Goal: Task Accomplishment & Management: Manage account settings

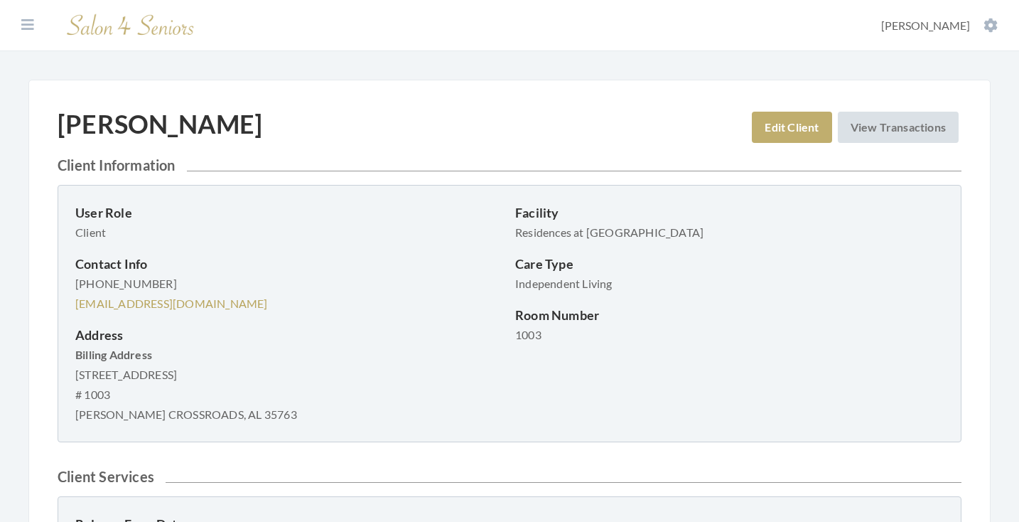
scroll to position [23, 0]
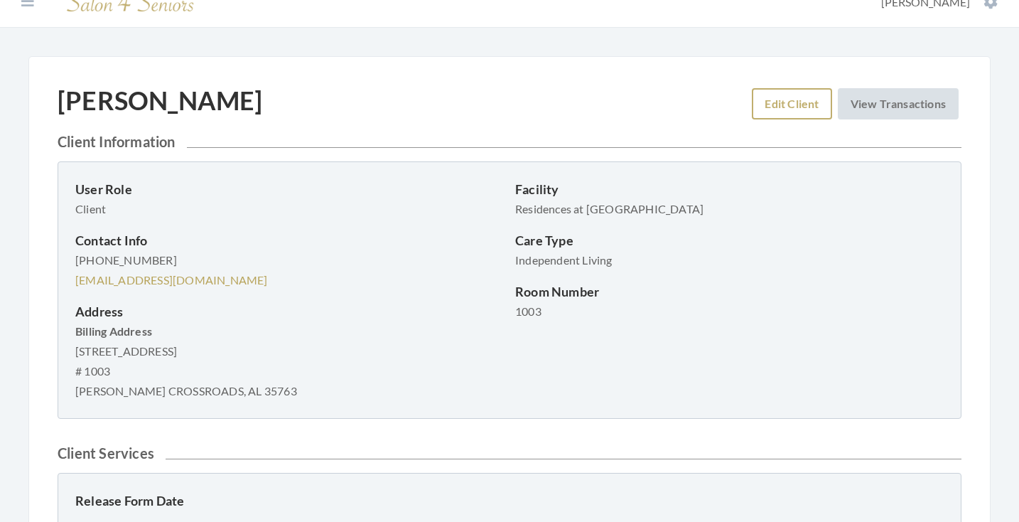
click at [777, 107] on link "Edit Client" at bounding box center [792, 103] width 80 height 31
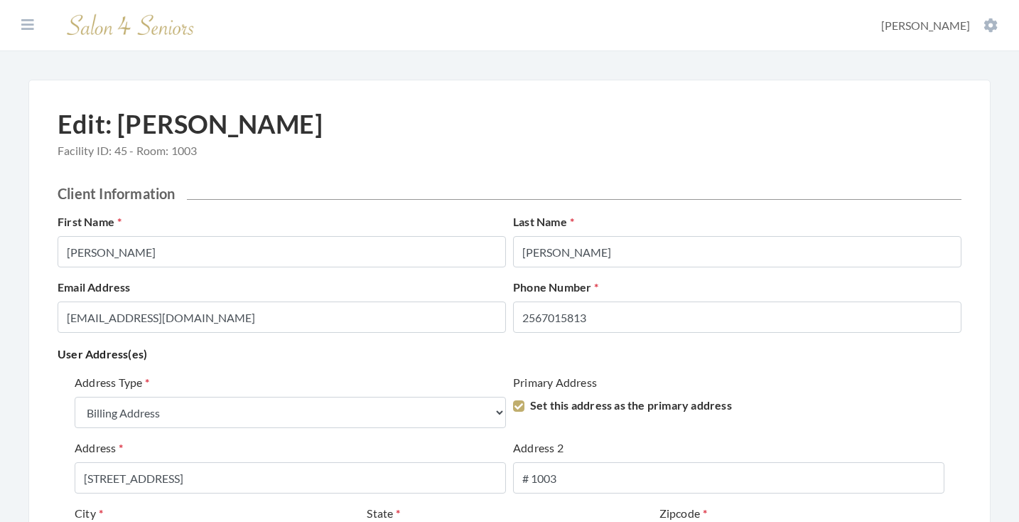
select select "billing"
select select "al"
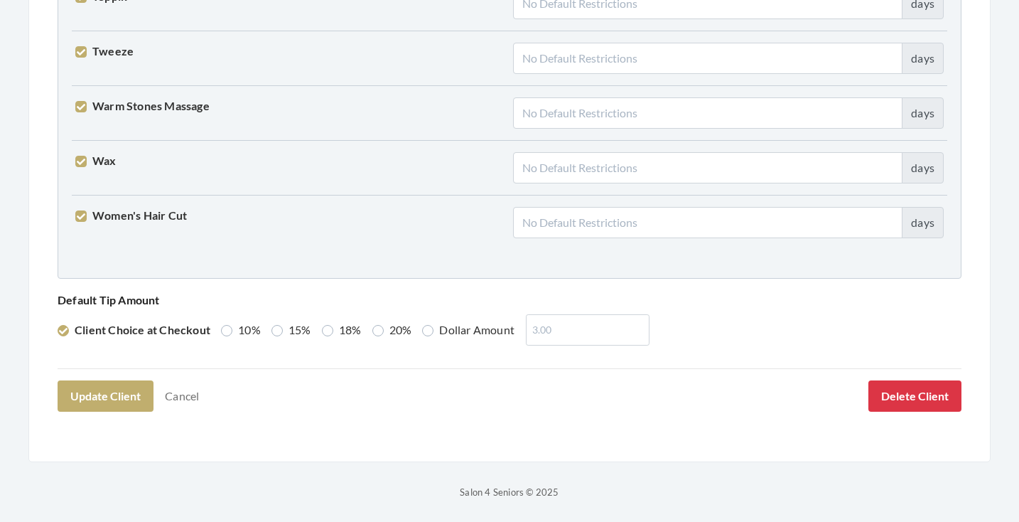
scroll to position [3650, 0]
click at [102, 397] on button "Update Client" at bounding box center [106, 396] width 96 height 31
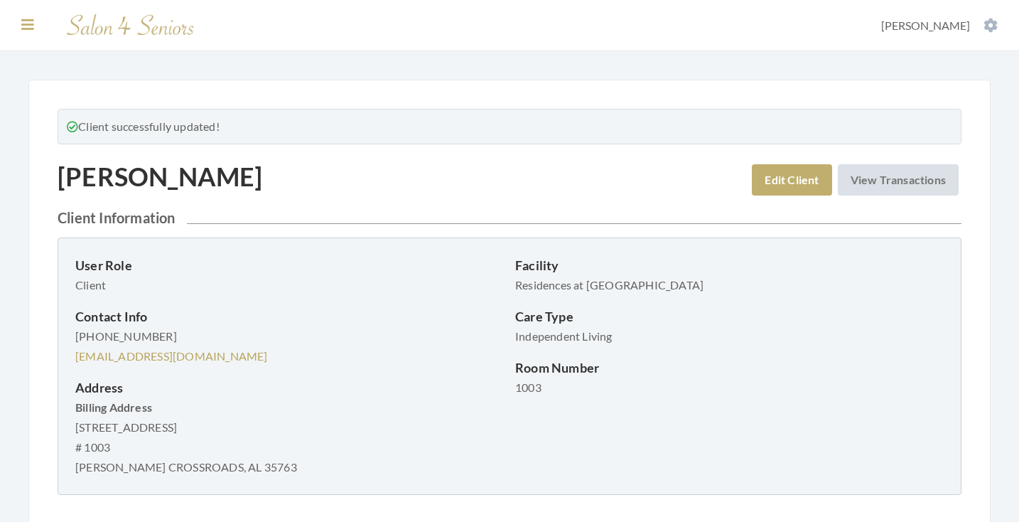
click at [31, 21] on icon at bounding box center [27, 25] width 13 height 14
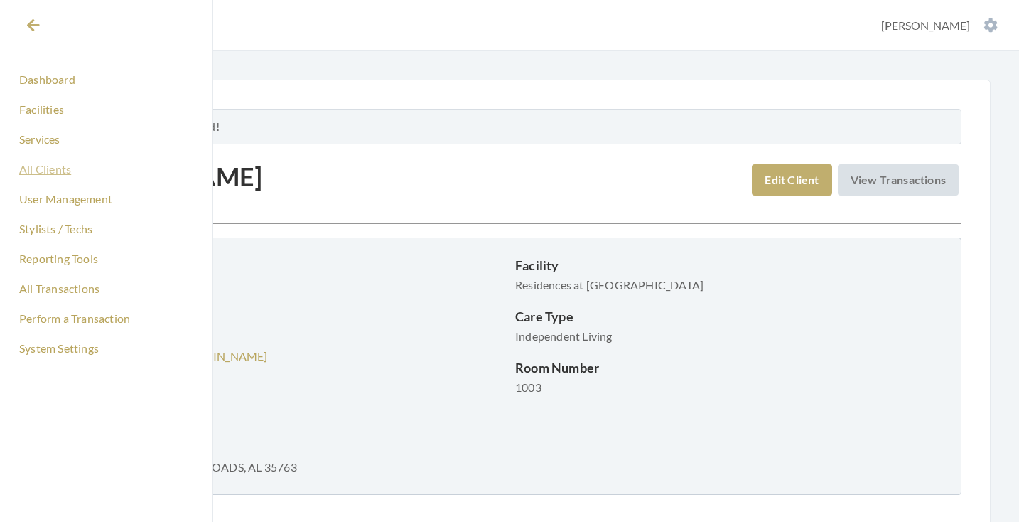
click at [53, 176] on link "All Clients" at bounding box center [106, 169] width 178 height 24
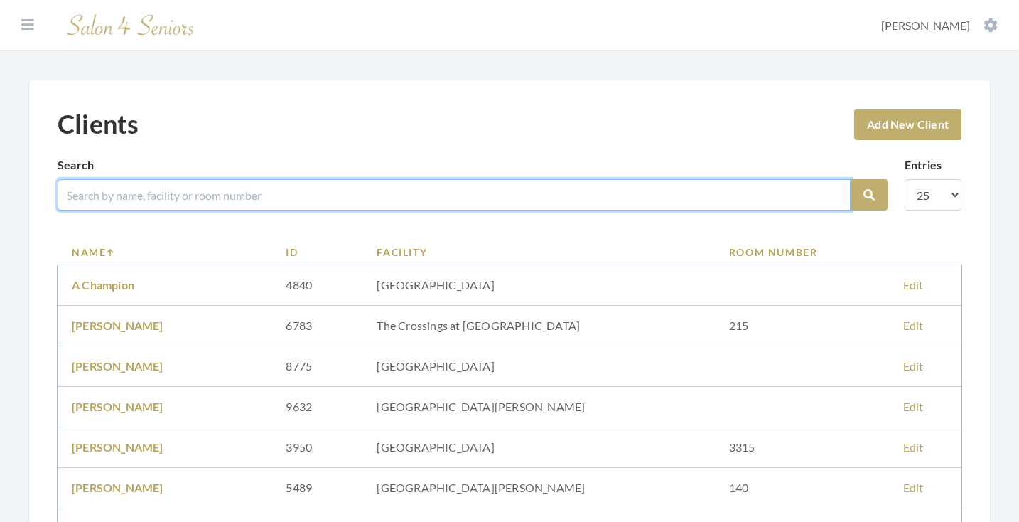
drag, startPoint x: 0, startPoint y: 0, endPoint x: 247, endPoint y: 190, distance: 311.2
click at [247, 190] on input "search" at bounding box center [454, 194] width 793 height 31
type input "robinson"
click at [869, 195] on button "Search" at bounding box center [869, 194] width 37 height 31
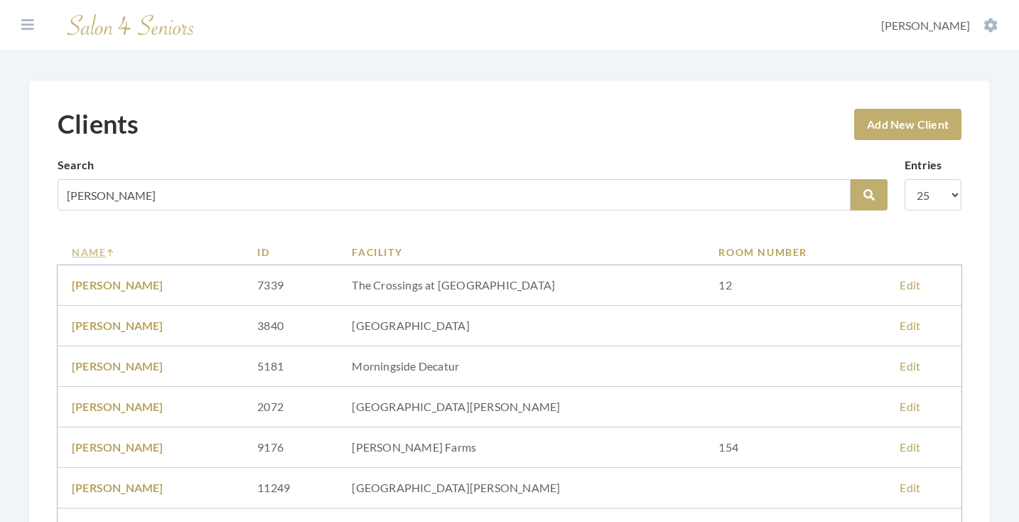
scroll to position [235, 0]
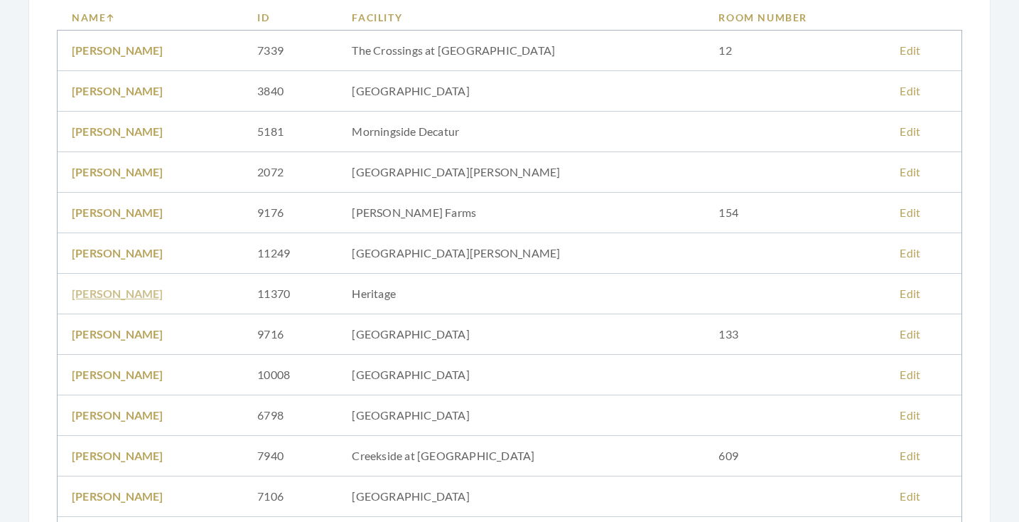
click at [117, 290] on link "Louise Robinson" at bounding box center [118, 293] width 92 height 14
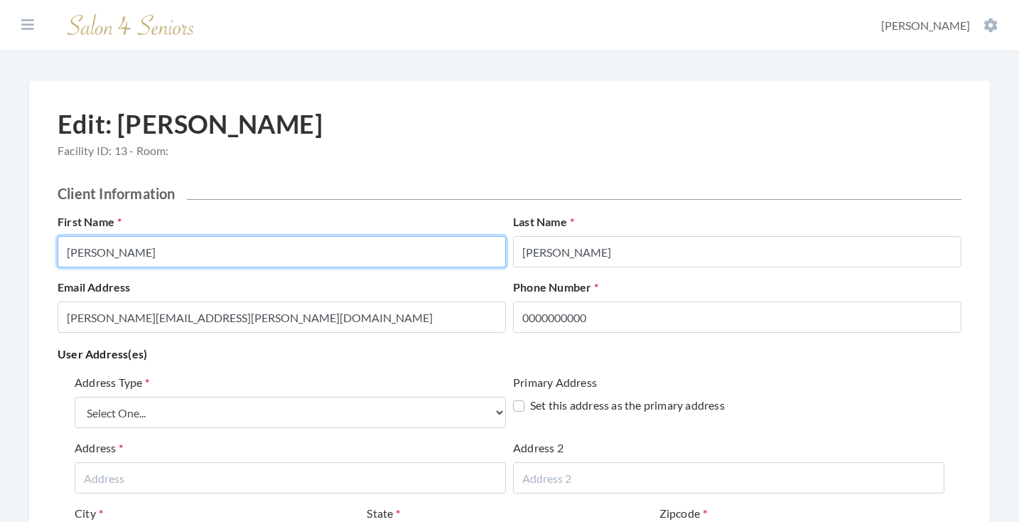
click at [284, 251] on input "Louise" at bounding box center [282, 251] width 448 height 31
type input "H"
type input "LOUISE"
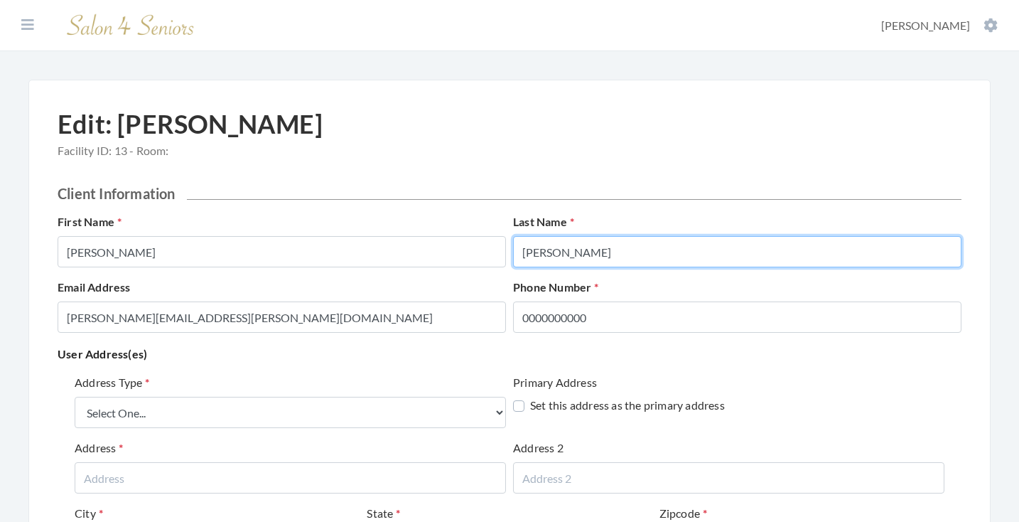
type input "ROBINSON"
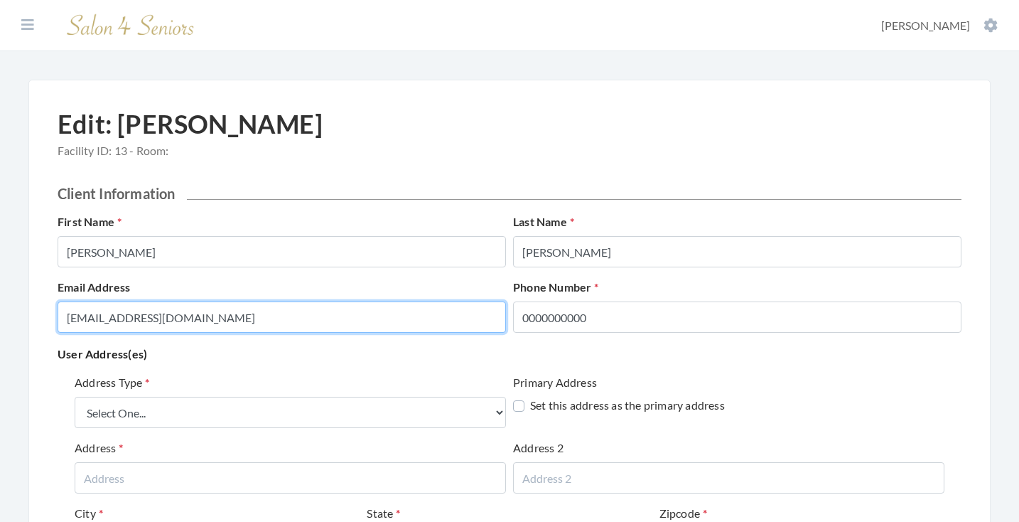
type input "RTFERENCE@YAHOO.COM"
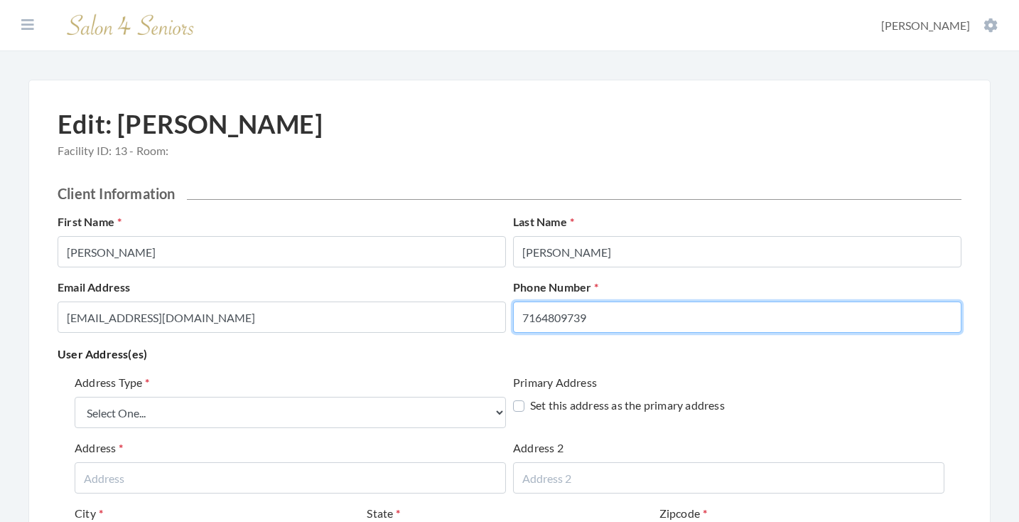
type input "7164809739"
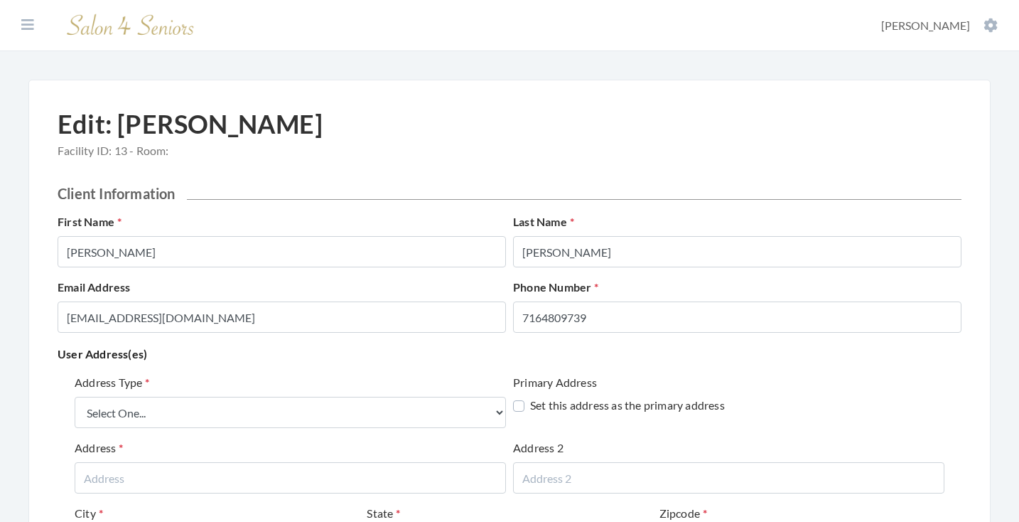
click at [291, 354] on p "User Address(es)" at bounding box center [510, 354] width 904 height 20
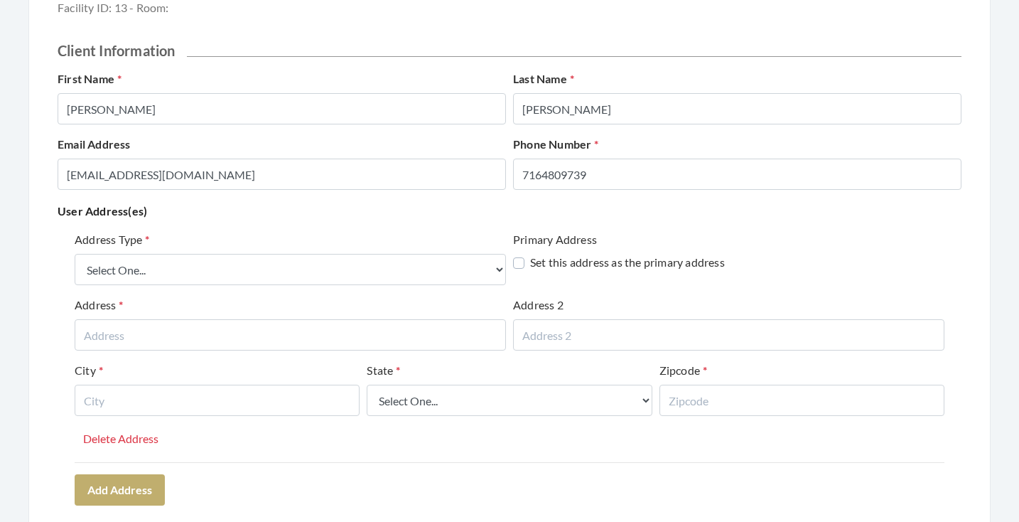
scroll to position [149, 0]
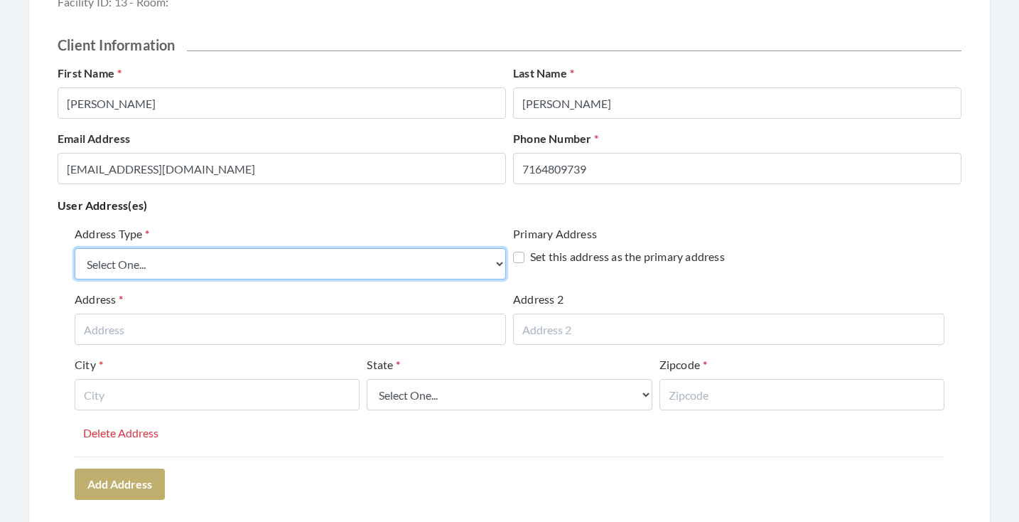
select select "billing"
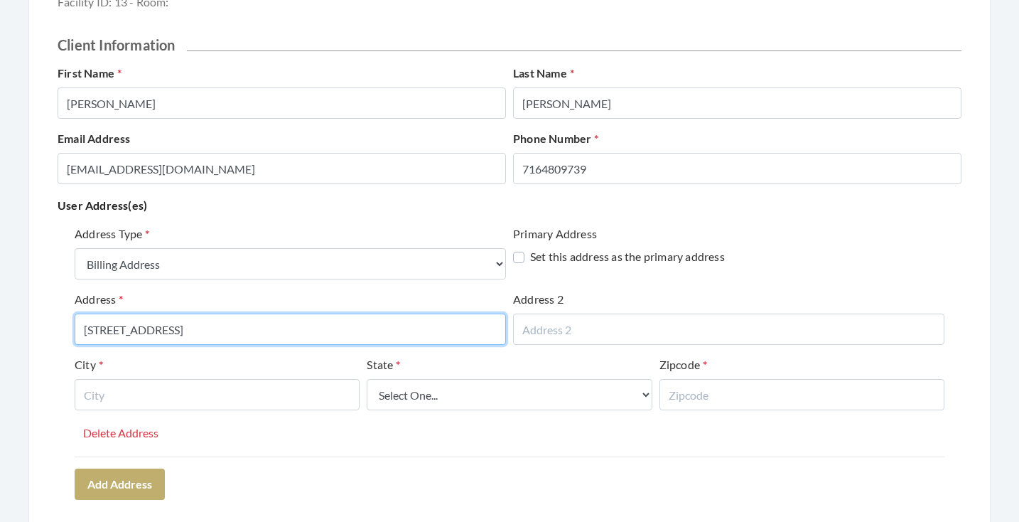
type input "25395 CALDERA DRIVE"
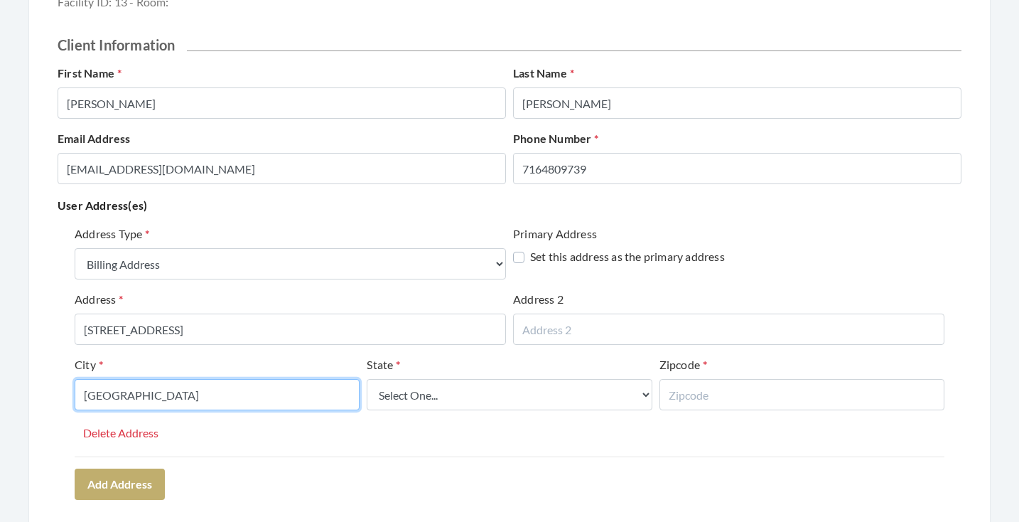
type input "ATHENS"
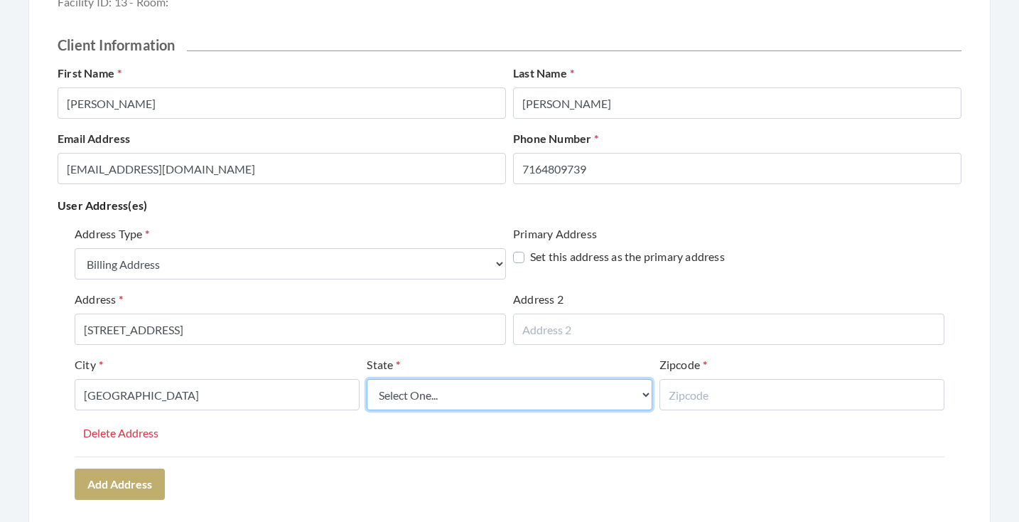
select select "al"
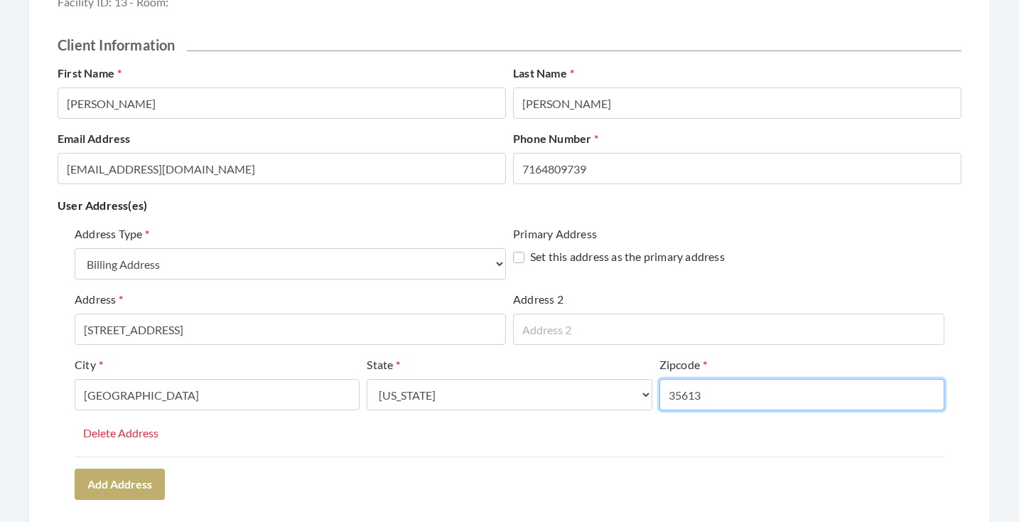
type input "35613"
click at [311, 482] on div "Address Type Select One... Office Address Home Address Billing Address Primary …" at bounding box center [510, 362] width 904 height 285
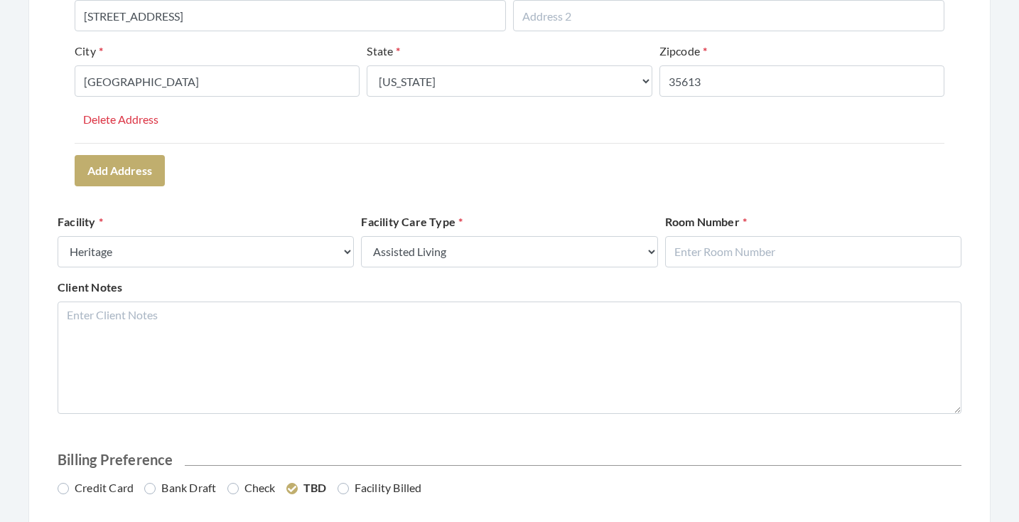
scroll to position [505, 0]
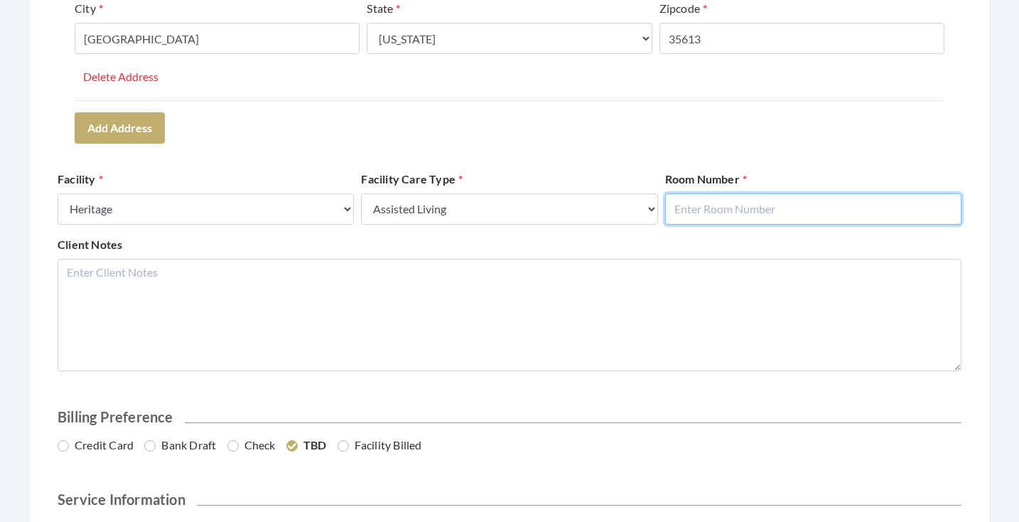
click at [770, 204] on input "text" at bounding box center [813, 208] width 296 height 31
type input "215"
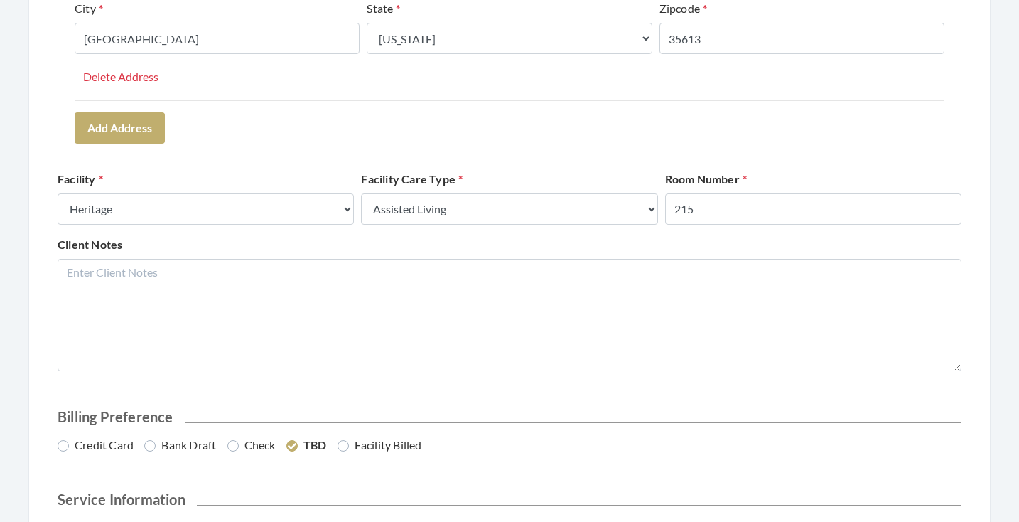
click at [842, 141] on div "Address Type Select One... Office Address Home Address Billing Address Primary …" at bounding box center [510, 6] width 904 height 285
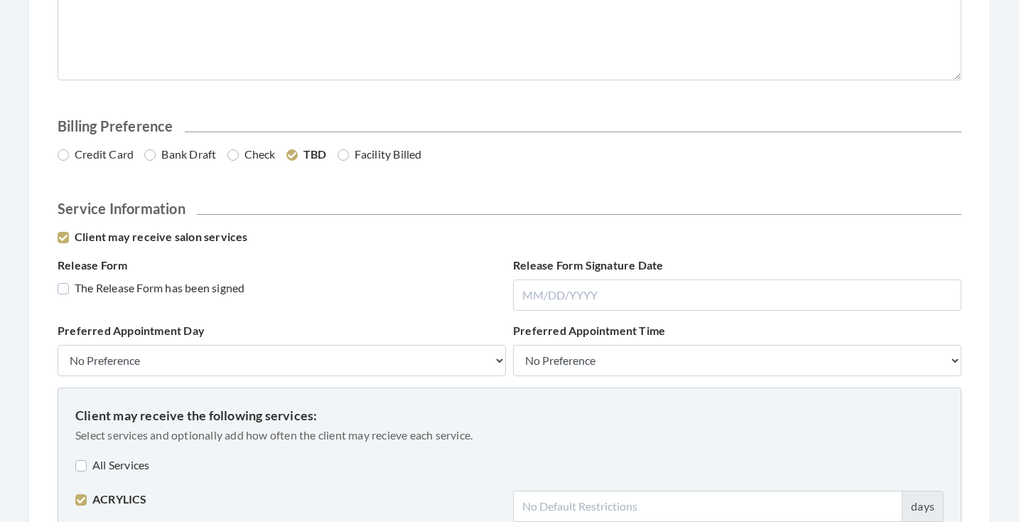
scroll to position [797, 0]
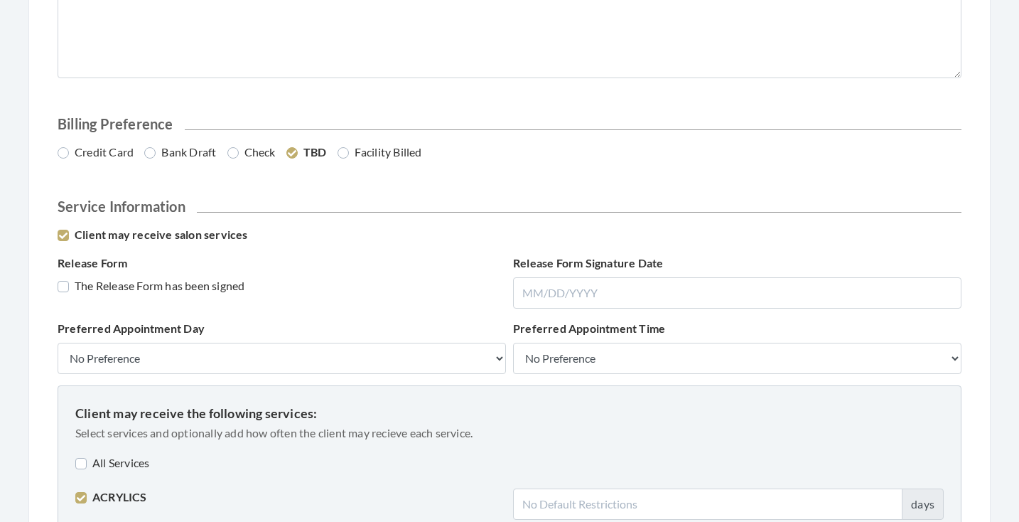
click at [170, 158] on label "Bank Draft" at bounding box center [180, 152] width 72 height 17
radio input "true"
click at [148, 279] on label "The Release Form has been signed" at bounding box center [151, 285] width 187 height 17
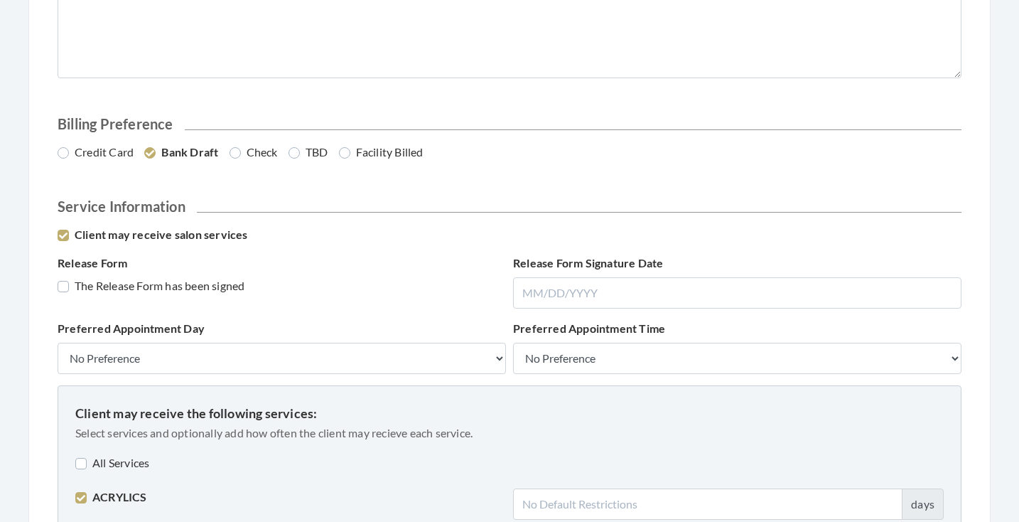
checkbox input "true"
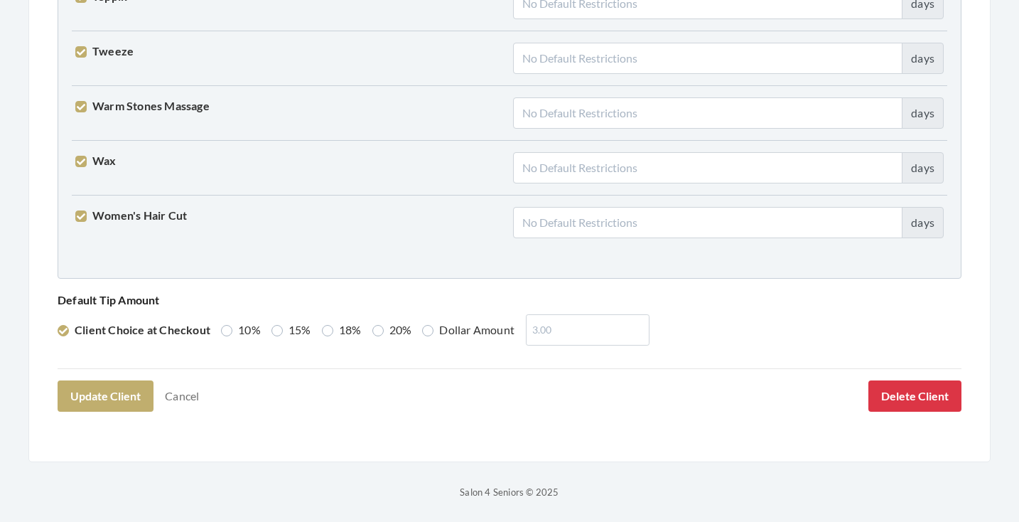
scroll to position [3650, 0]
click at [139, 399] on button "Update Client" at bounding box center [106, 396] width 96 height 31
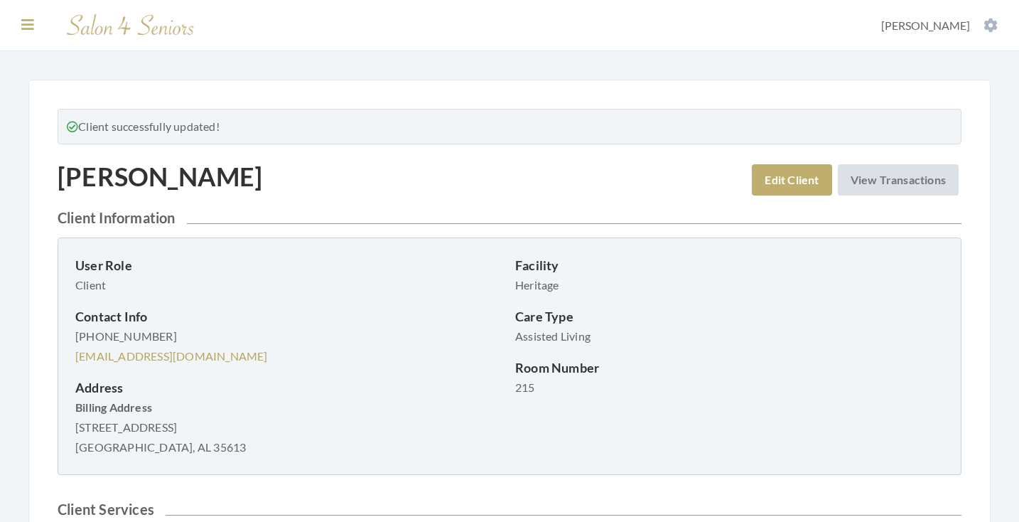
click at [26, 26] on icon at bounding box center [27, 25] width 13 height 14
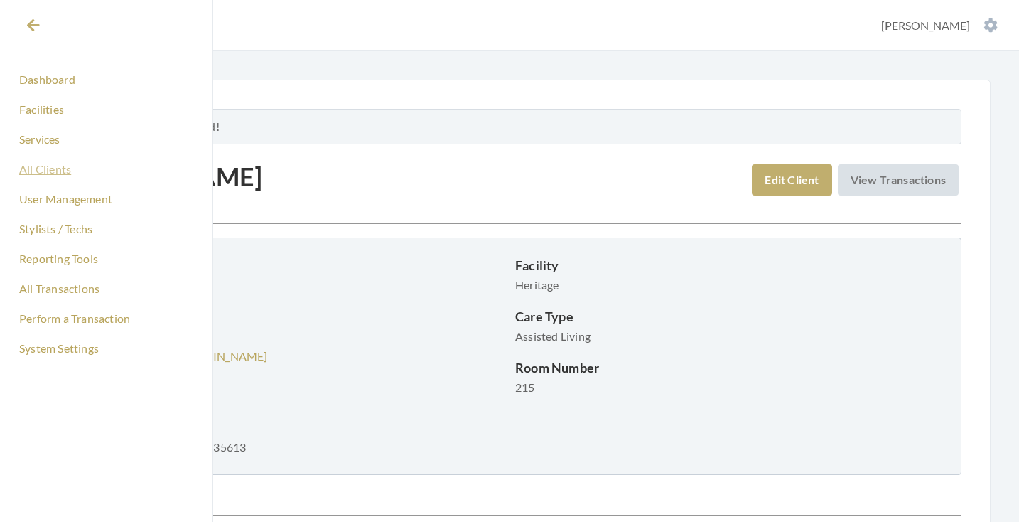
click at [40, 172] on link "All Clients" at bounding box center [106, 169] width 178 height 24
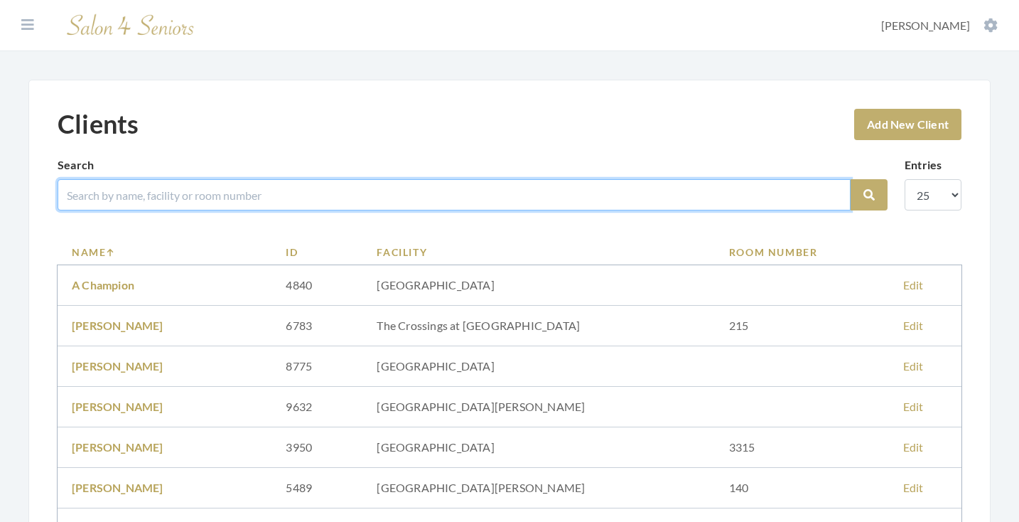
click at [110, 189] on input "search" at bounding box center [454, 194] width 793 height 31
type input "[PERSON_NAME]"
click at [869, 195] on button "Search" at bounding box center [869, 194] width 37 height 31
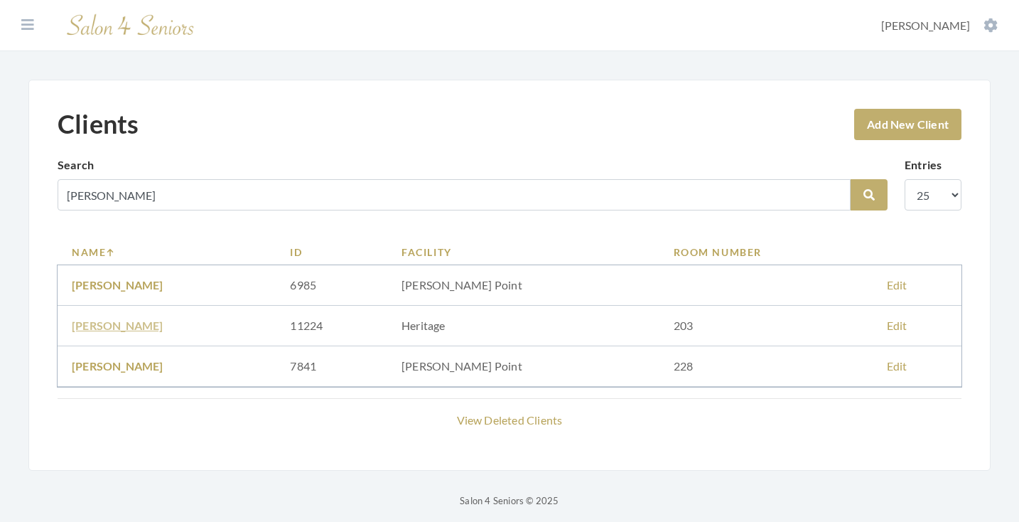
click at [146, 328] on link "PATRICIA GOSNELL" at bounding box center [118, 325] width 92 height 14
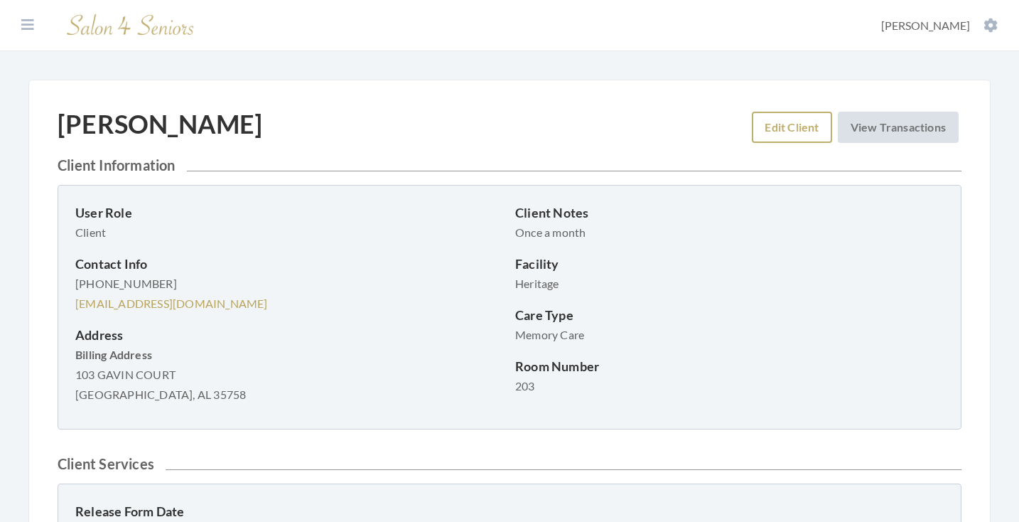
click at [807, 133] on link "Edit Client" at bounding box center [792, 127] width 80 height 31
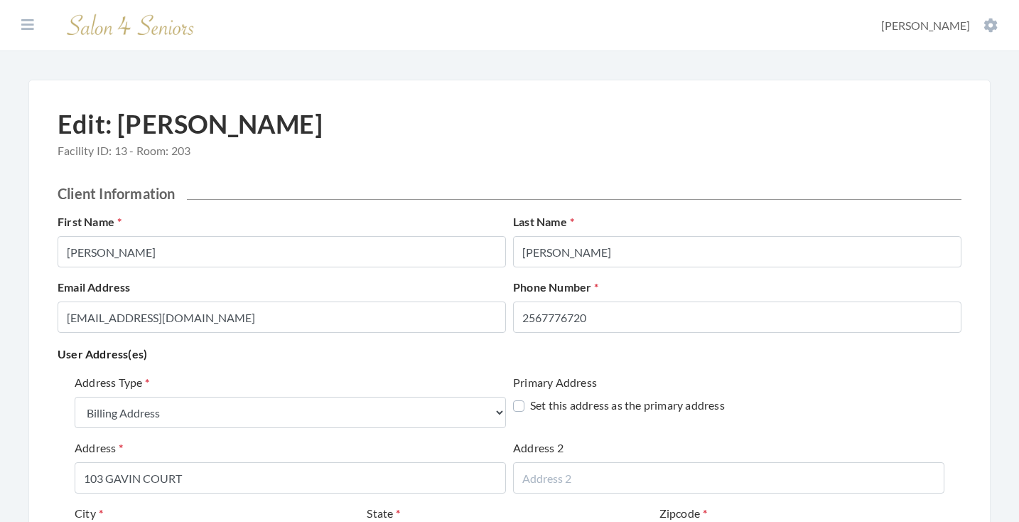
select select "billing"
select select "al"
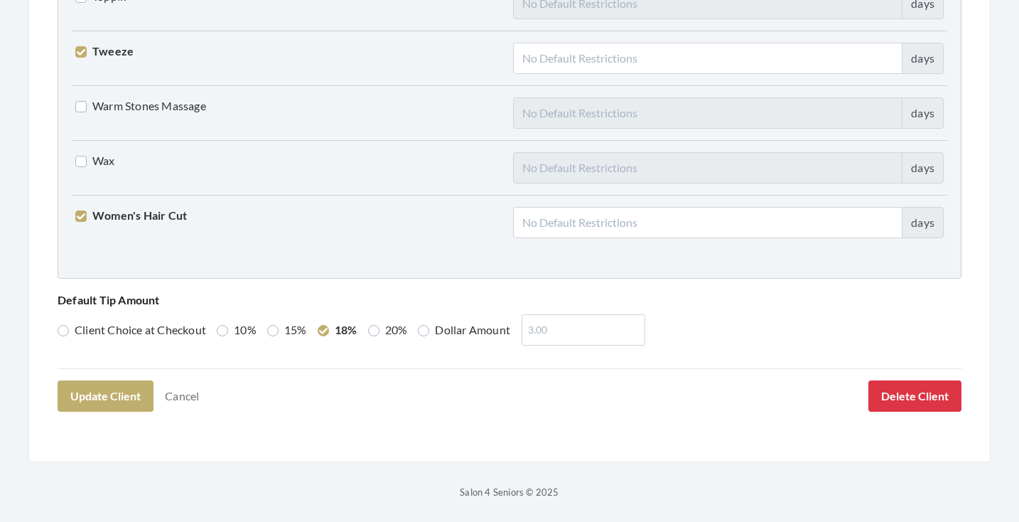
scroll to position [3650, 0]
click at [113, 401] on button "Update Client" at bounding box center [106, 396] width 96 height 31
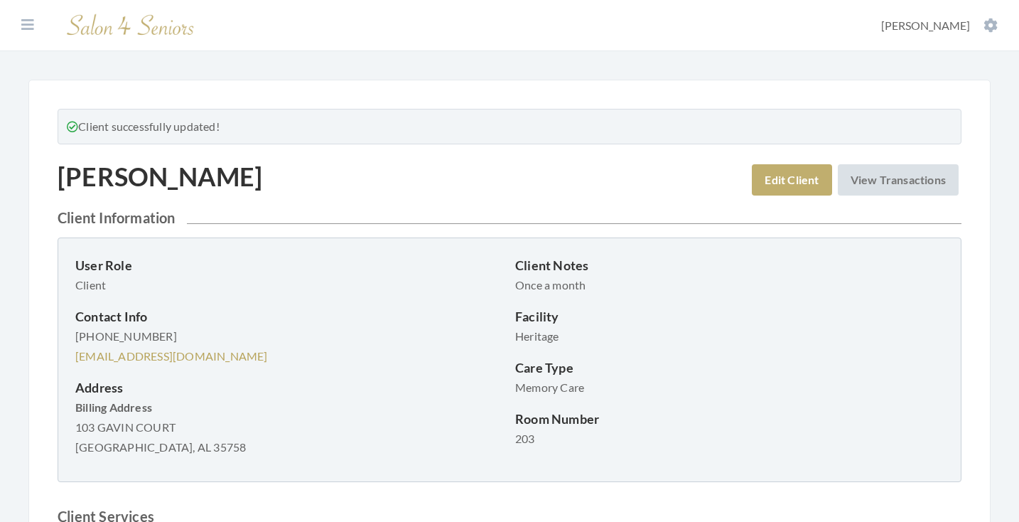
click at [36, 15] on section "Dashboard Facilities Services All Clients User Management Stylists / Techs Repo…" at bounding box center [509, 25] width 1019 height 51
click at [30, 21] on icon at bounding box center [27, 25] width 13 height 14
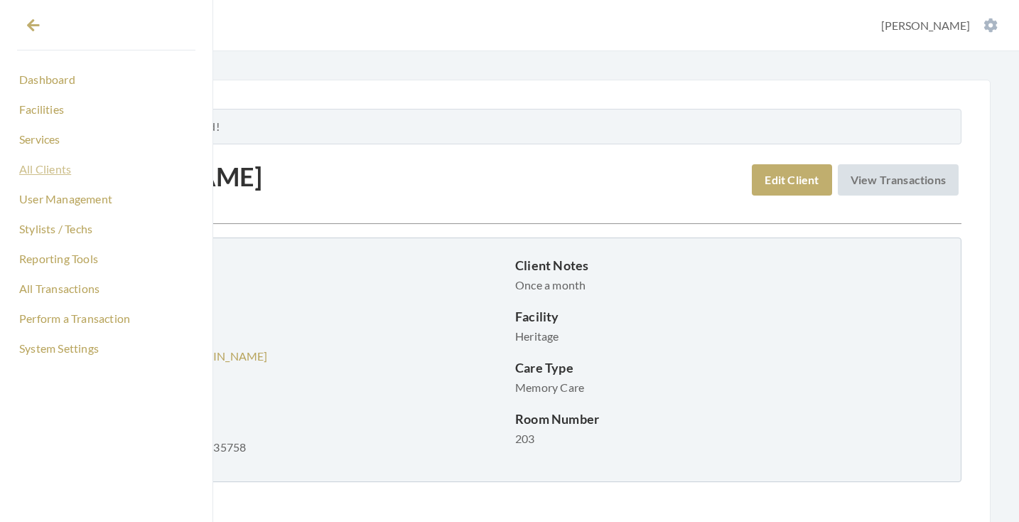
click at [43, 168] on link "All Clients" at bounding box center [106, 169] width 178 height 24
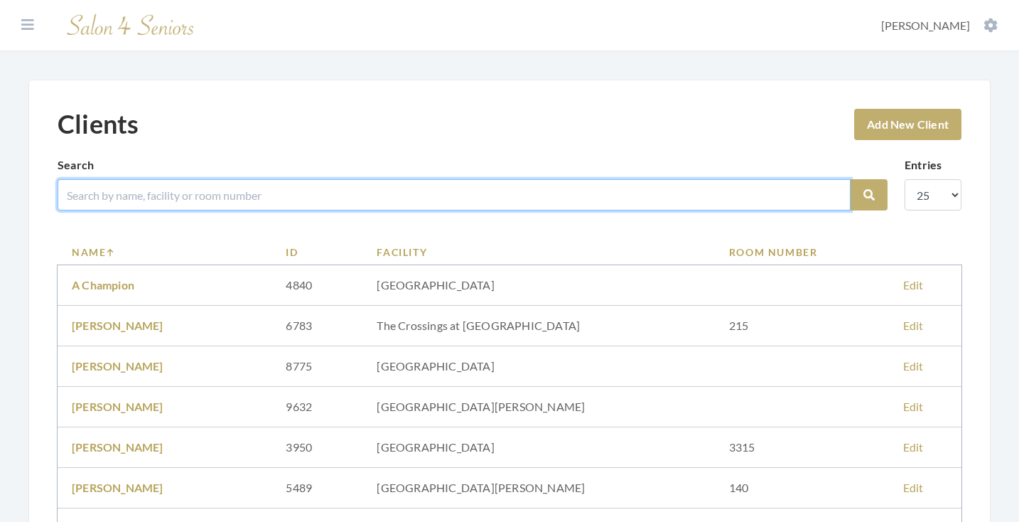
click at [168, 207] on input "search" at bounding box center [454, 194] width 793 height 31
type input "PACE"
click at [869, 195] on button "Search" at bounding box center [869, 194] width 37 height 31
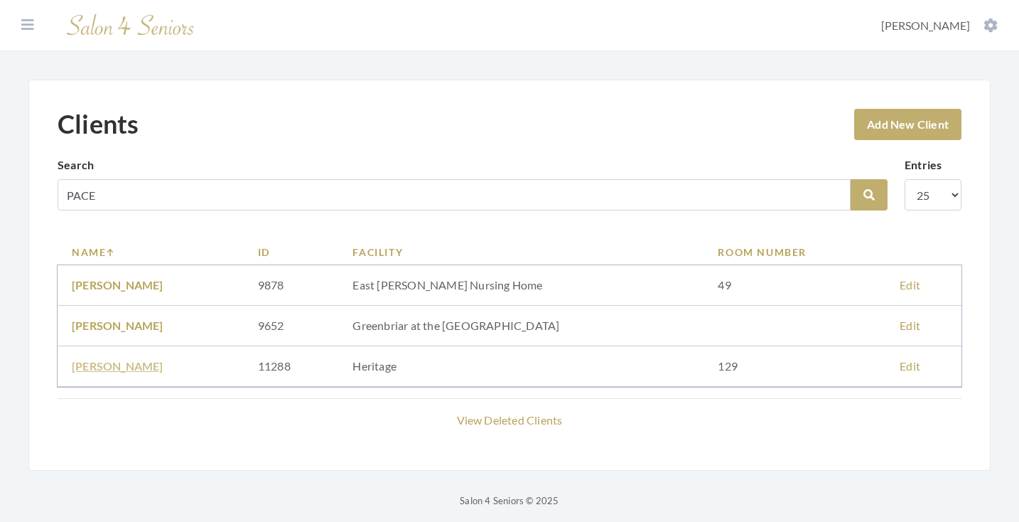
click at [133, 367] on link "[PERSON_NAME]" at bounding box center [118, 366] width 92 height 14
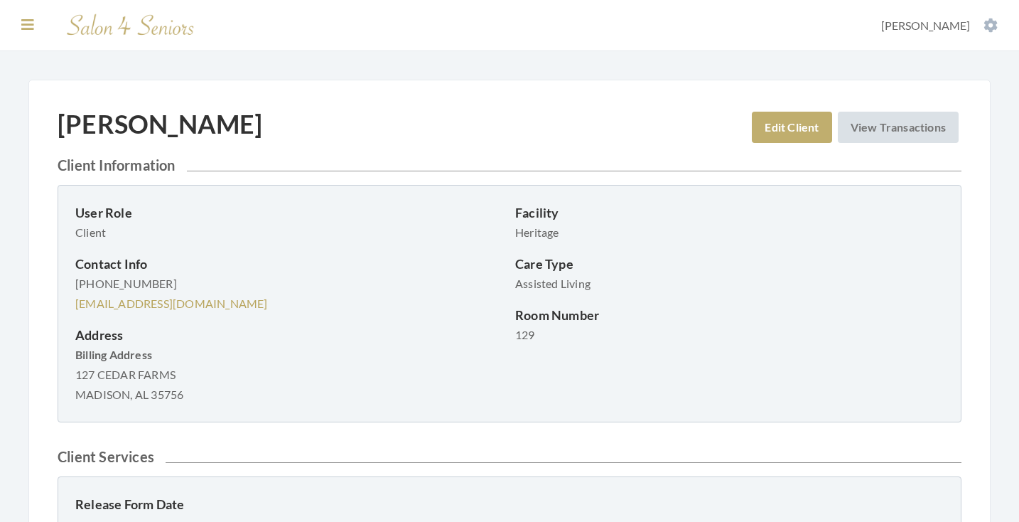
click at [29, 21] on icon at bounding box center [27, 25] width 13 height 14
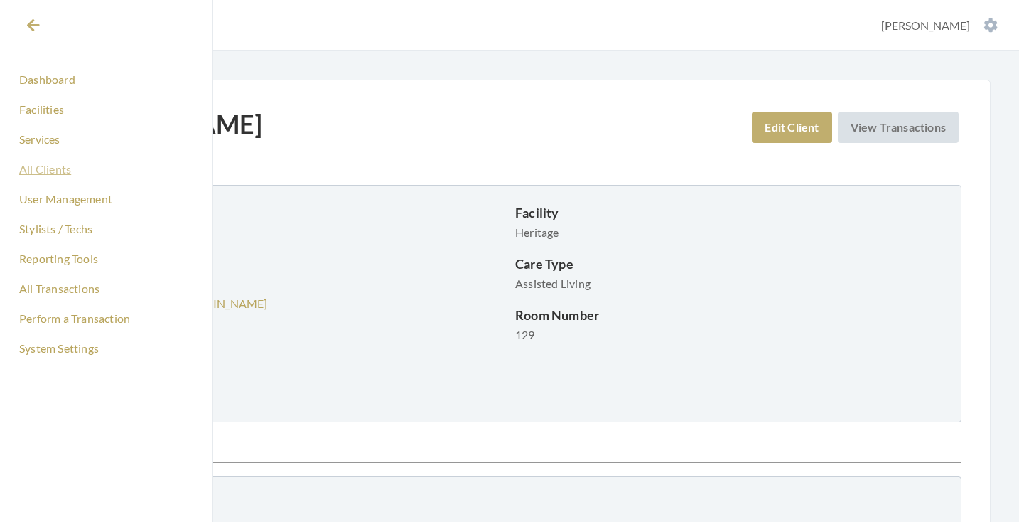
click at [56, 171] on link "All Clients" at bounding box center [106, 169] width 178 height 24
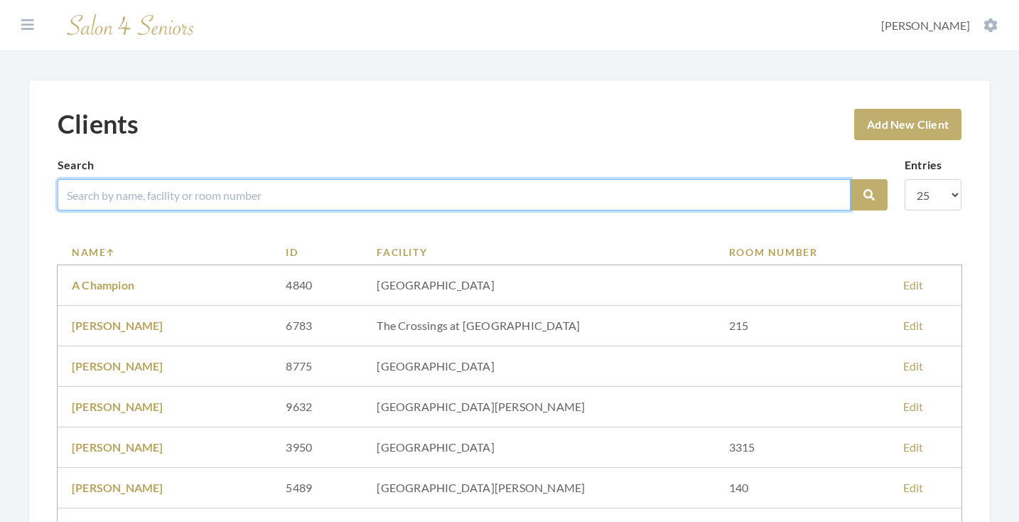
click at [195, 200] on input "search" at bounding box center [454, 194] width 793 height 31
type input "[PERSON_NAME]"
click at [869, 195] on button "Search" at bounding box center [869, 194] width 37 height 31
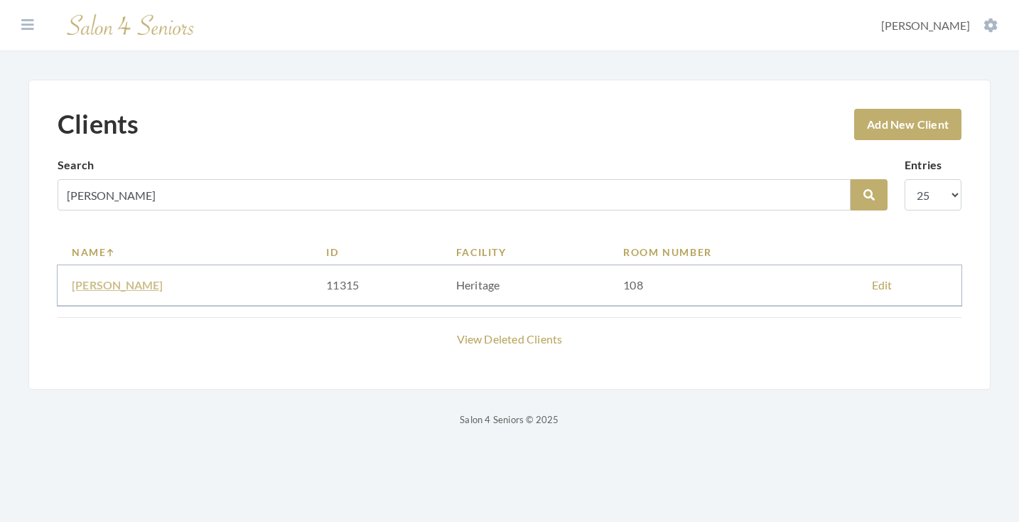
click at [146, 286] on link "[PERSON_NAME]" at bounding box center [118, 285] width 92 height 14
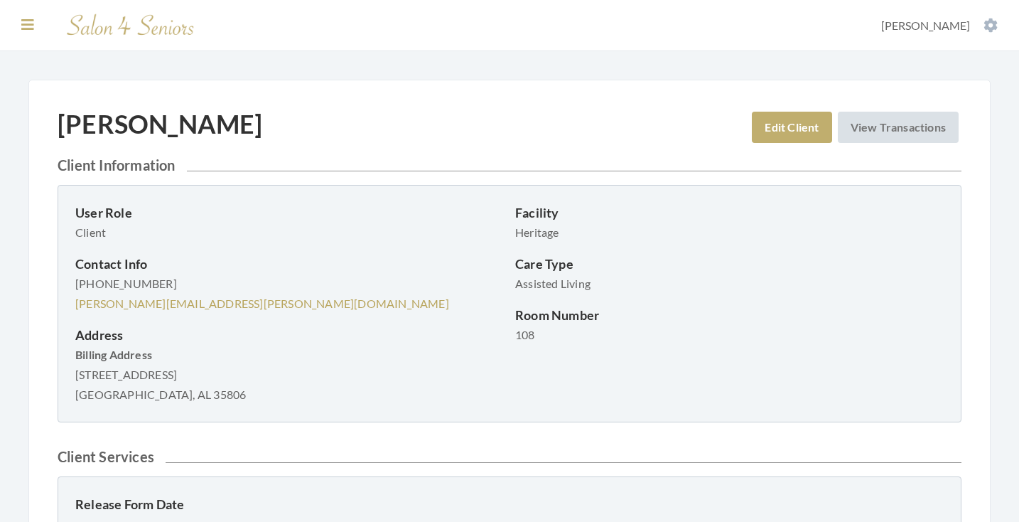
click at [31, 23] on icon at bounding box center [27, 25] width 13 height 14
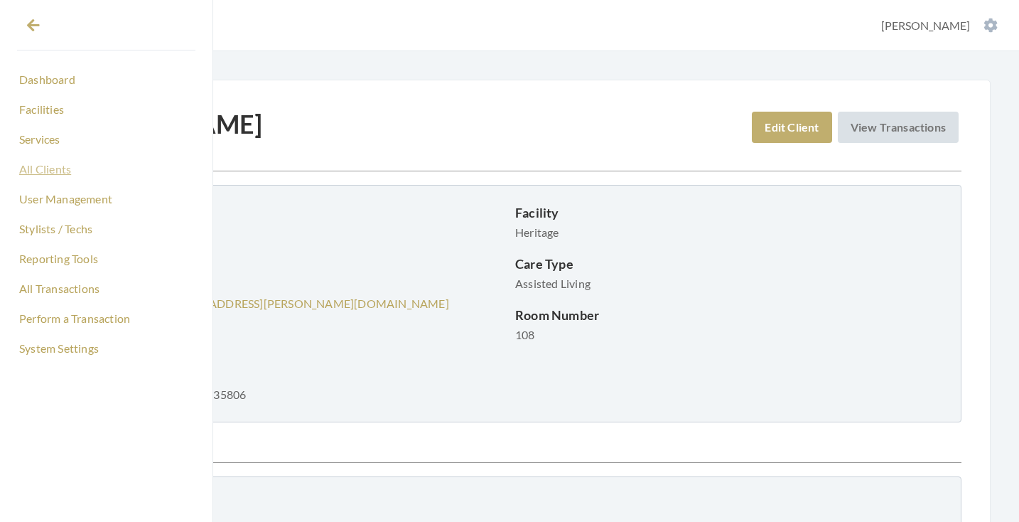
click at [55, 171] on link "All Clients" at bounding box center [106, 169] width 178 height 24
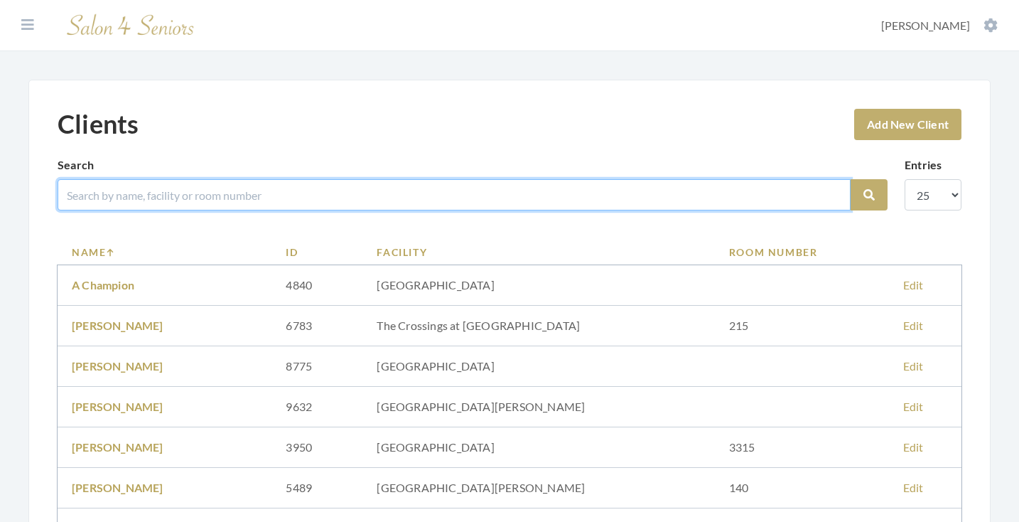
click at [193, 196] on input "search" at bounding box center [454, 194] width 793 height 31
type input "T"
type input "HUTCHISON"
click at [869, 195] on button "Search" at bounding box center [869, 194] width 37 height 31
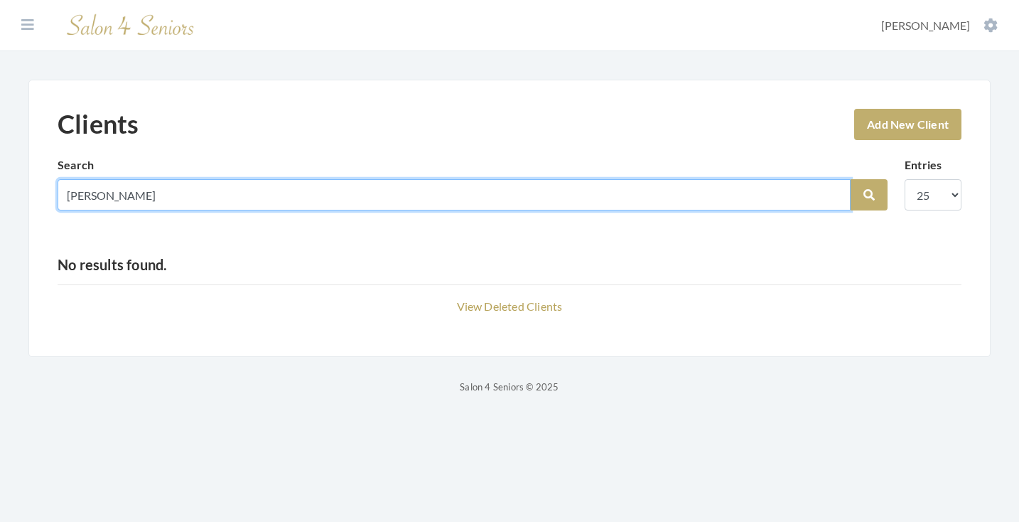
click at [832, 192] on input "[PERSON_NAME]" at bounding box center [454, 194] width 793 height 31
type input "[PERSON_NAME]"
click at [869, 195] on button "Search" at bounding box center [869, 194] width 37 height 31
click at [834, 188] on input "[PERSON_NAME]" at bounding box center [454, 194] width 793 height 31
click at [834, 198] on input "search" at bounding box center [454, 194] width 793 height 31
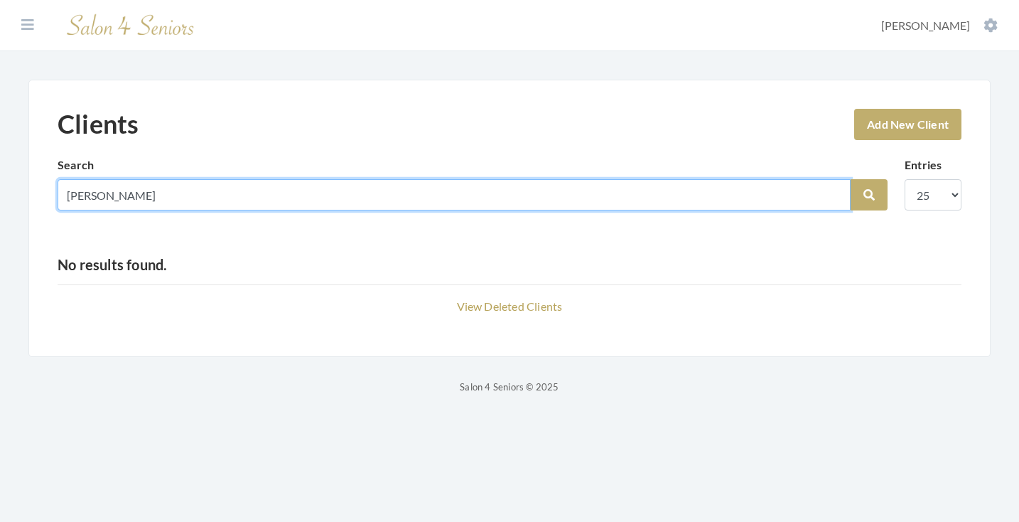
type input "[PERSON_NAME]"
click at [869, 195] on button "Search" at bounding box center [869, 194] width 37 height 31
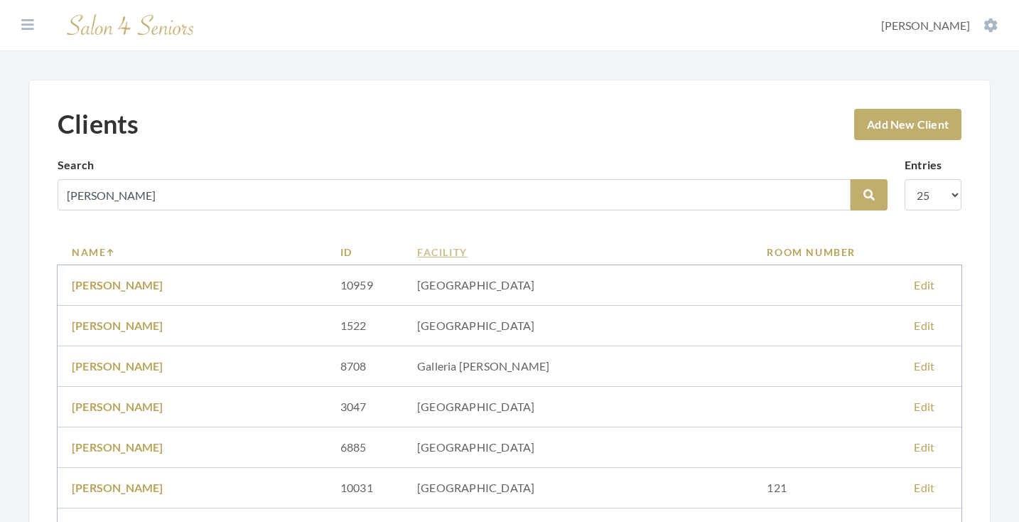
click at [426, 248] on link "Facility" at bounding box center [577, 251] width 321 height 15
click at [456, 252] on link "Facility" at bounding box center [581, 251] width 335 height 15
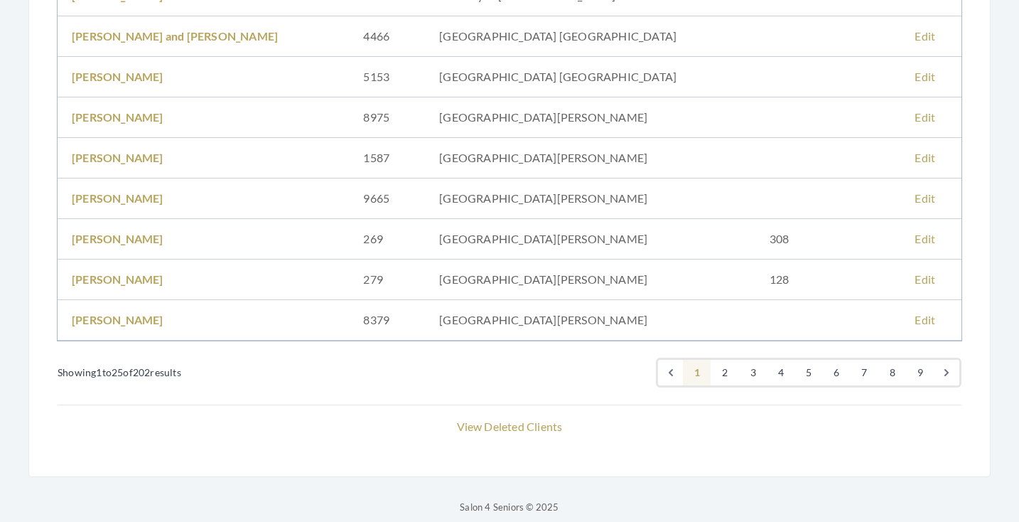
scroll to position [948, 0]
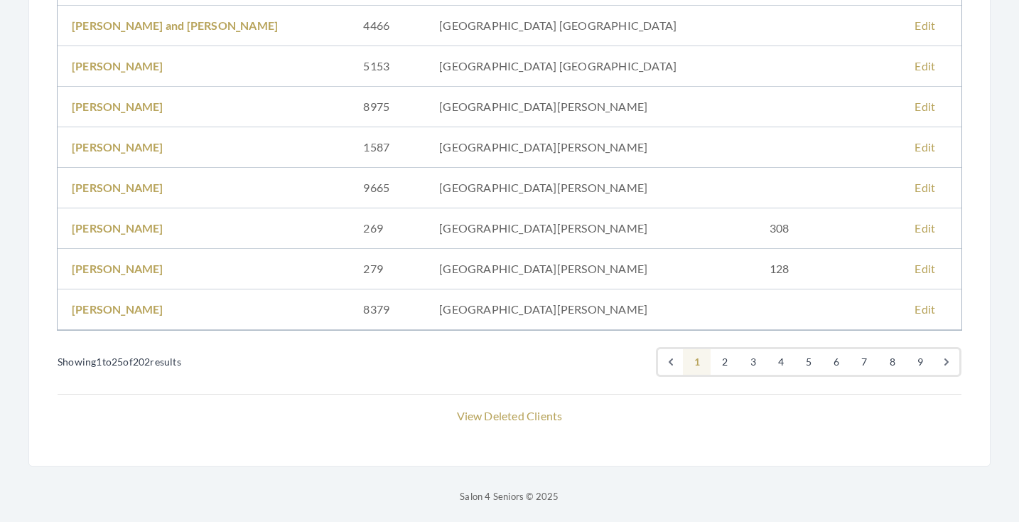
click at [751, 361] on link "3" at bounding box center [753, 362] width 28 height 26
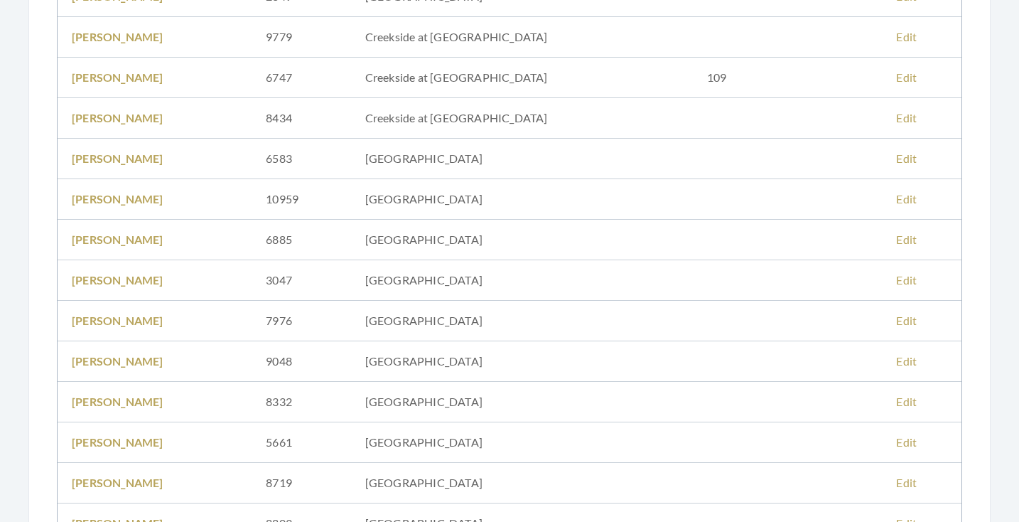
scroll to position [905, 0]
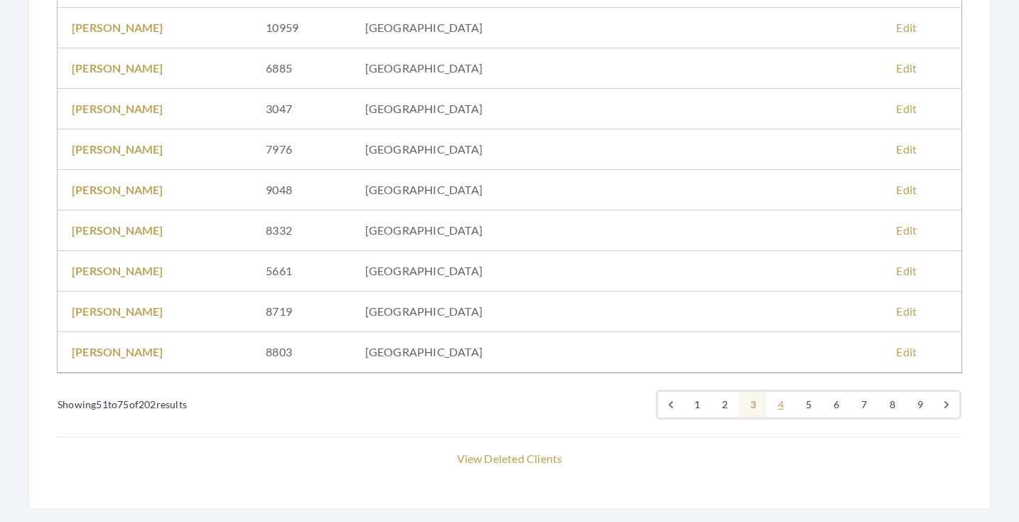
click at [779, 400] on link "4" at bounding box center [781, 405] width 28 height 26
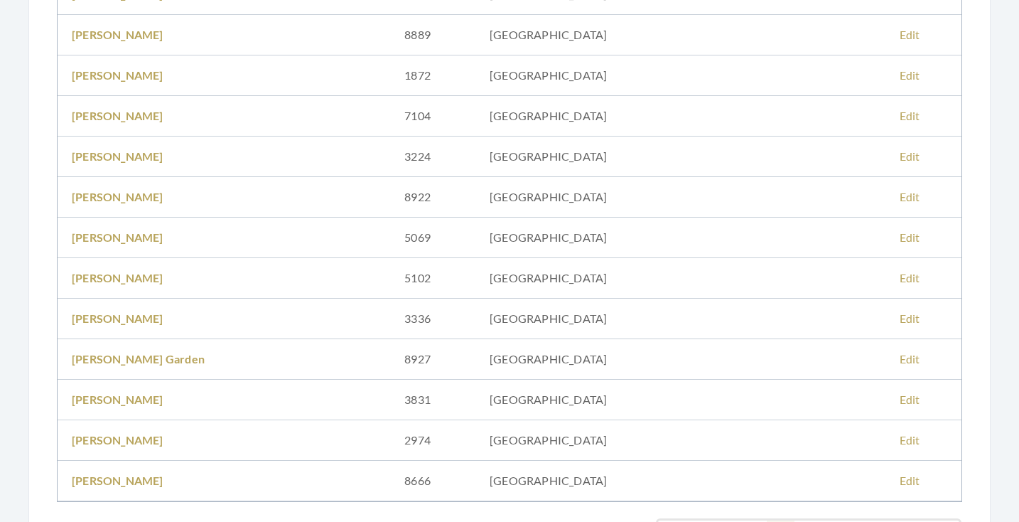
scroll to position [903, 0]
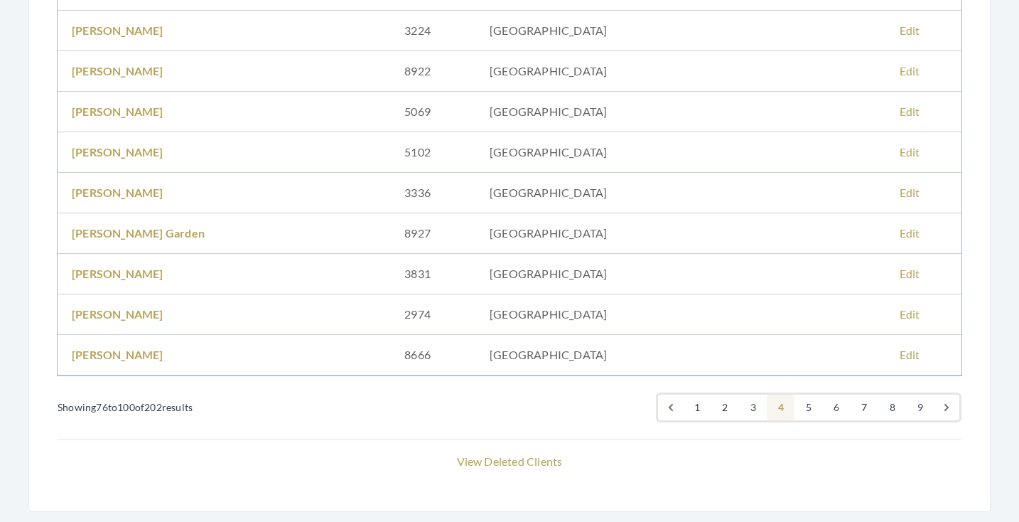
click at [810, 405] on link "5" at bounding box center [809, 407] width 28 height 26
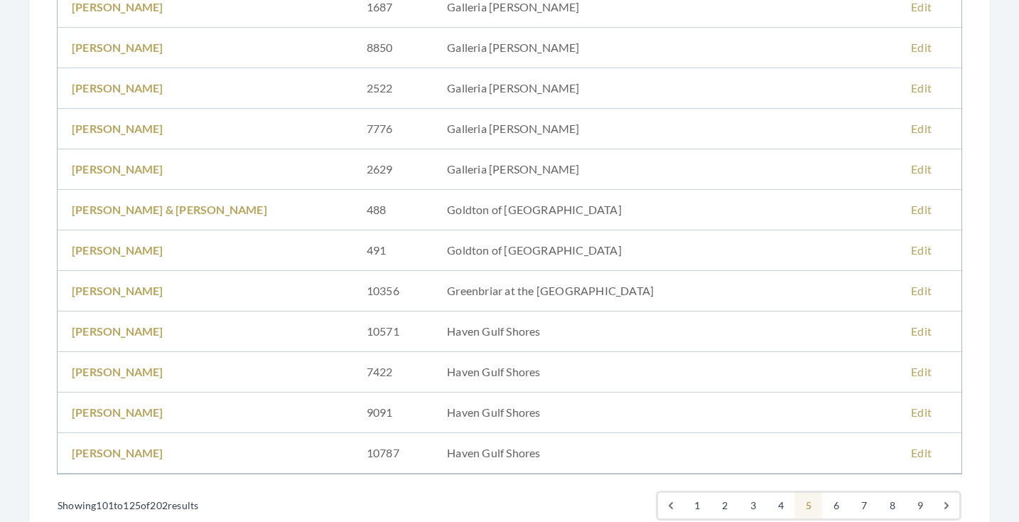
scroll to position [907, 0]
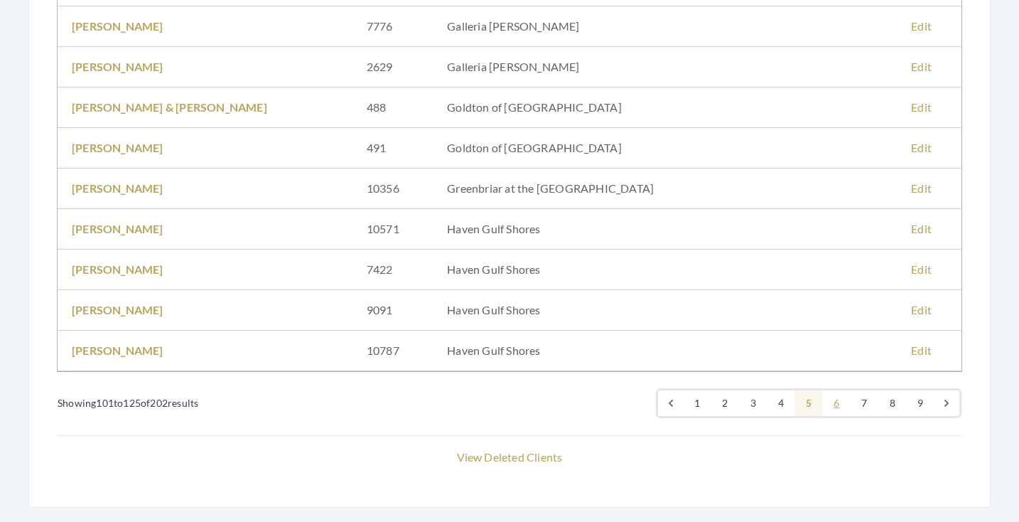
click at [837, 402] on link "6" at bounding box center [836, 403] width 28 height 26
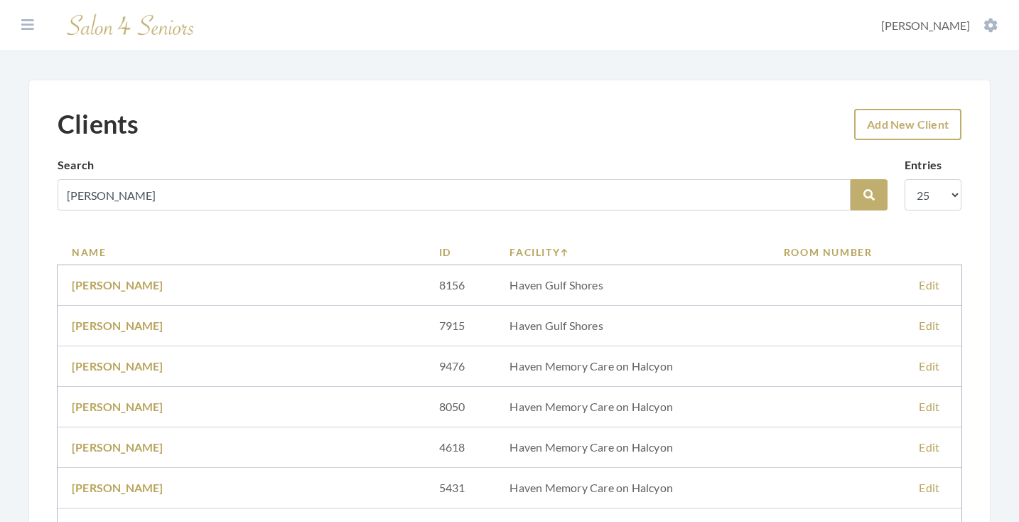
click at [913, 114] on link "Add New Client" at bounding box center [907, 124] width 107 height 31
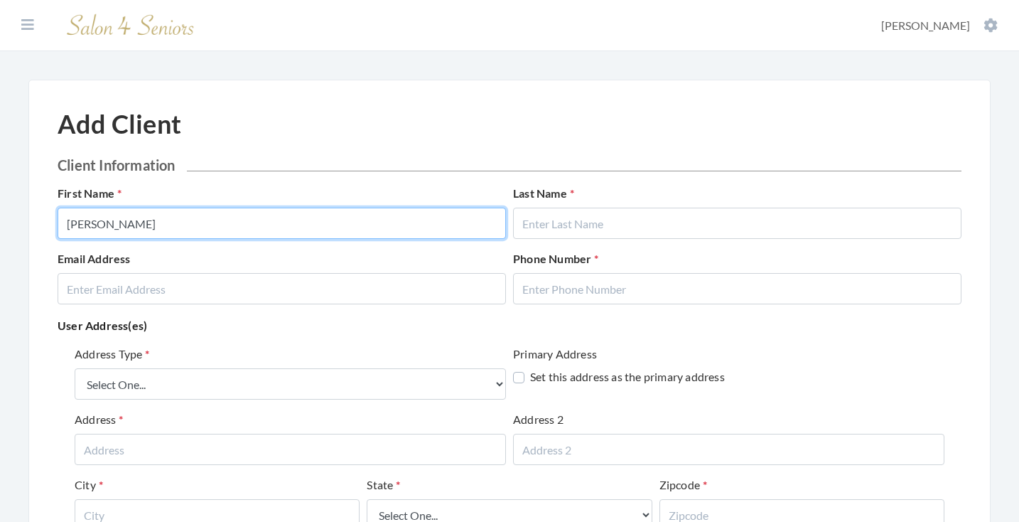
type input "[PERSON_NAME]"
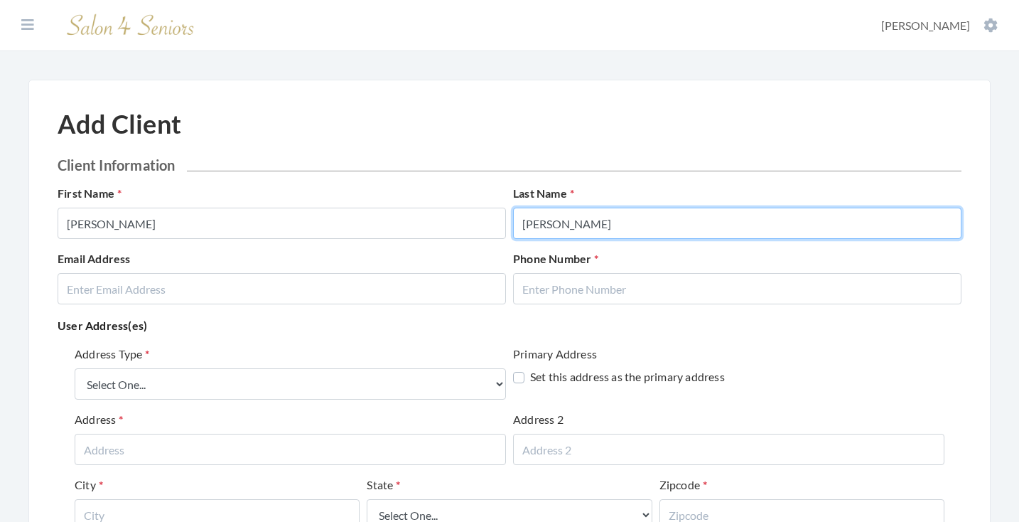
type input "[PERSON_NAME]"
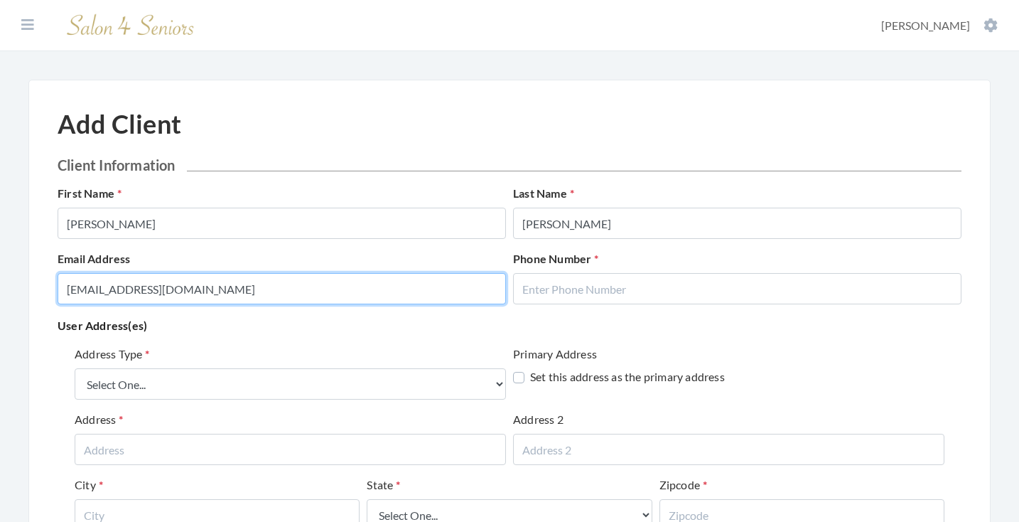
type input "[EMAIL_ADDRESS][DOMAIN_NAME]"
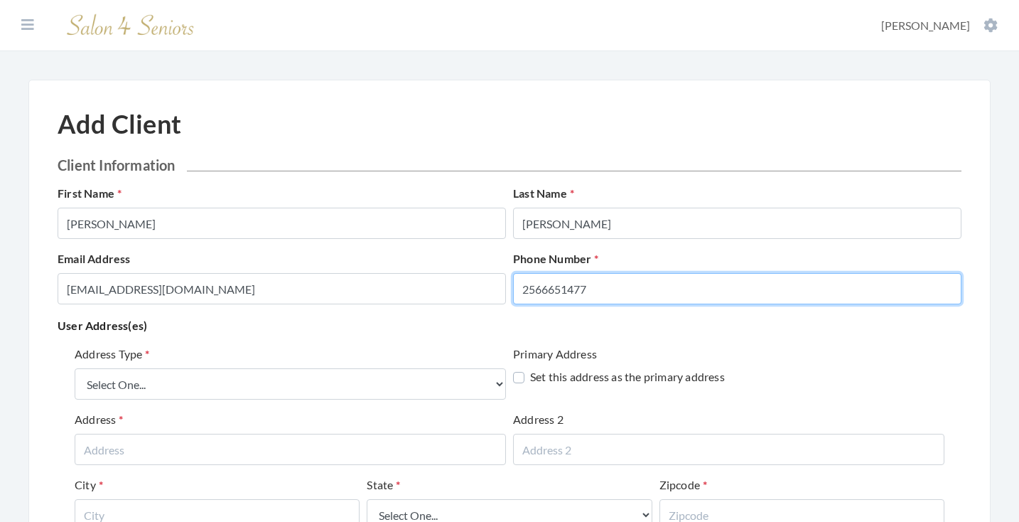
type input "2566651477"
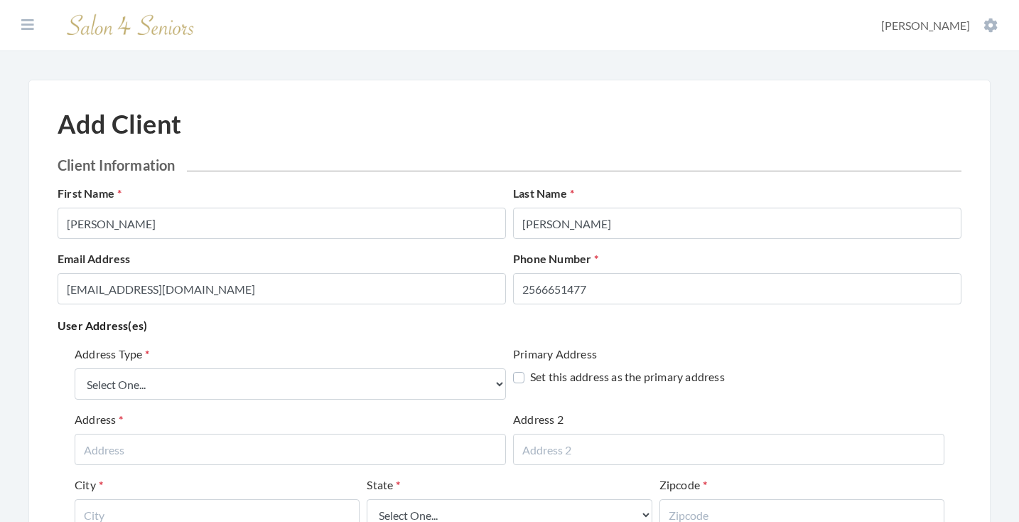
click at [392, 313] on div "Email Address [EMAIL_ADDRESS][DOMAIN_NAME] Phone Number [PHONE_NUMBER]" at bounding box center [509, 282] width 911 height 65
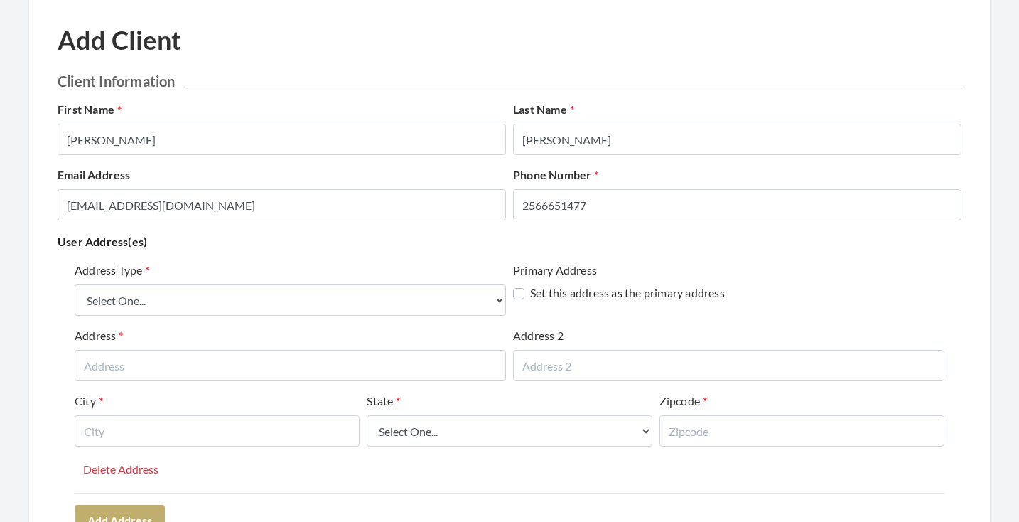
scroll to position [83, 0]
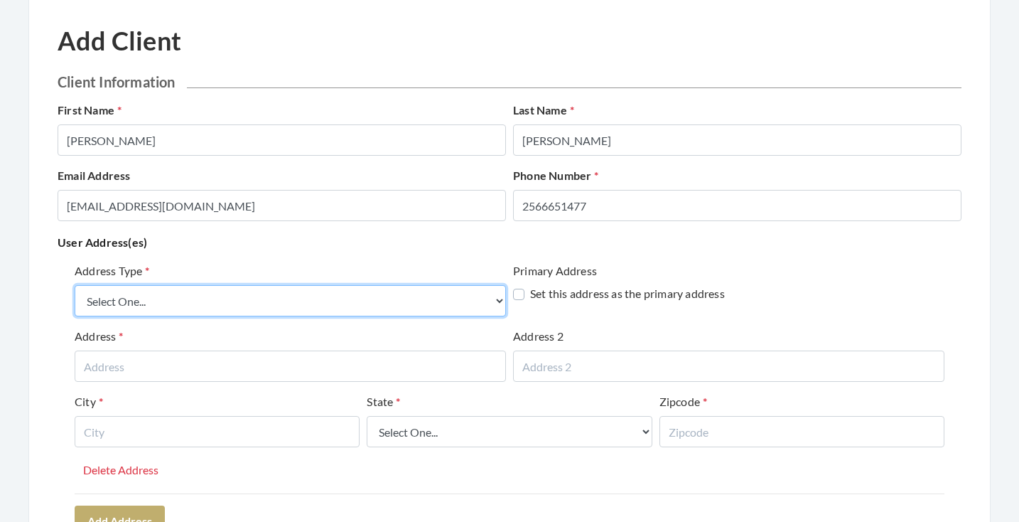
select select "home"
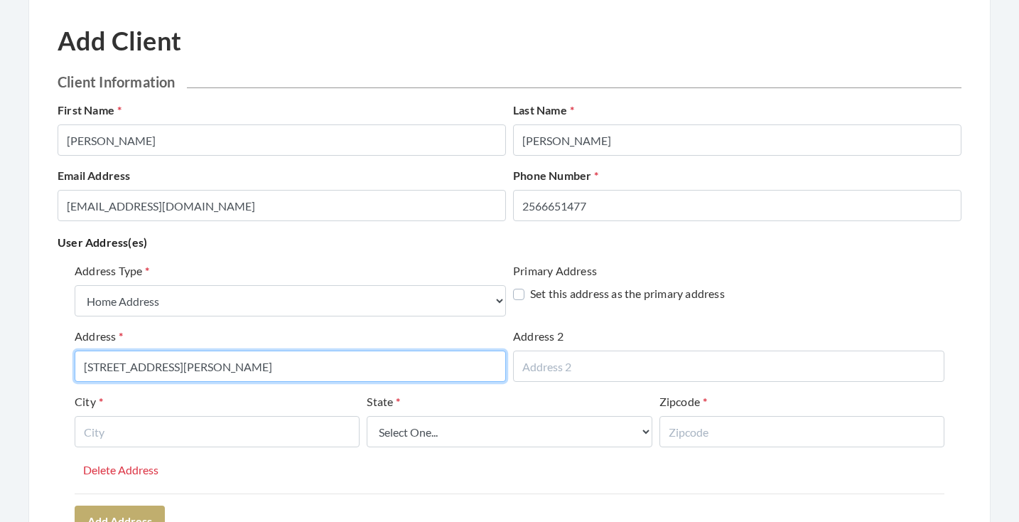
type input "200 WAINSCOTT DRIVE"
drag, startPoint x: 225, startPoint y: 364, endPoint x: 64, endPoint y: 361, distance: 161.4
click at [64, 361] on div "Address Type Select One... Office Address Home Address Billing Address Primary …" at bounding box center [510, 399] width 904 height 285
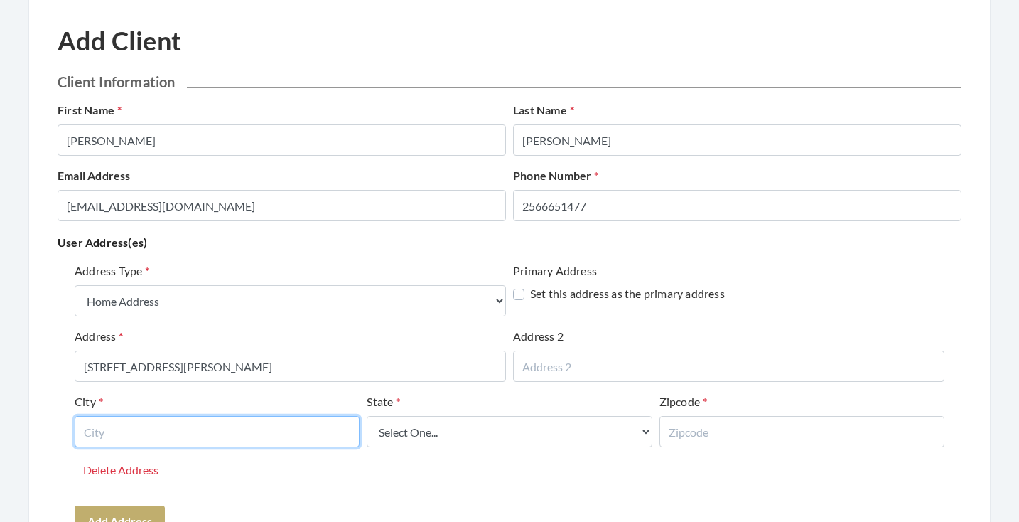
click at [261, 436] on input "text" at bounding box center [217, 431] width 285 height 31
type input "MADISON"
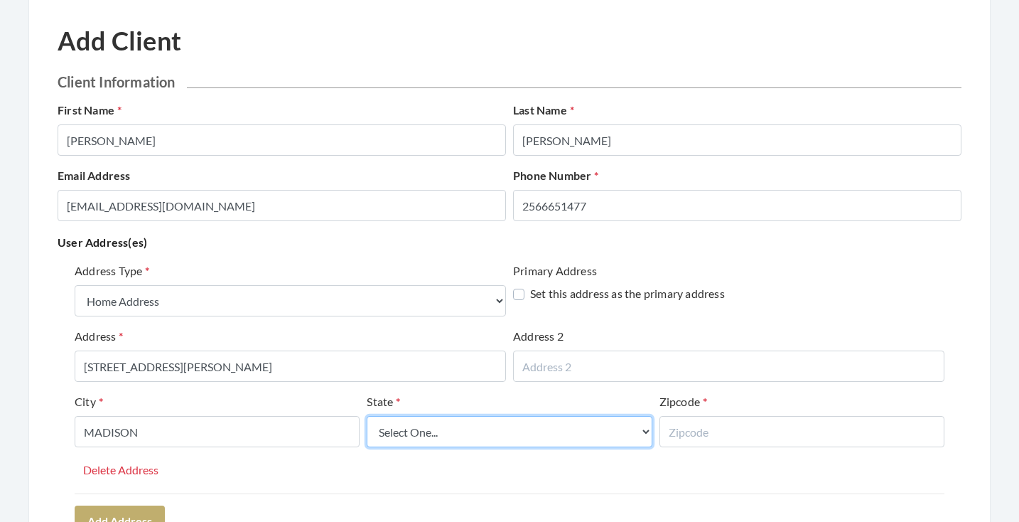
select select "al"
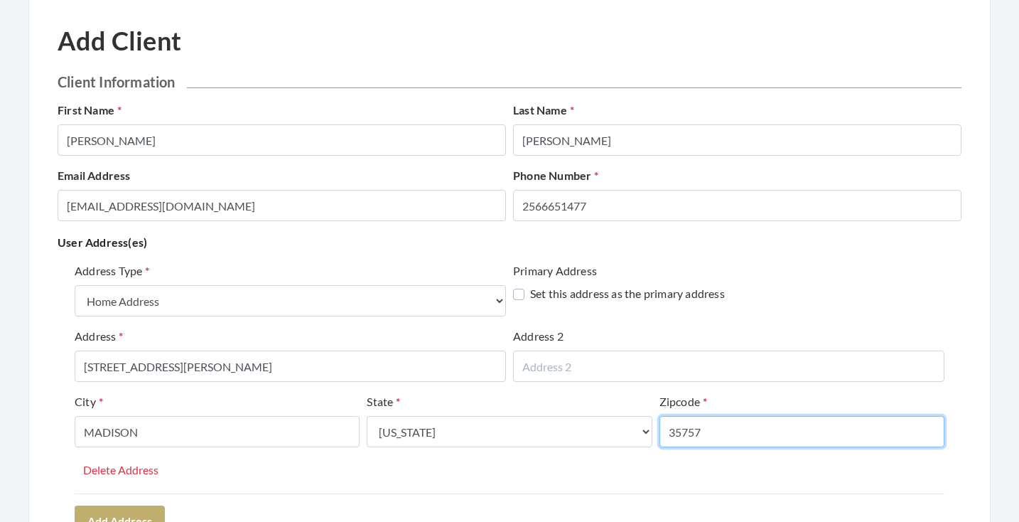
type input "35757"
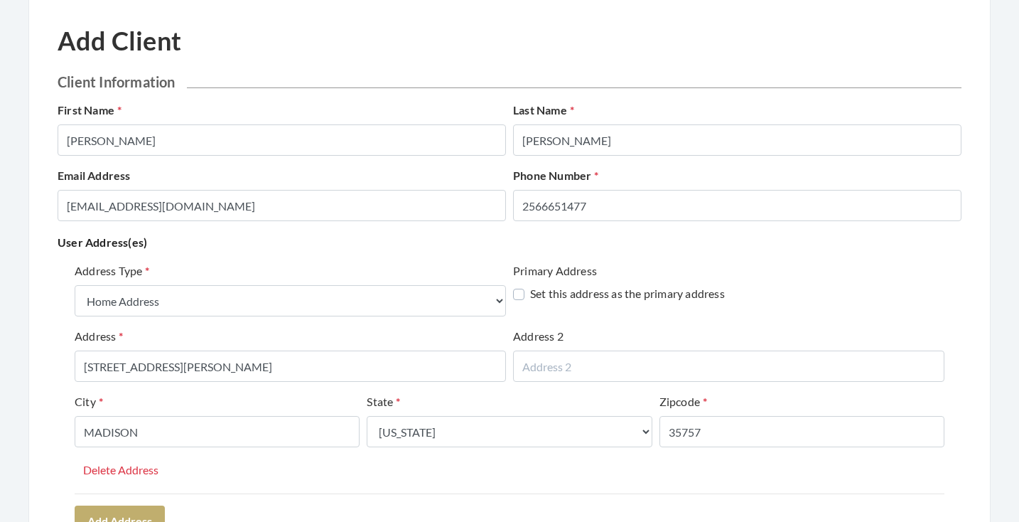
click at [275, 485] on div "Address Type Select One... Office Address Home Address Billing Address Primary …" at bounding box center [510, 377] width 870 height 231
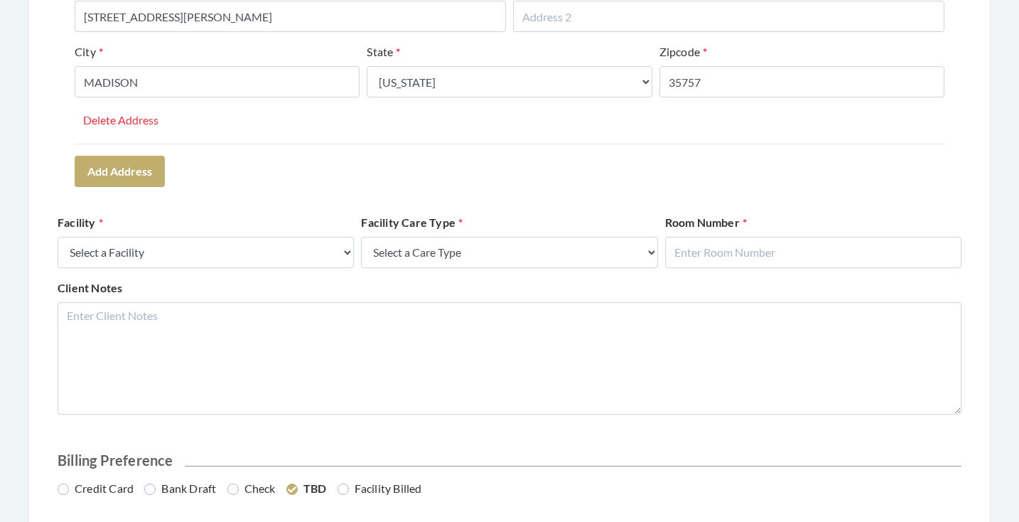
scroll to position [435, 0]
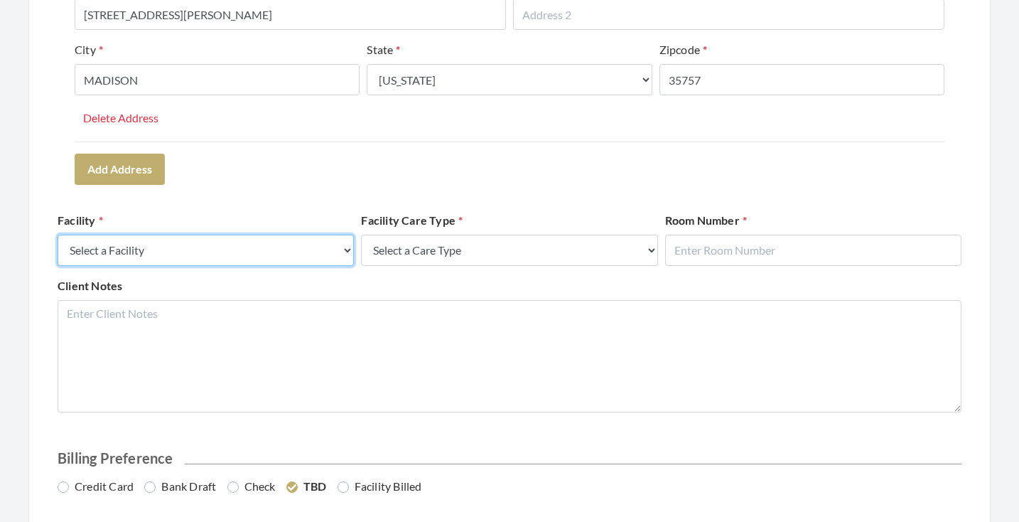
select select "13"
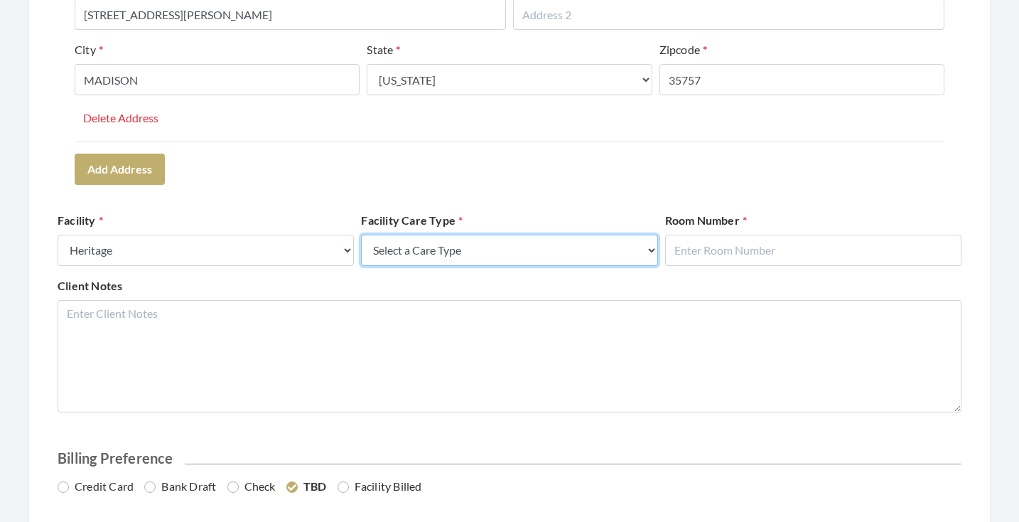
select select "4"
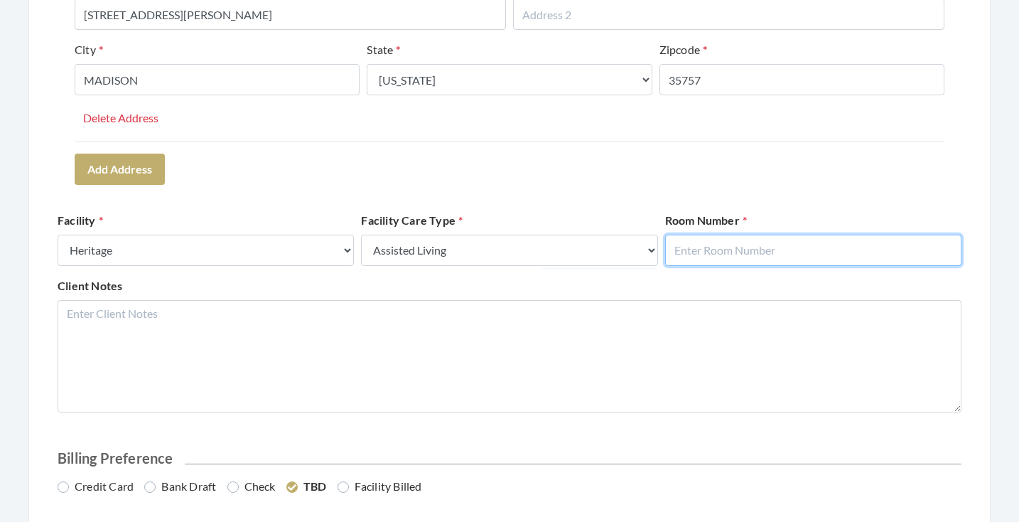
click at [695, 247] on input "text" at bounding box center [813, 250] width 296 height 31
type input "119"
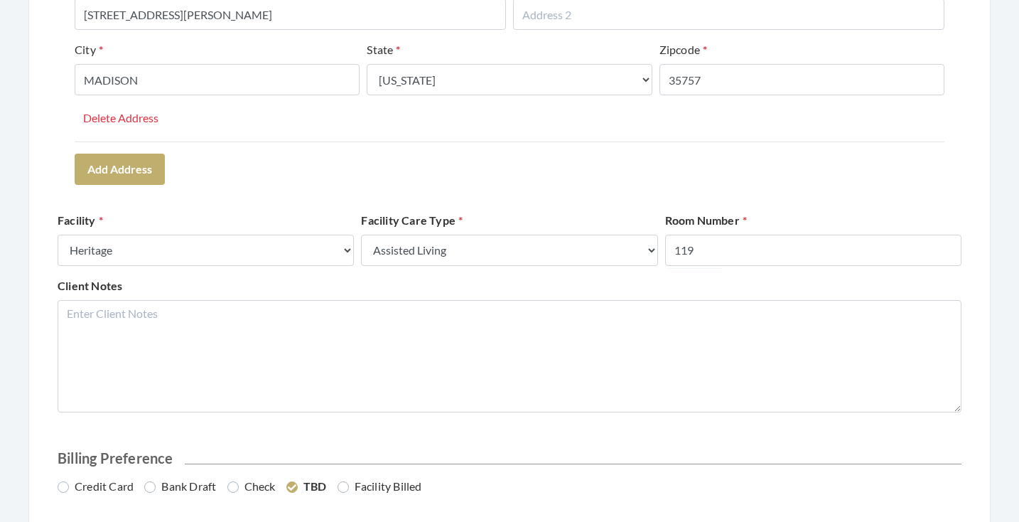
click at [694, 187] on div "Address Type Select One... Office Address Home Address Billing Address Primary …" at bounding box center [510, 47] width 904 height 285
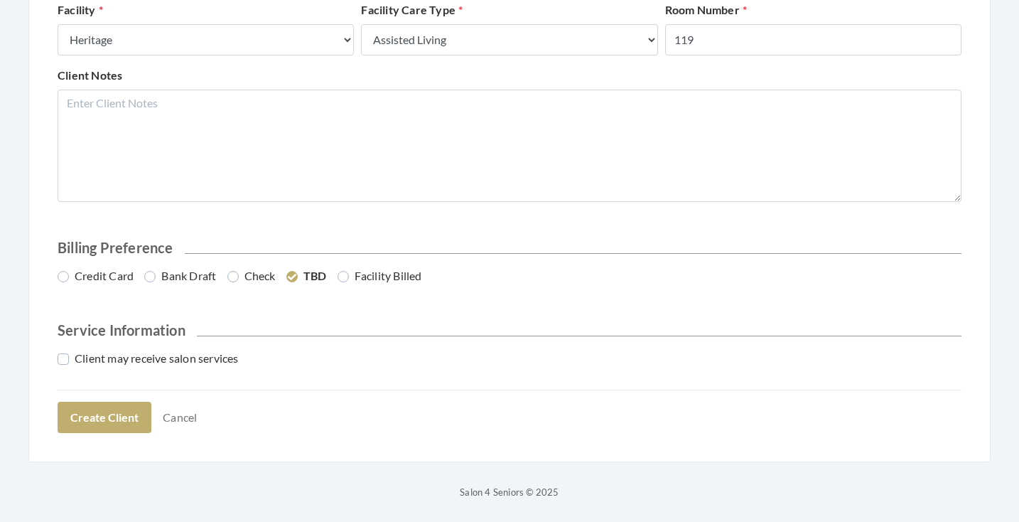
scroll to position [645, 0]
click at [176, 283] on label "Bank Draft" at bounding box center [180, 276] width 72 height 17
radio input "true"
click at [172, 350] on label "Client may receive salon services" at bounding box center [148, 358] width 181 height 17
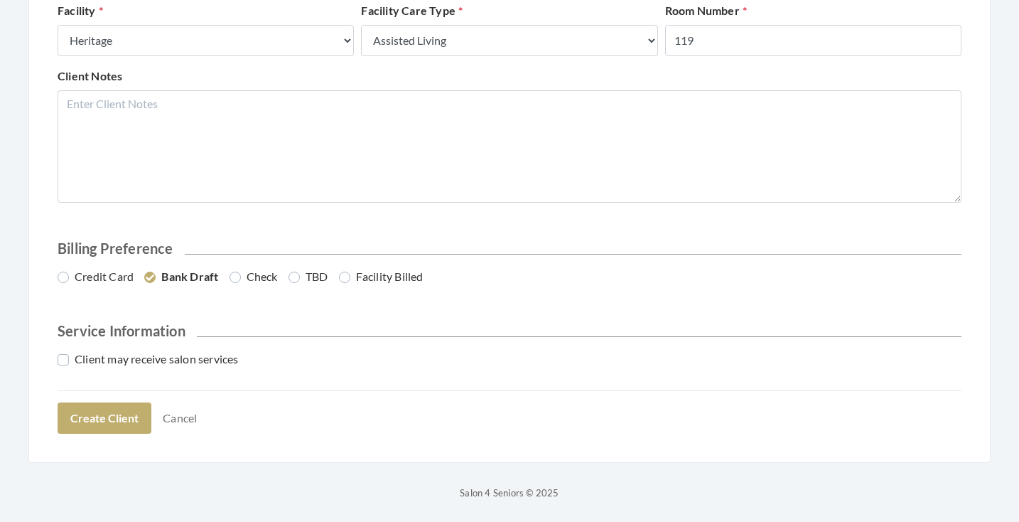
checkbox input "true"
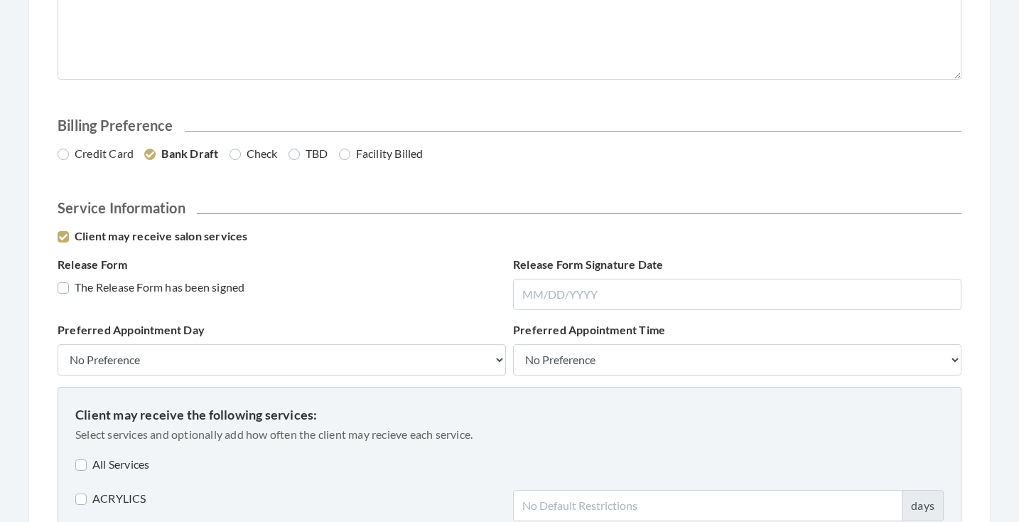
scroll to position [768, 0]
click at [166, 286] on label "The Release Form has been signed" at bounding box center [151, 286] width 187 height 17
checkbox input "true"
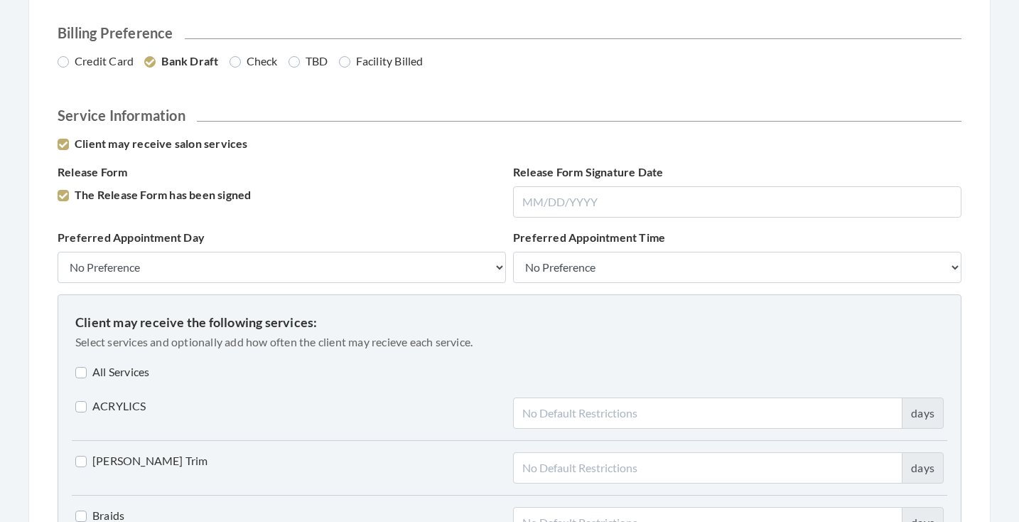
click at [119, 377] on label "All Services" at bounding box center [112, 371] width 74 height 17
checkbox input "true"
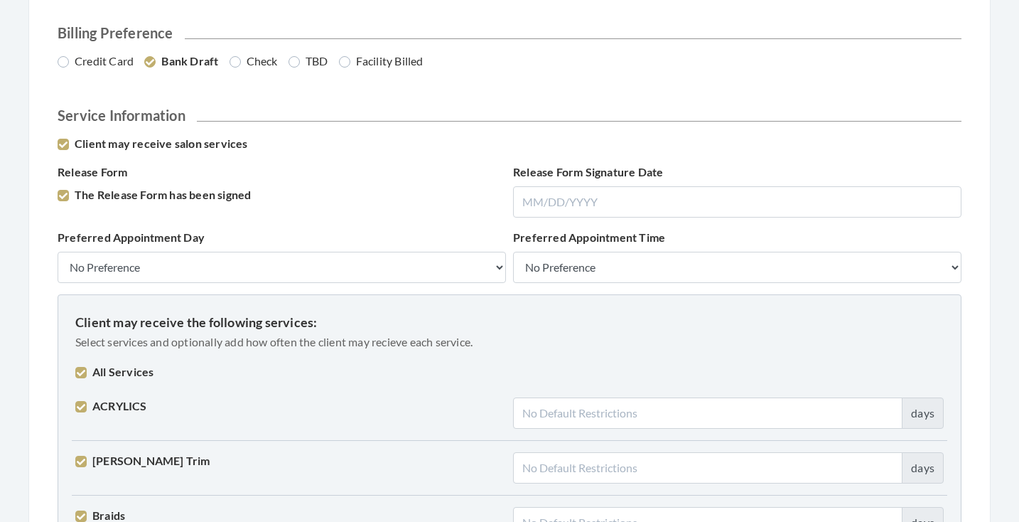
checkbox input "true"
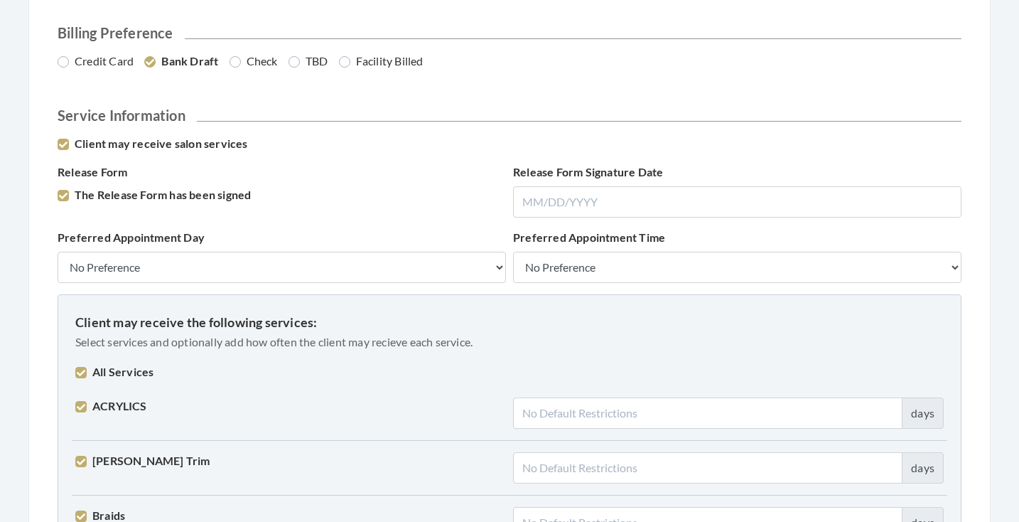
checkbox input "true"
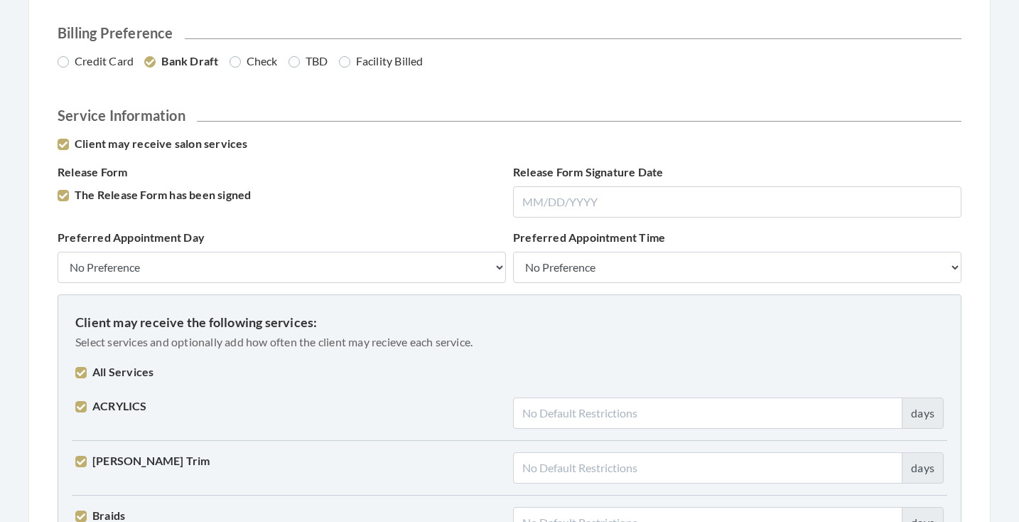
checkbox input "true"
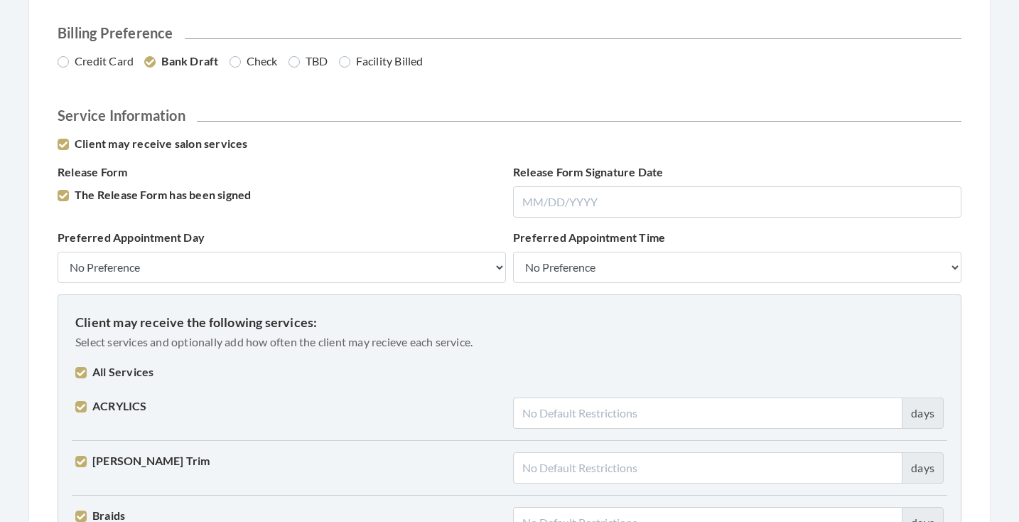
checkbox input "true"
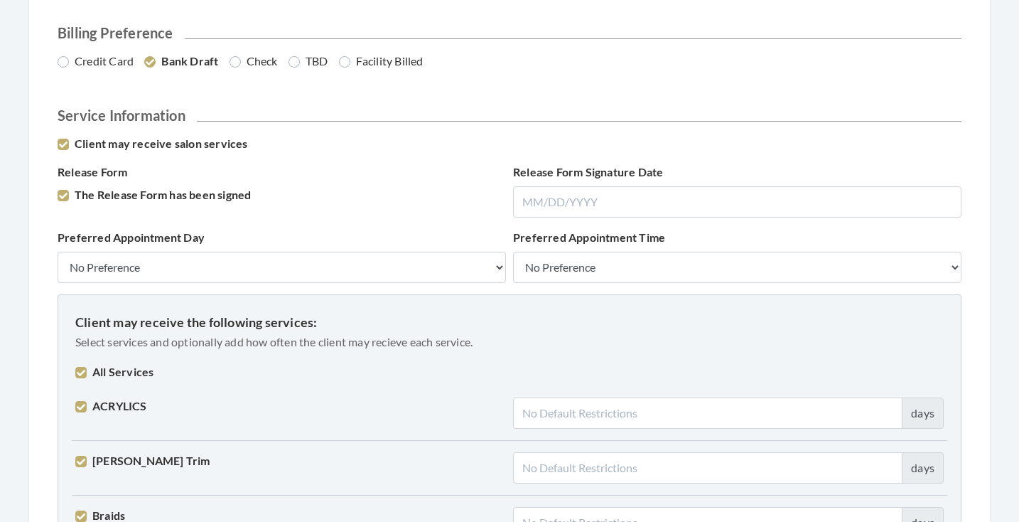
checkbox input "true"
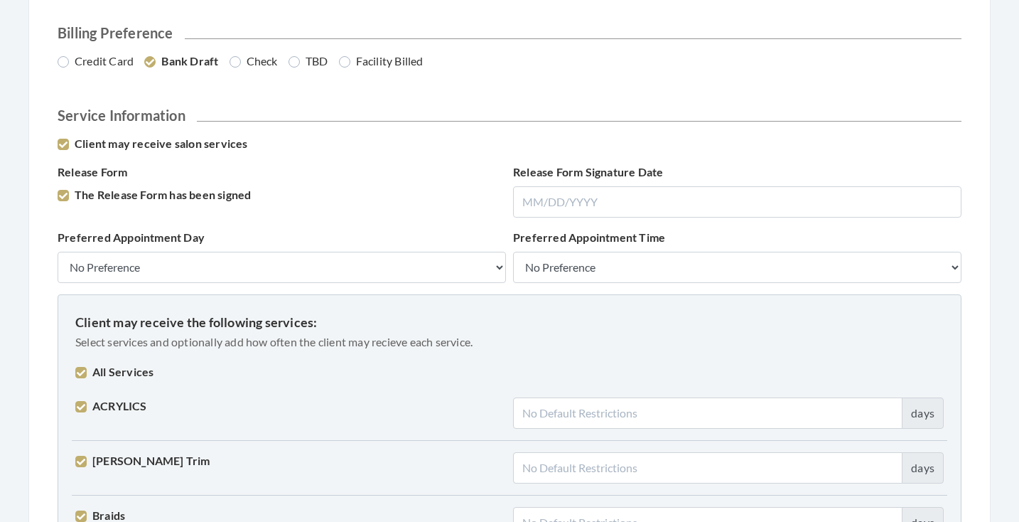
checkbox input "true"
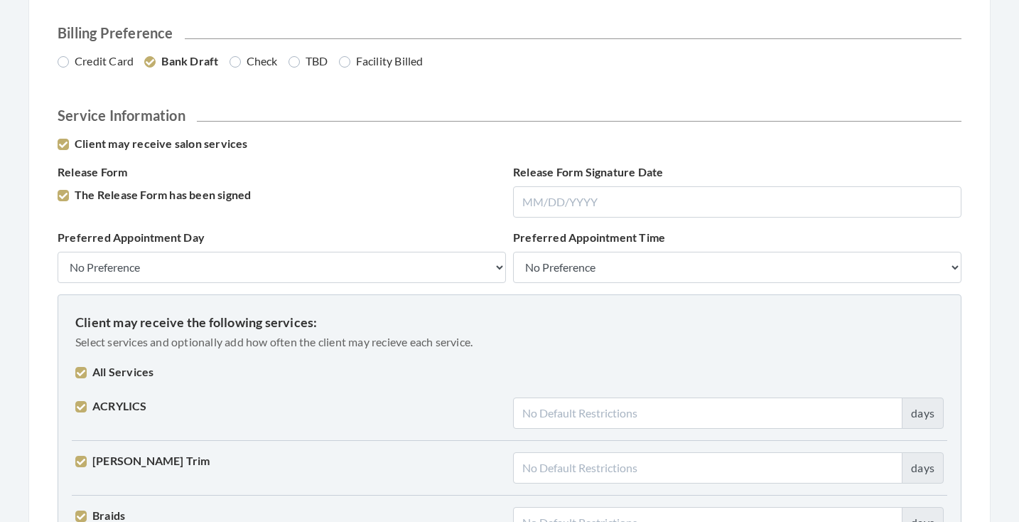
checkbox input "true"
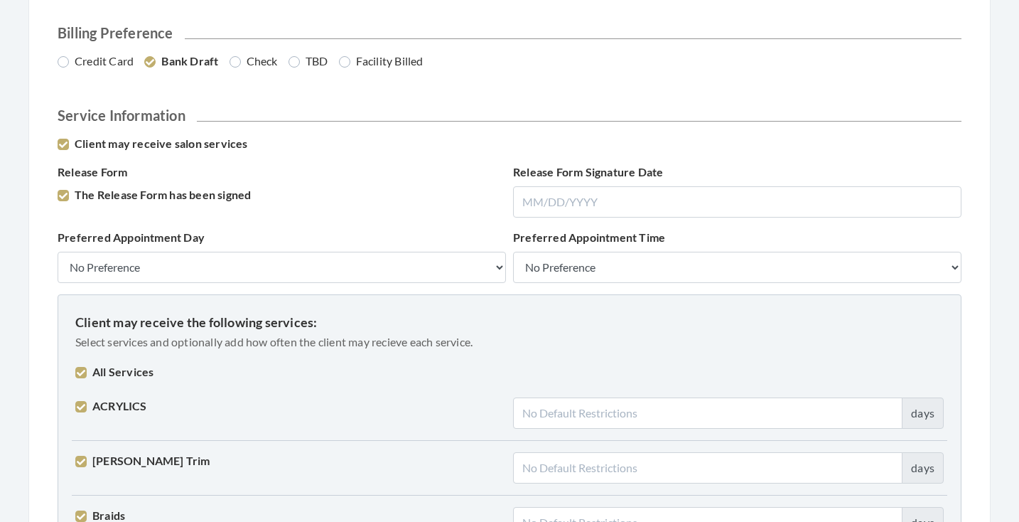
checkbox input "true"
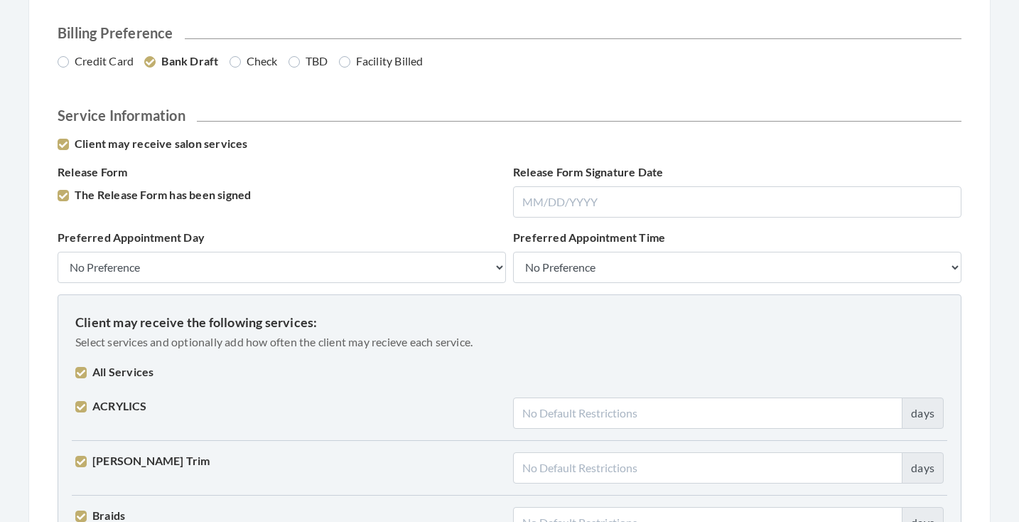
checkbox input "true"
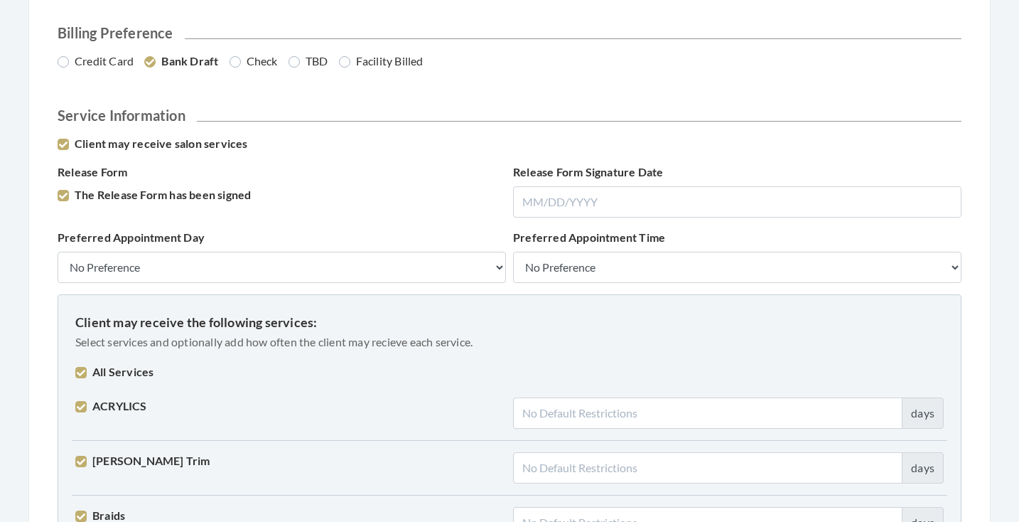
checkbox input "true"
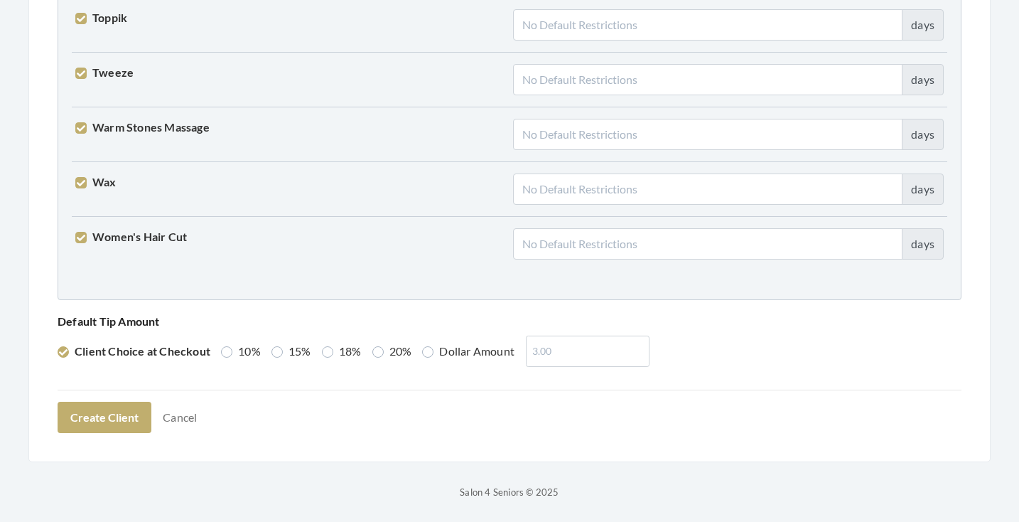
scroll to position [3601, 0]
click at [385, 353] on label "20%" at bounding box center [392, 351] width 40 height 17
radio input "true"
click at [107, 408] on button "Create Client" at bounding box center [105, 417] width 94 height 31
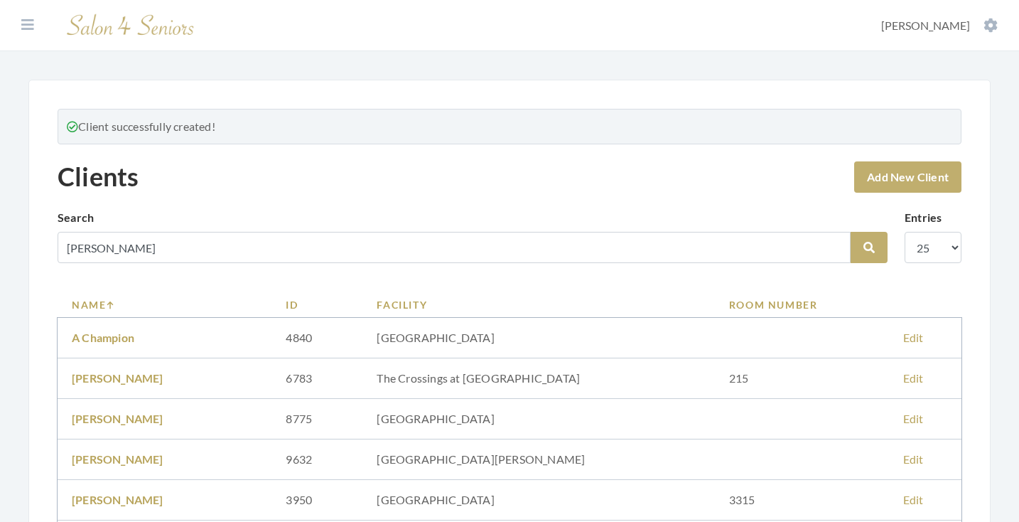
type input "[PERSON_NAME]"
click at [869, 247] on button "Search" at bounding box center [869, 247] width 37 height 31
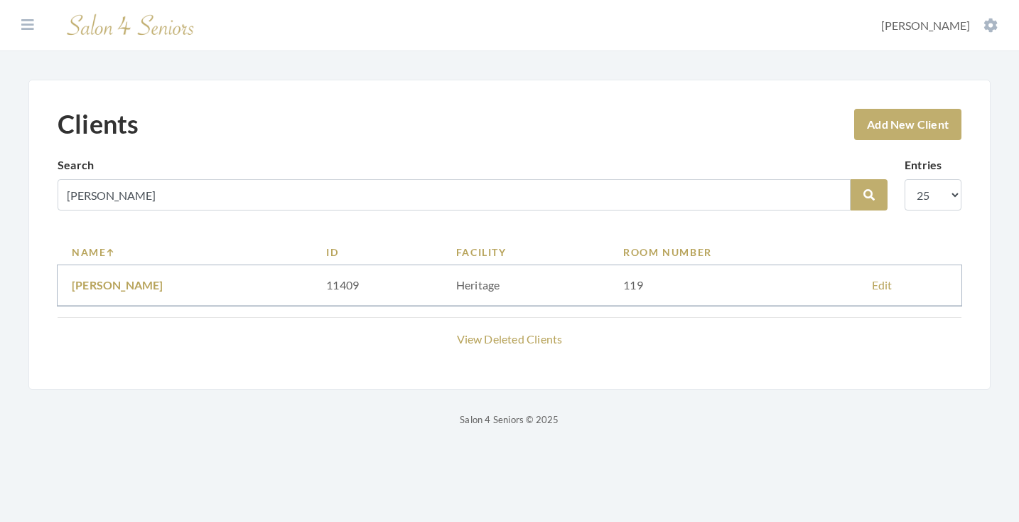
click at [151, 294] on td "[PERSON_NAME]" at bounding box center [185, 285] width 254 height 41
click at [149, 279] on link "BETTY HUTCHISON" at bounding box center [118, 285] width 92 height 14
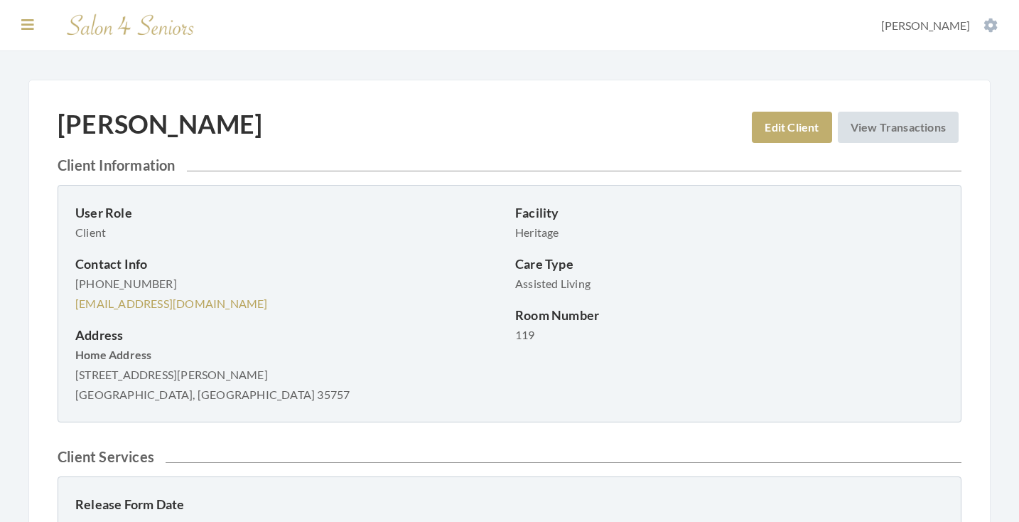
click at [28, 28] on icon at bounding box center [27, 25] width 13 height 14
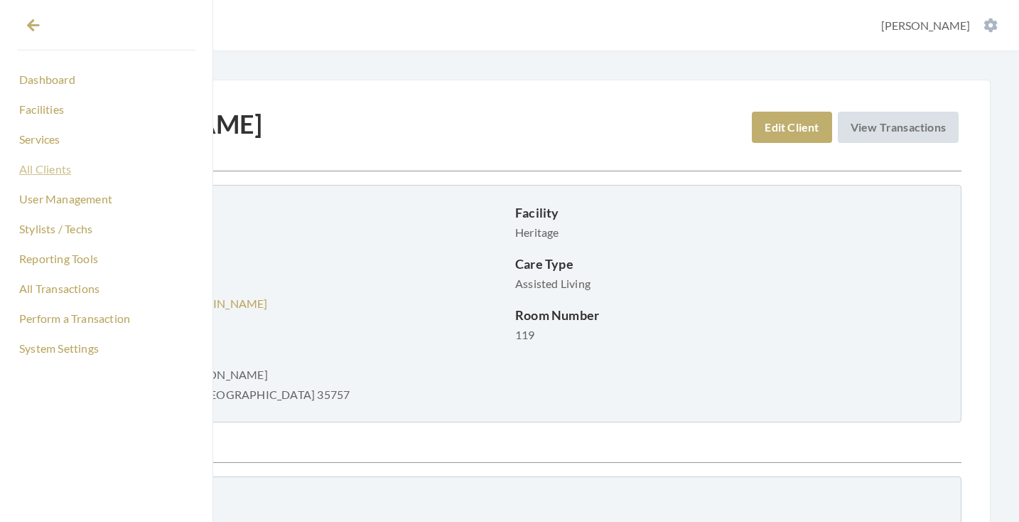
click at [60, 171] on link "All Clients" at bounding box center [106, 169] width 178 height 24
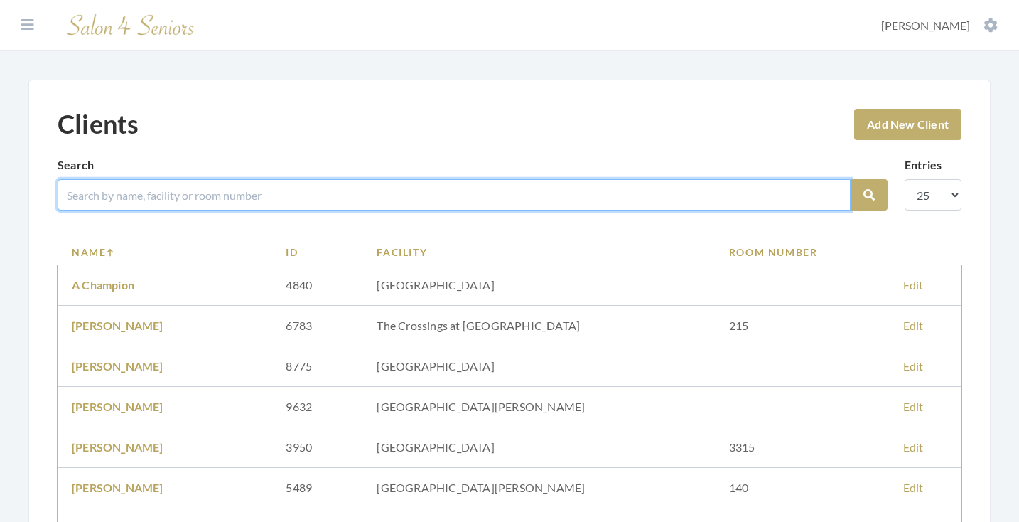
click at [148, 196] on input "search" at bounding box center [454, 194] width 793 height 31
type input "[PERSON_NAME]"
click at [869, 195] on button "Search" at bounding box center [869, 194] width 37 height 31
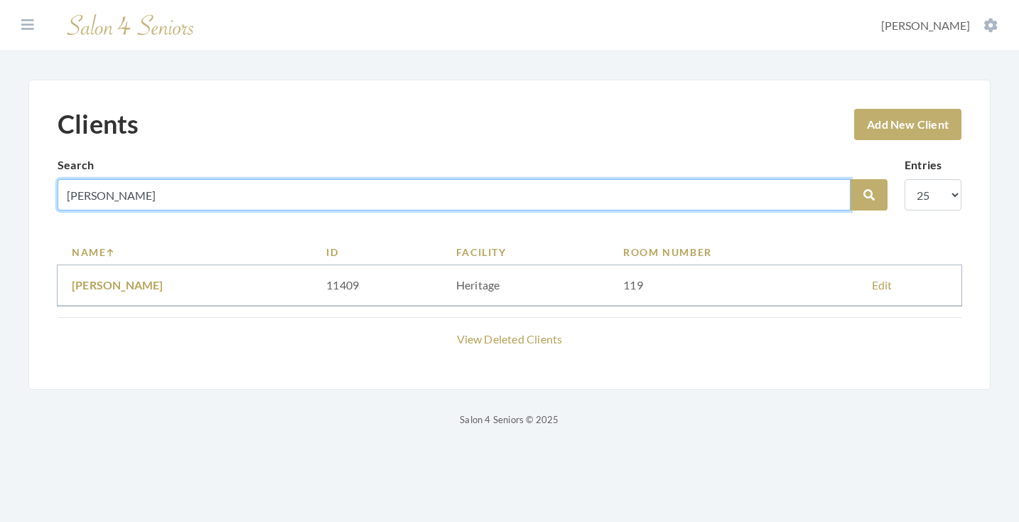
click at [112, 195] on input "[PERSON_NAME]" at bounding box center [454, 194] width 793 height 31
type input "[PERSON_NAME]"
click at [869, 195] on button "Search" at bounding box center [869, 194] width 37 height 31
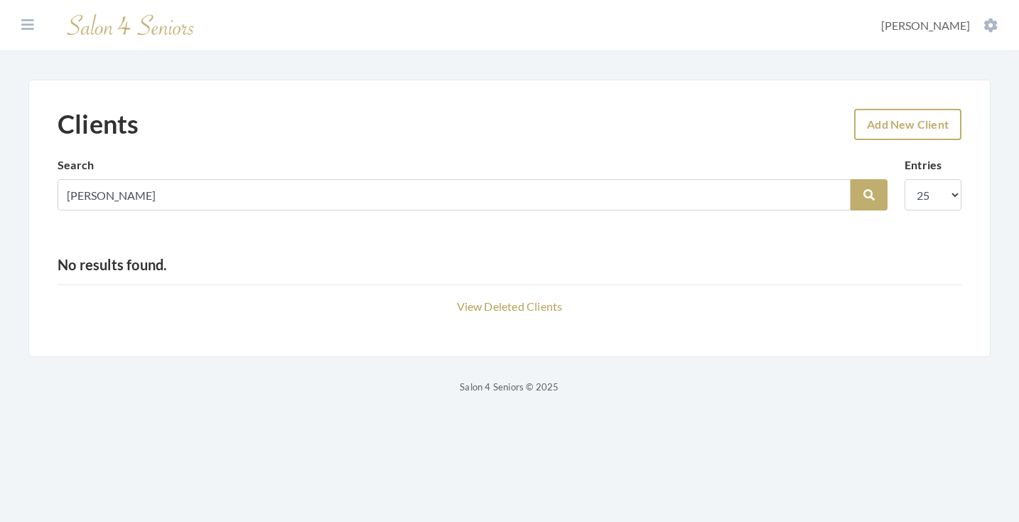
click at [913, 130] on link "Add New Client" at bounding box center [907, 124] width 107 height 31
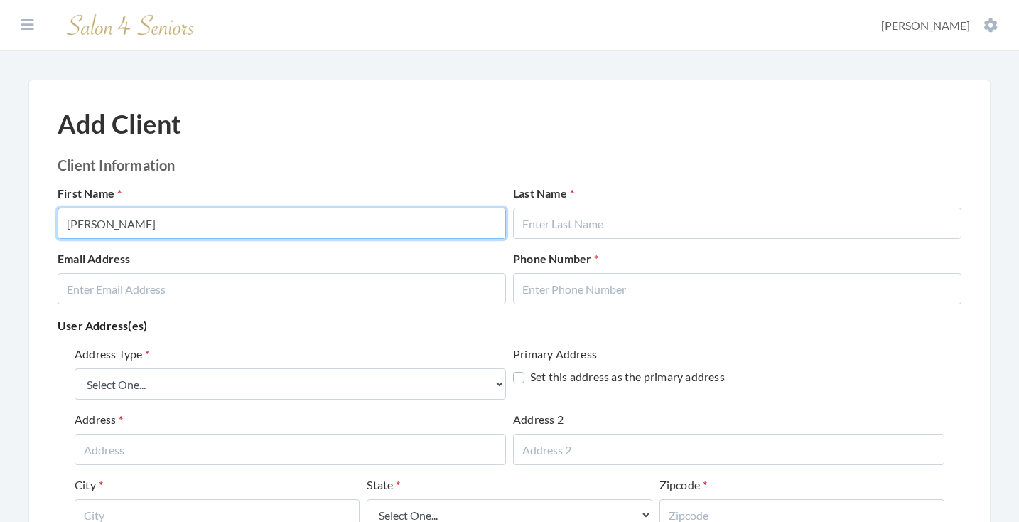
type input "[PERSON_NAME]"
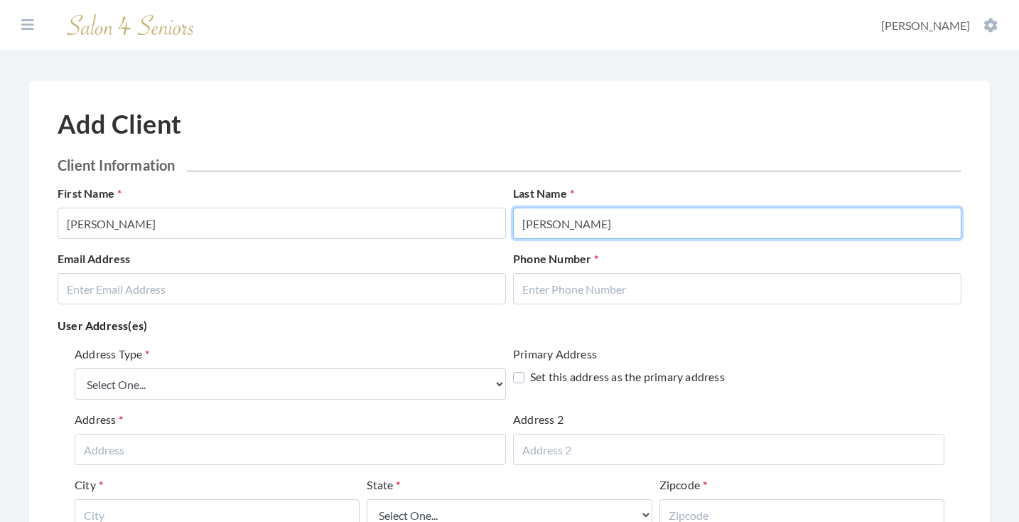
type input "[PERSON_NAME]"
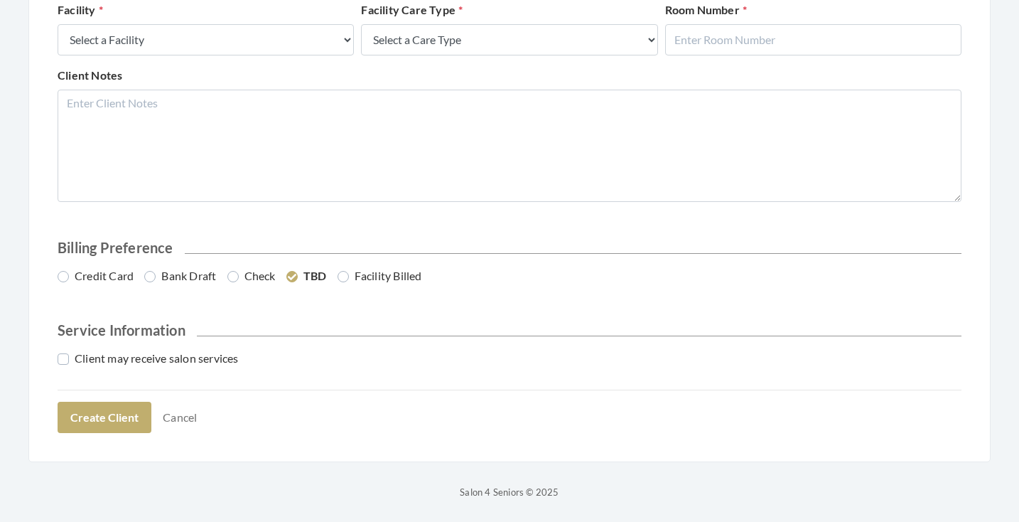
scroll to position [645, 0]
click at [176, 421] on link "Cancel" at bounding box center [180, 417] width 53 height 27
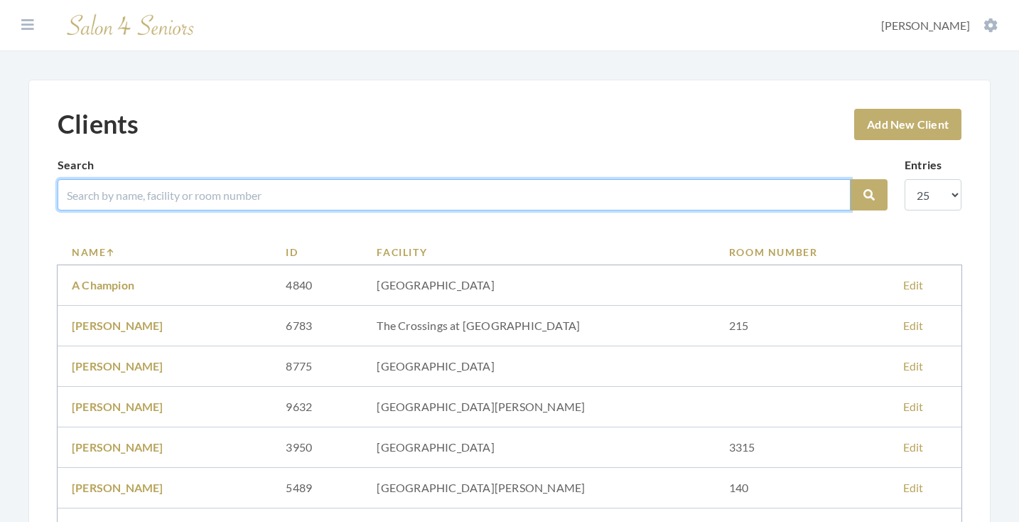
click at [215, 190] on input "search" at bounding box center [454, 194] width 793 height 31
type input "[PERSON_NAME]"
click at [869, 195] on button "Search" at bounding box center [869, 194] width 37 height 31
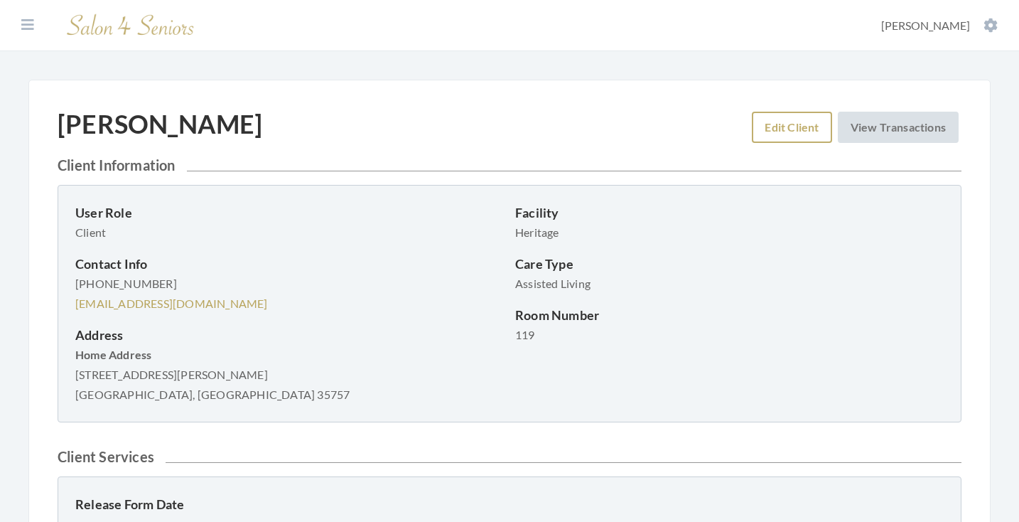
click at [776, 132] on link "Edit Client" at bounding box center [792, 127] width 80 height 31
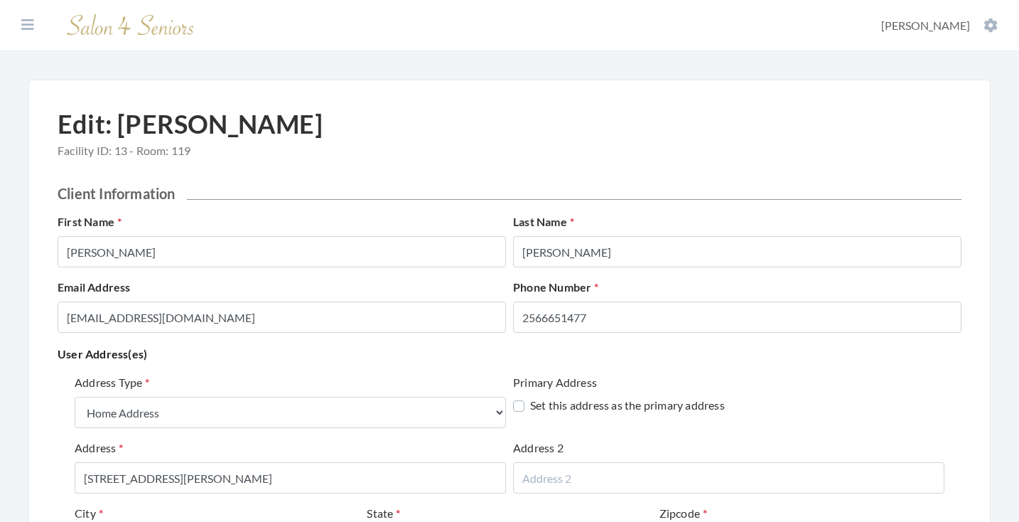
select select "home"
select select "al"
type input "BETTY & RAYMOND"
click at [439, 365] on div "User Address(es) Address Type Select One... Office Address Home Address Billing…" at bounding box center [510, 498] width 904 height 309
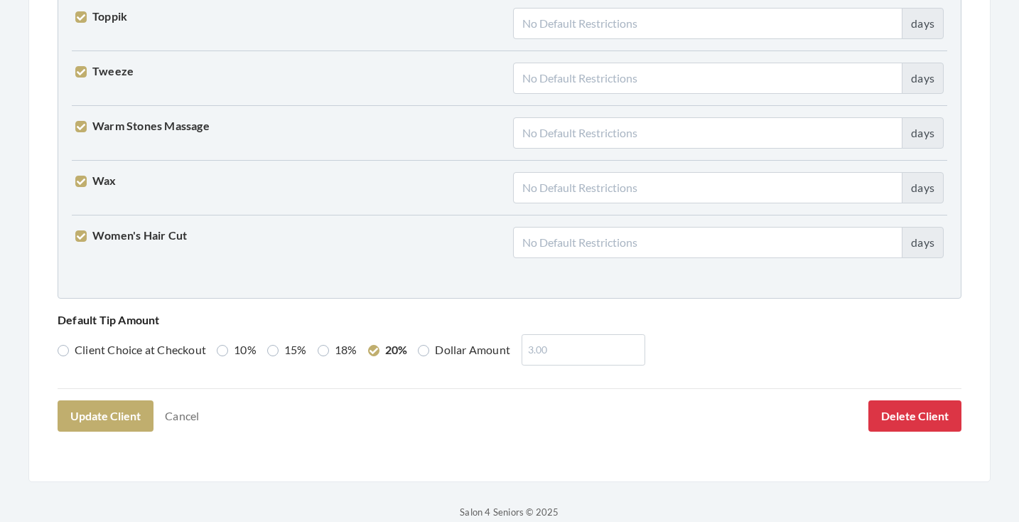
scroll to position [3648, 0]
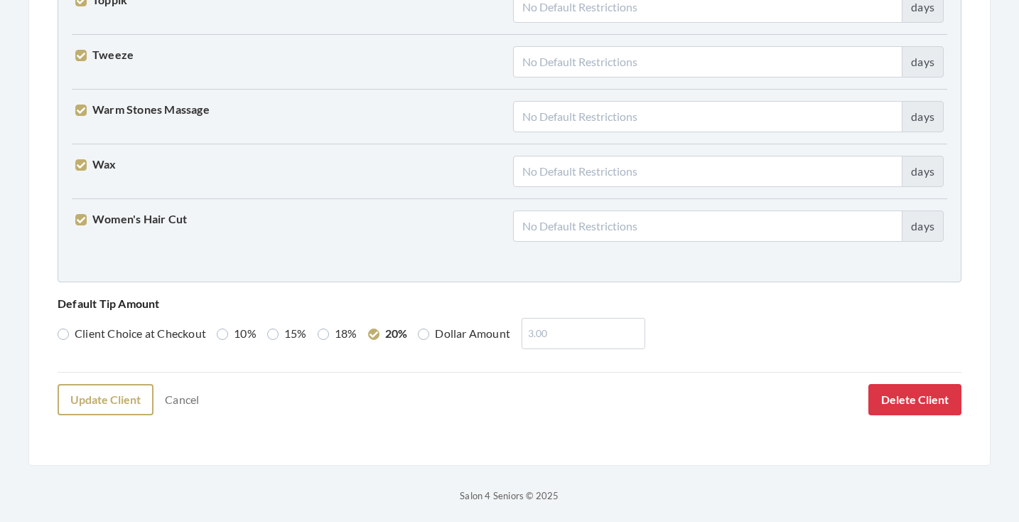
click at [132, 392] on button "Update Client" at bounding box center [106, 399] width 96 height 31
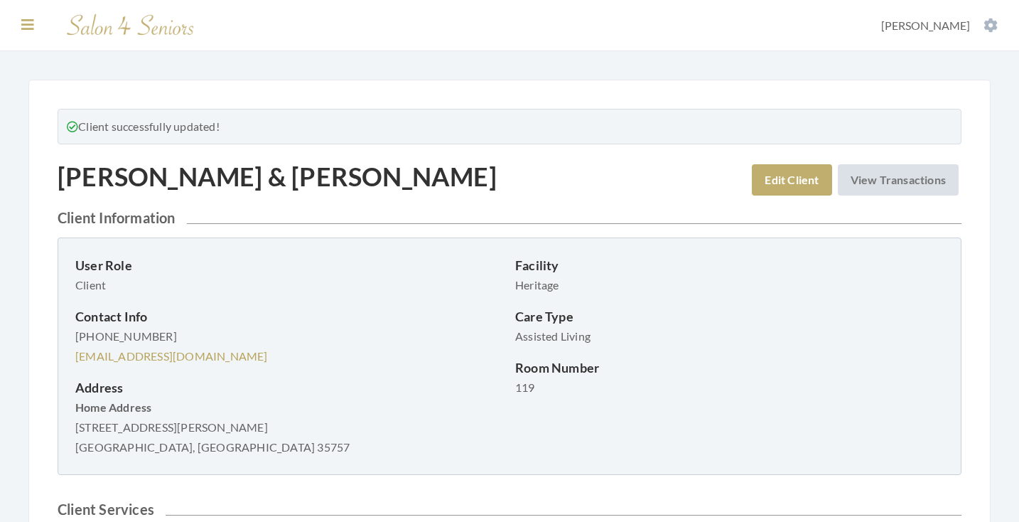
click at [26, 23] on icon at bounding box center [27, 25] width 13 height 14
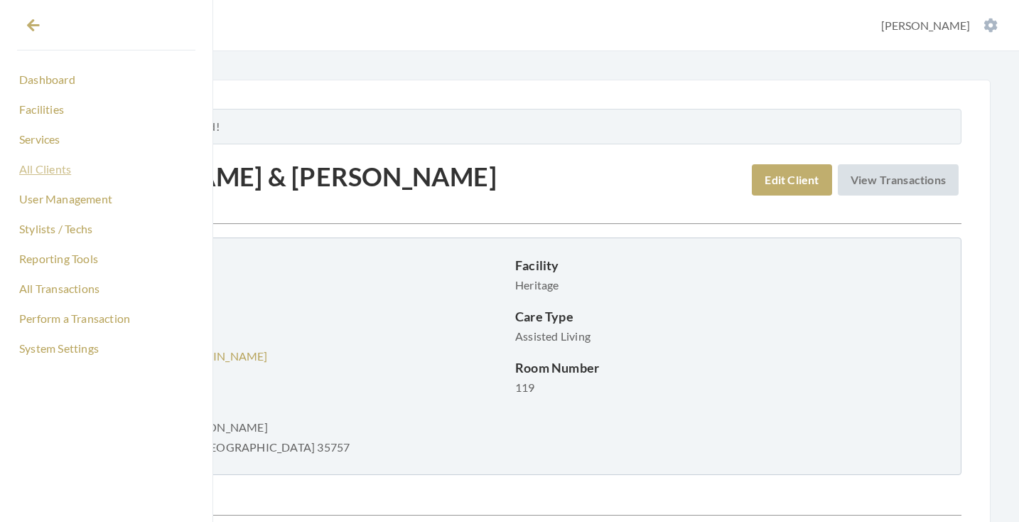
click at [41, 165] on link "All Clients" at bounding box center [106, 169] width 178 height 24
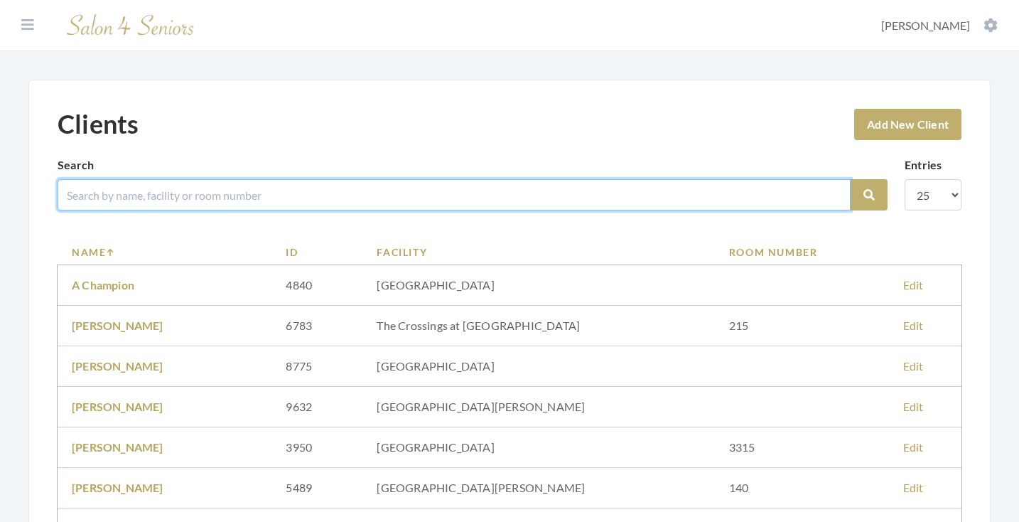
click at [165, 200] on input "search" at bounding box center [454, 194] width 793 height 31
type input "[PERSON_NAME]"
click at [869, 195] on button "Search" at bounding box center [869, 194] width 37 height 31
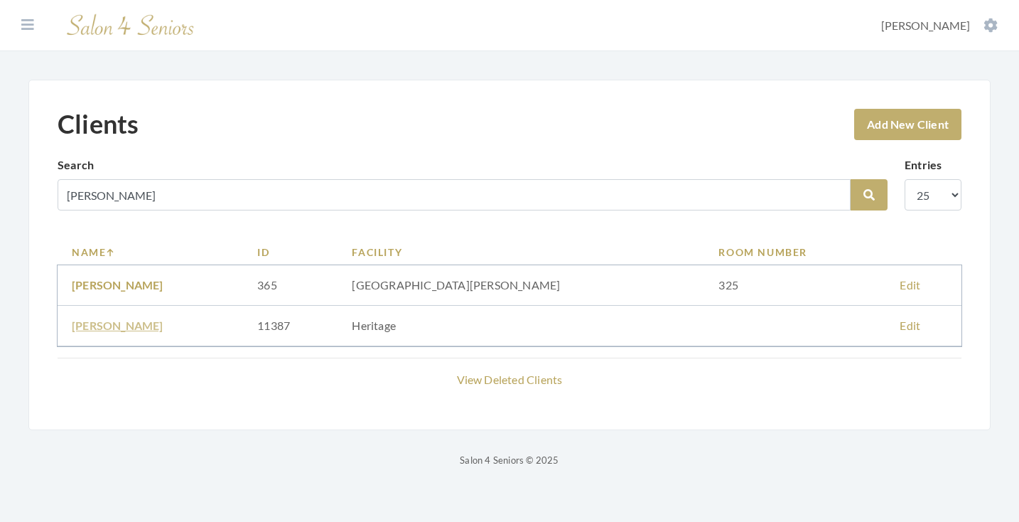
click at [122, 326] on link "[PERSON_NAME]" at bounding box center [118, 325] width 92 height 14
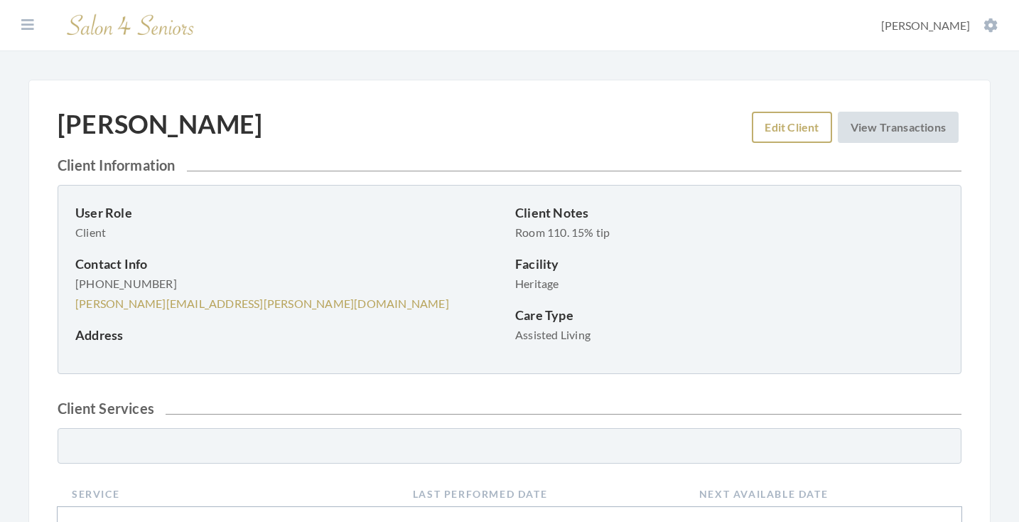
click at [773, 133] on link "Edit Client" at bounding box center [792, 127] width 80 height 31
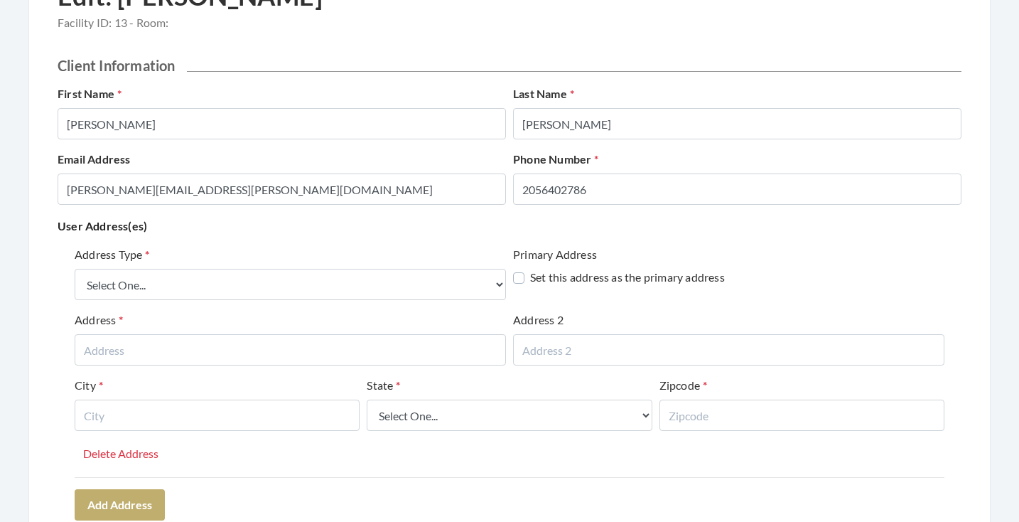
scroll to position [129, 0]
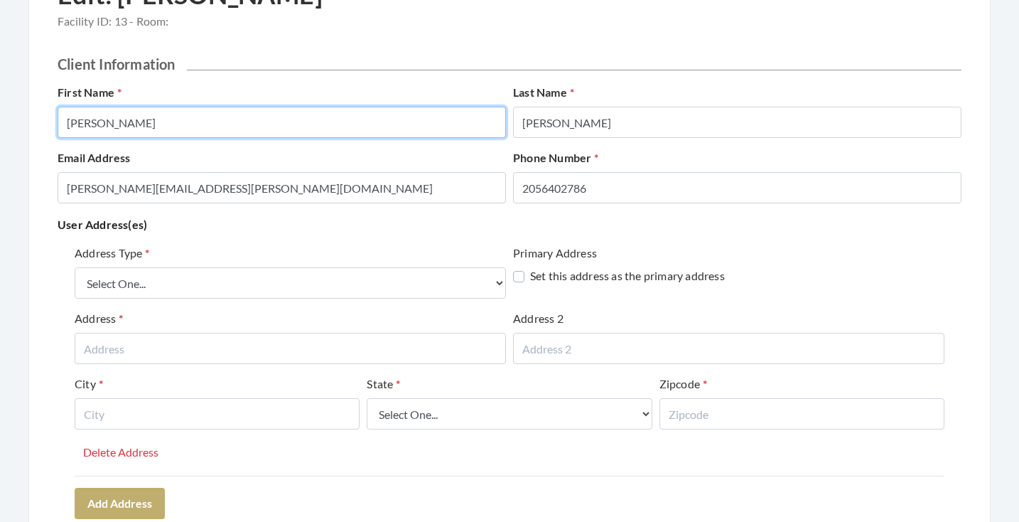
click at [134, 121] on input "Rosalyn" at bounding box center [282, 122] width 448 height 31
type input "ROSALYN"
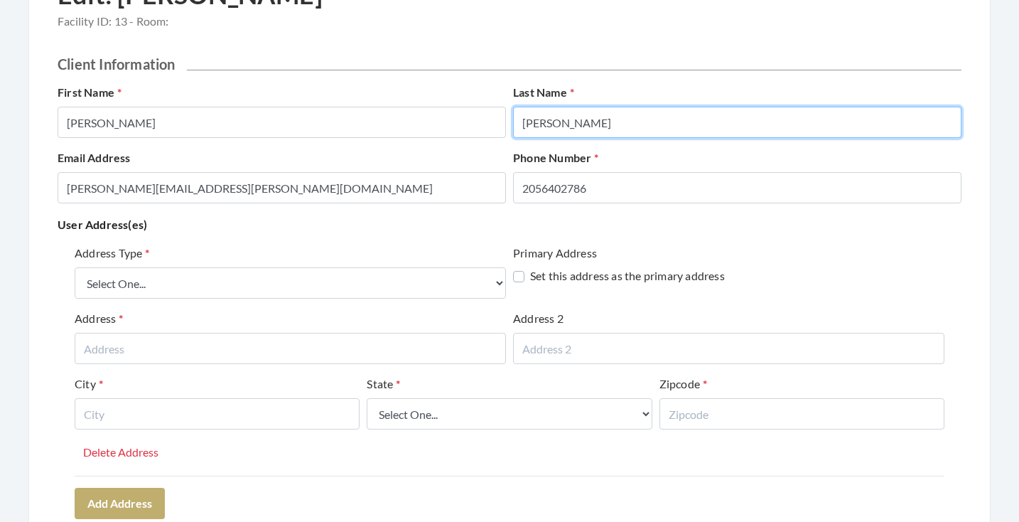
type input "MAYES"
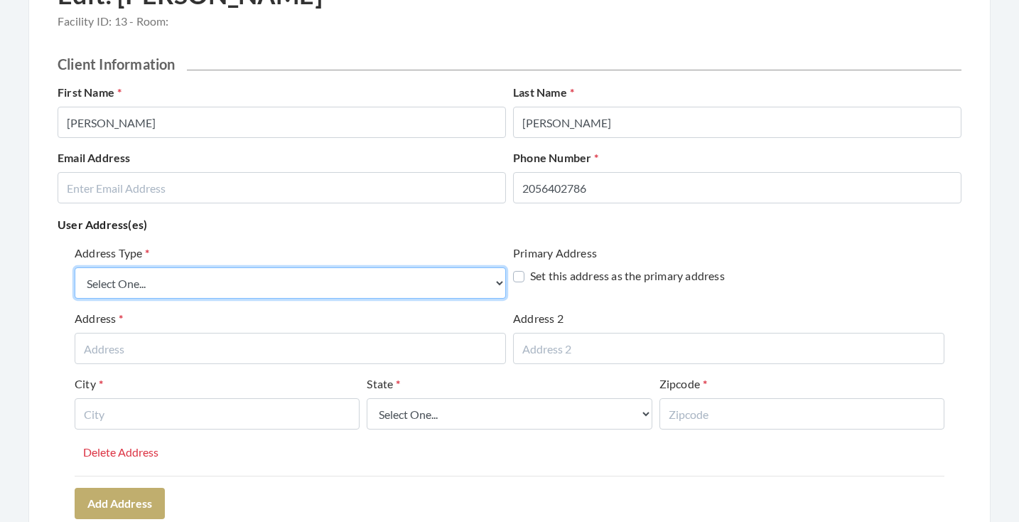
select select "billing"
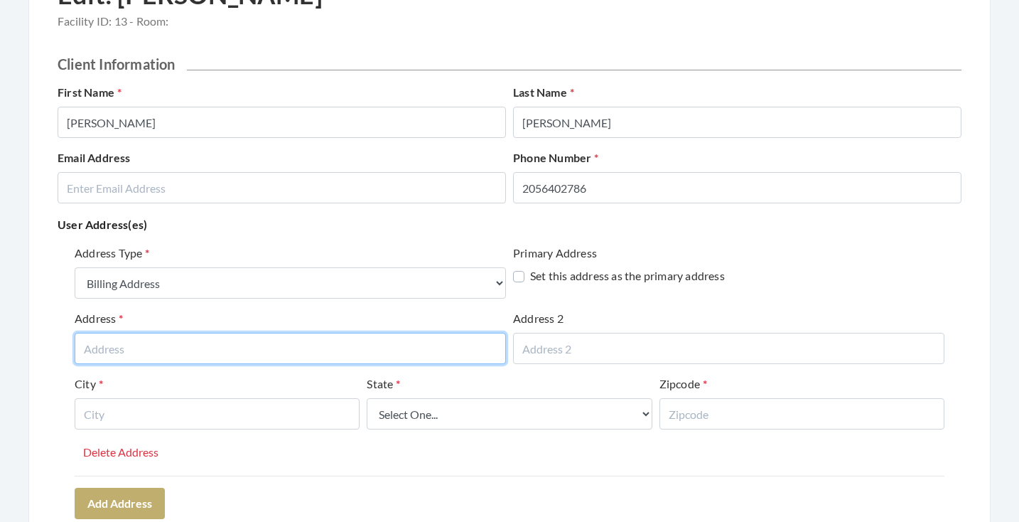
paste input "11682 County Line Rd."
type input "11682 County Line Rd."
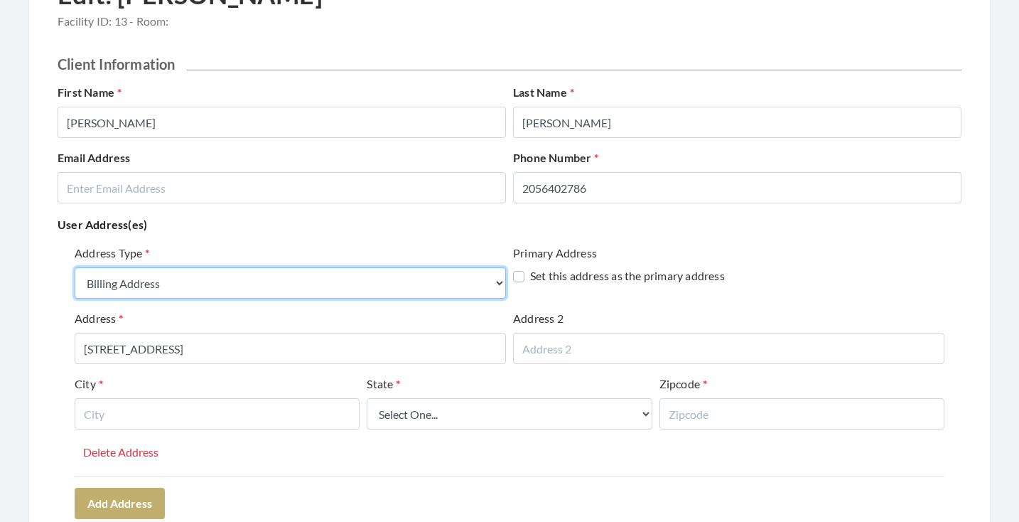
click at [306, 299] on select "Select One... Office Address Home Address Billing Address" at bounding box center [290, 282] width 431 height 31
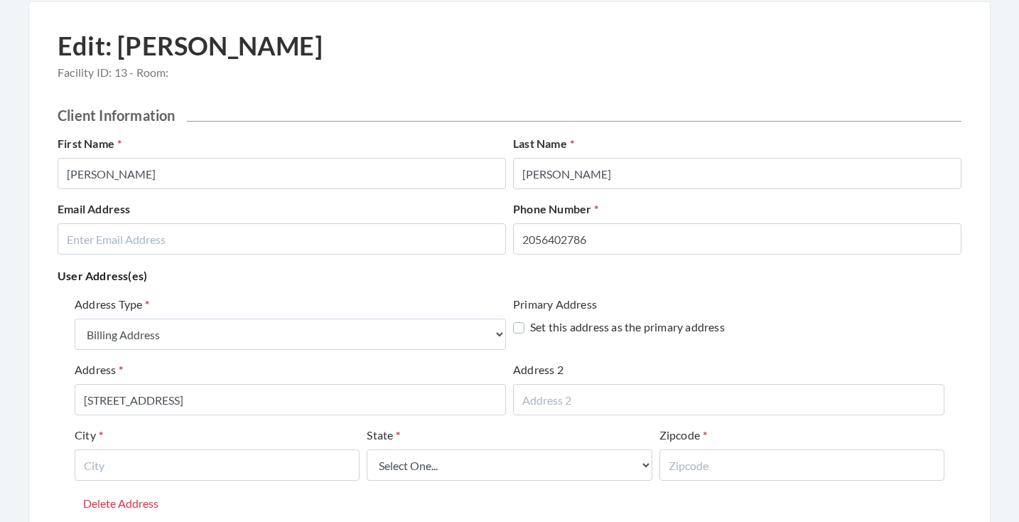
drag, startPoint x: 195, startPoint y: 421, endPoint x: 271, endPoint y: 391, distance: 81.3
click at [195, 421] on div "Address 11682 County Line Rd." at bounding box center [290, 393] width 439 height 65
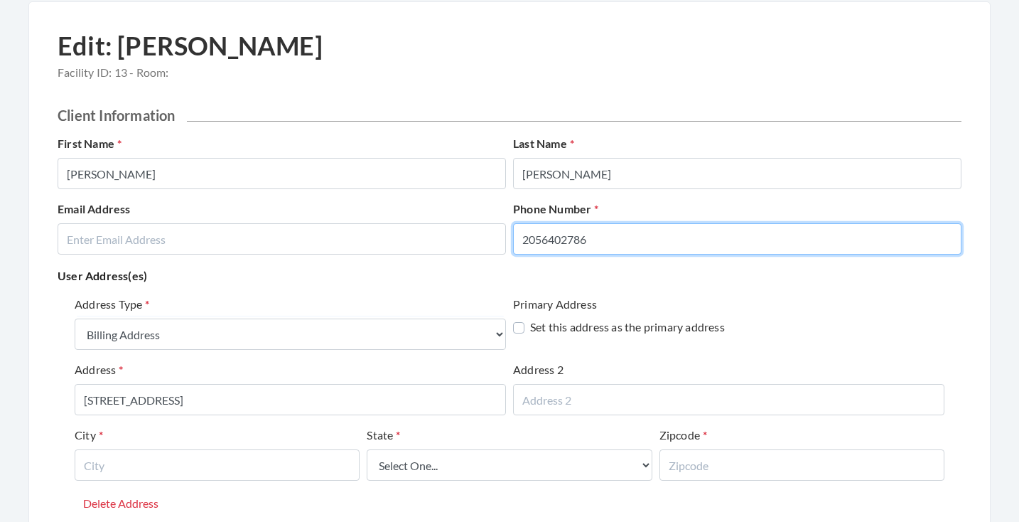
click at [601, 235] on input "2056402786" at bounding box center [737, 238] width 448 height 31
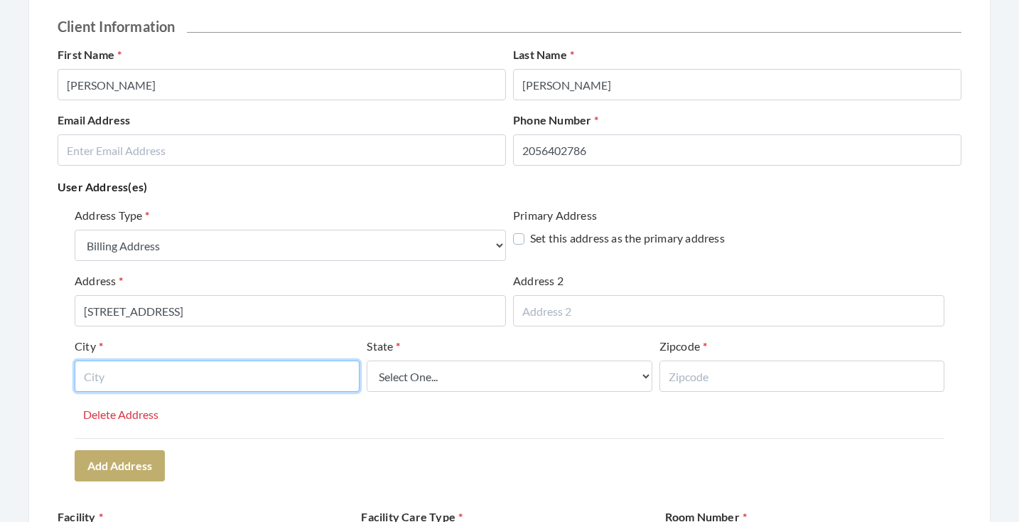
scroll to position [168, 0]
type input "MADISON"
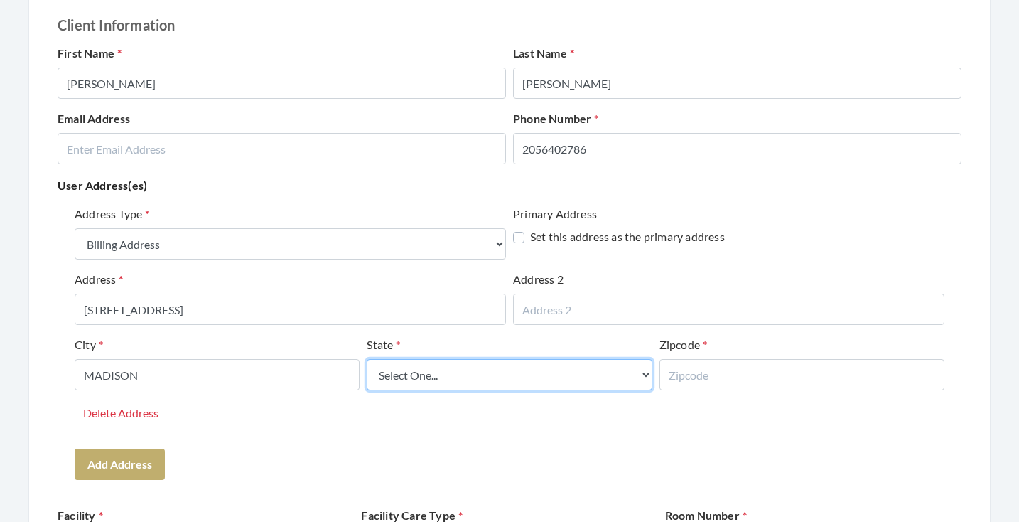
select select "al"
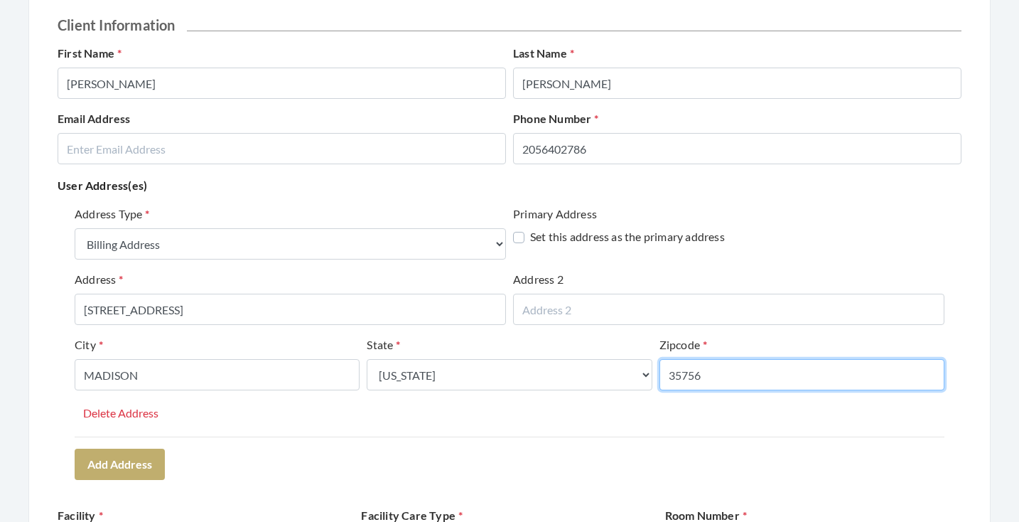
type input "35756"
click at [392, 440] on div "Address Type Select One... Office Address Home Address Billing Address Primary …" at bounding box center [510, 342] width 904 height 285
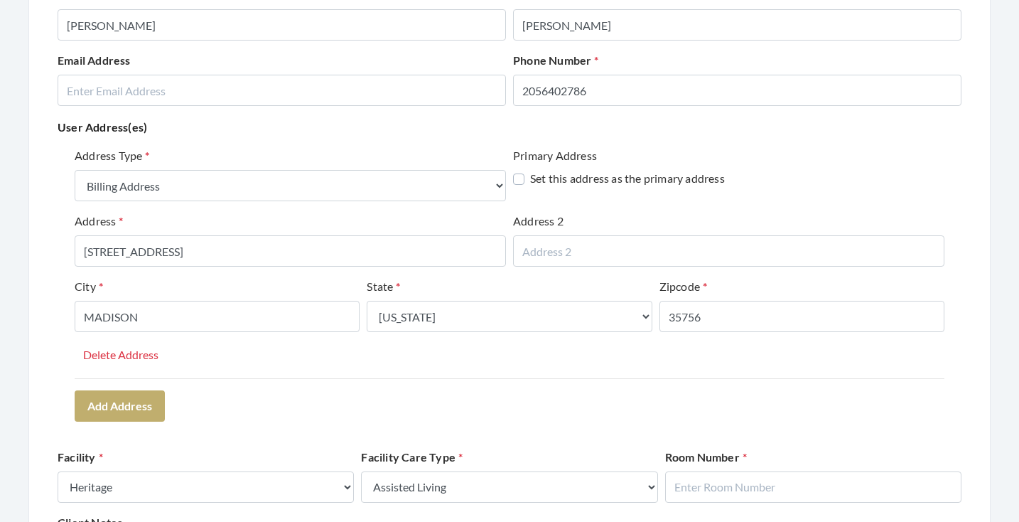
scroll to position [251, 0]
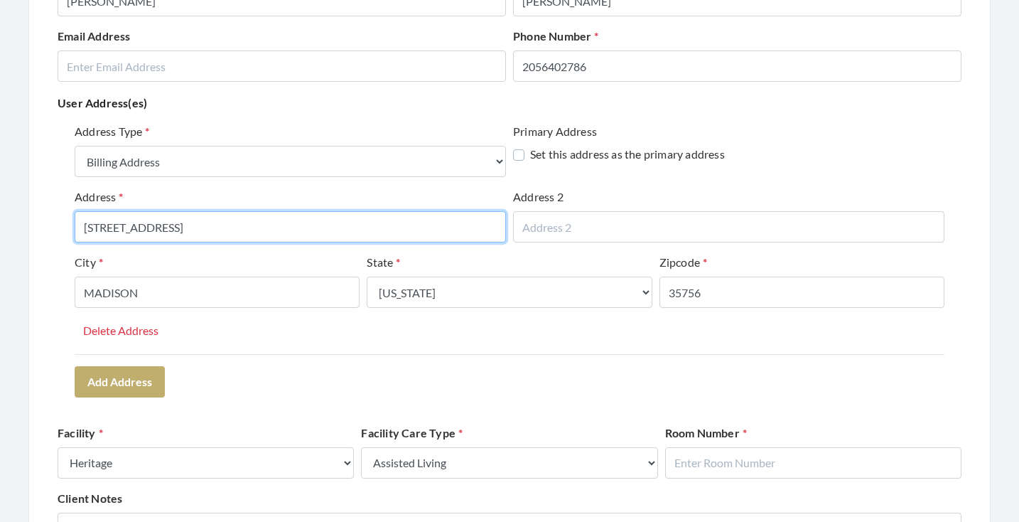
drag, startPoint x: 204, startPoint y: 225, endPoint x: 120, endPoint y: 224, distance: 83.9
click at [120, 224] on input "11682 County Line Rd." at bounding box center [290, 226] width 431 height 31
type input "11682 COUNTY LINE ROAD"
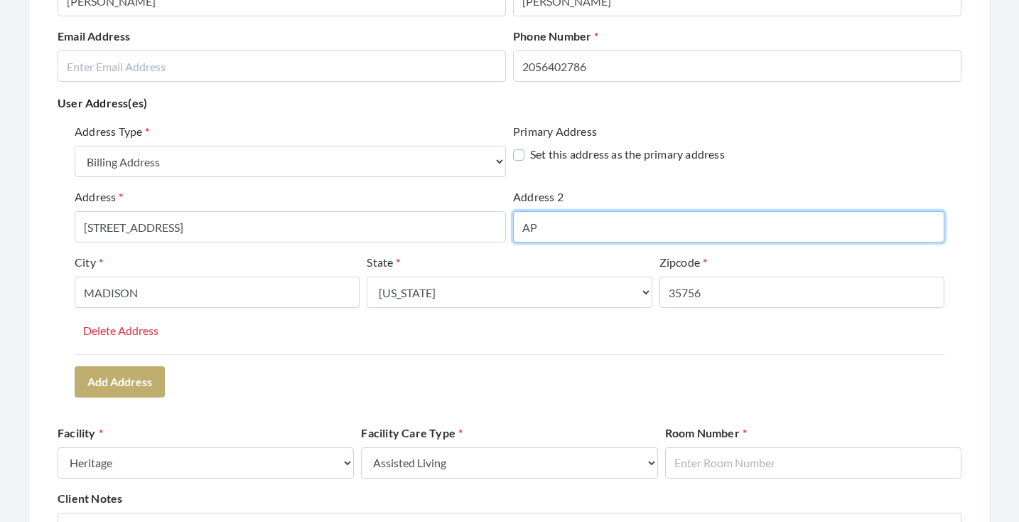
type input "A"
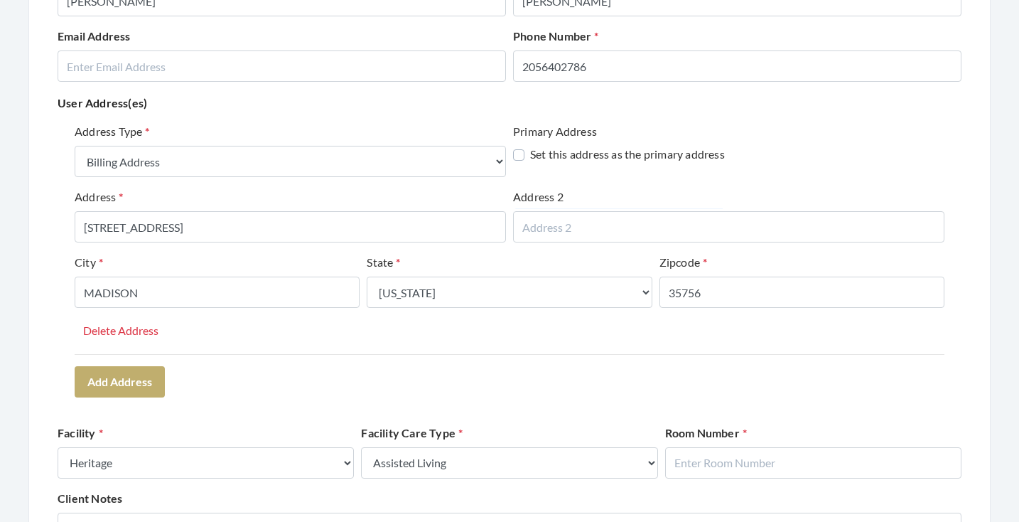
click at [268, 316] on div "City MADISON" at bounding box center [217, 286] width 292 height 65
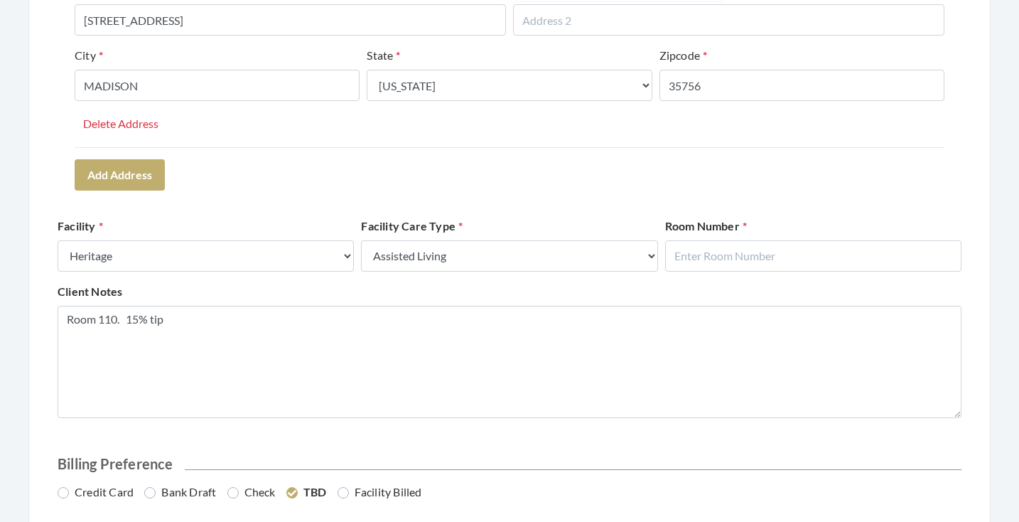
scroll to position [479, 0]
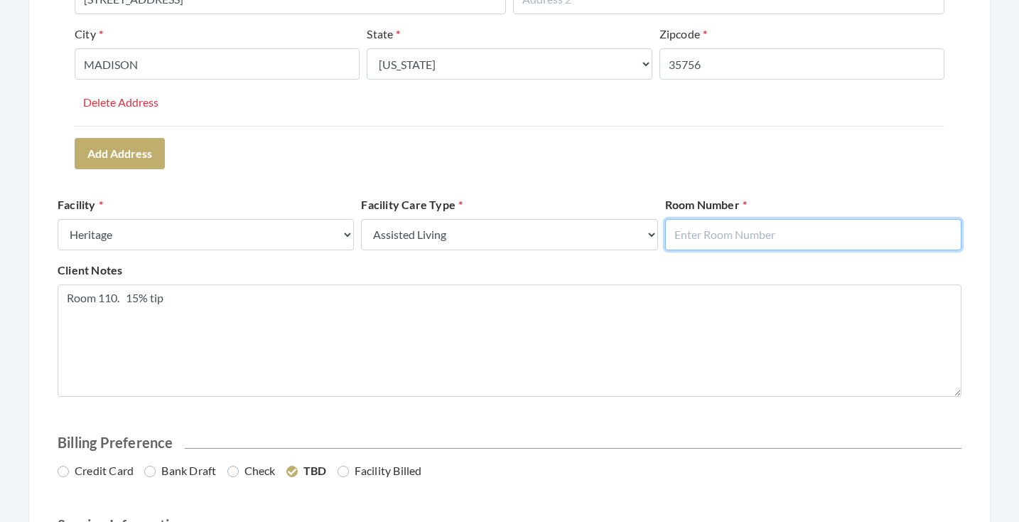
click at [763, 234] on input "text" at bounding box center [813, 234] width 296 height 31
type input "0"
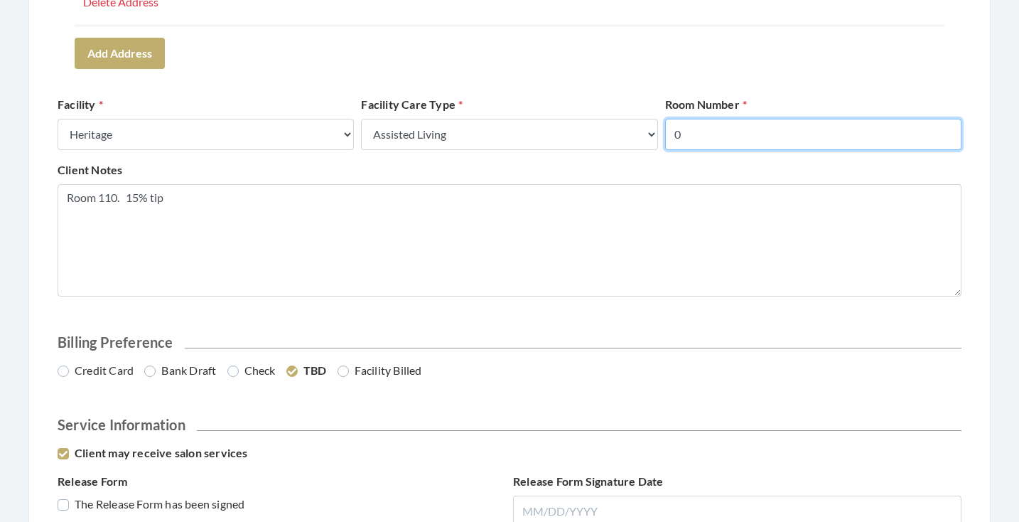
scroll to position [593, 0]
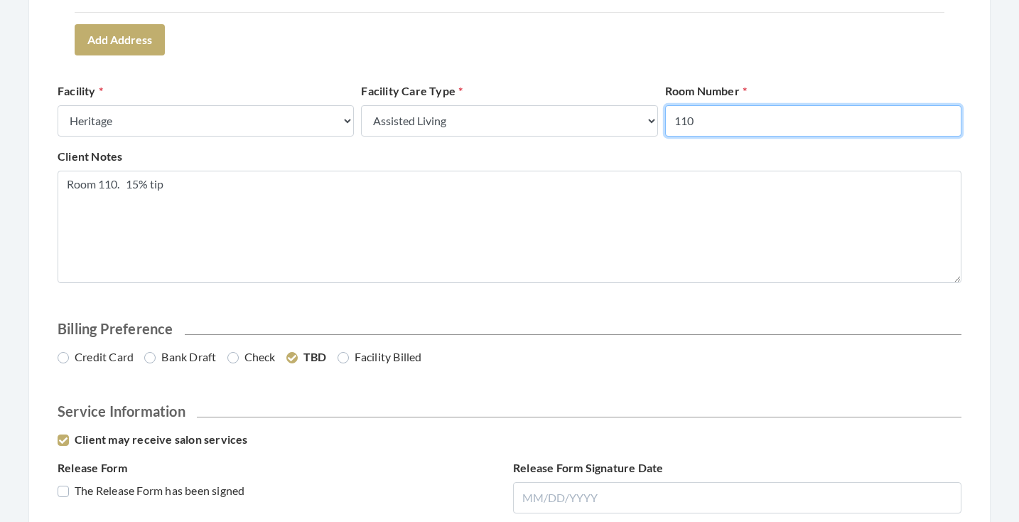
type input "110"
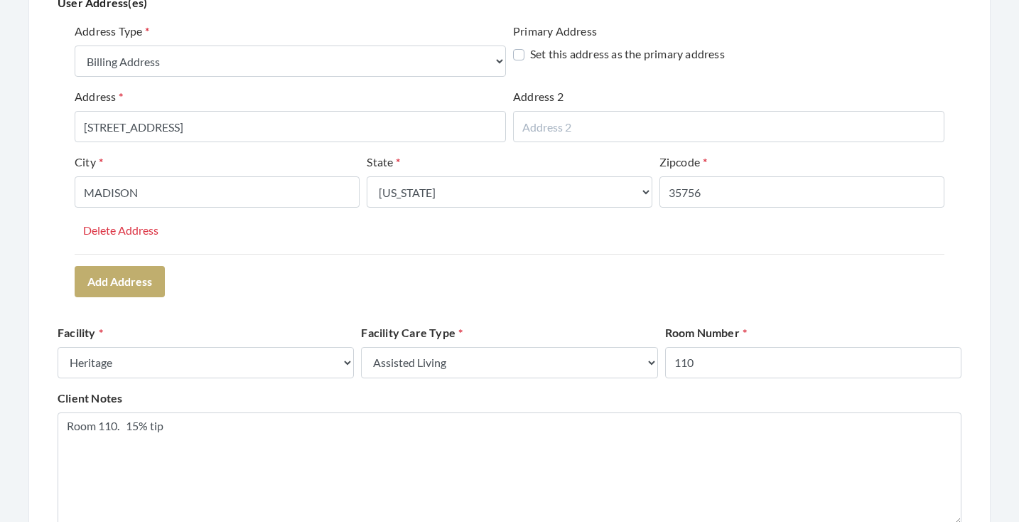
scroll to position [328, 0]
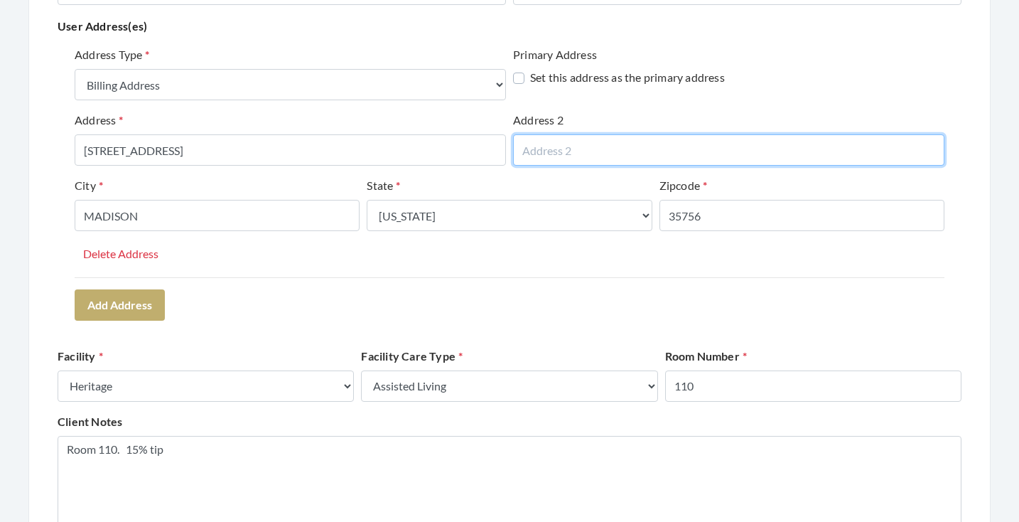
click at [633, 146] on input "text" at bounding box center [728, 149] width 431 height 31
type input "APT 110"
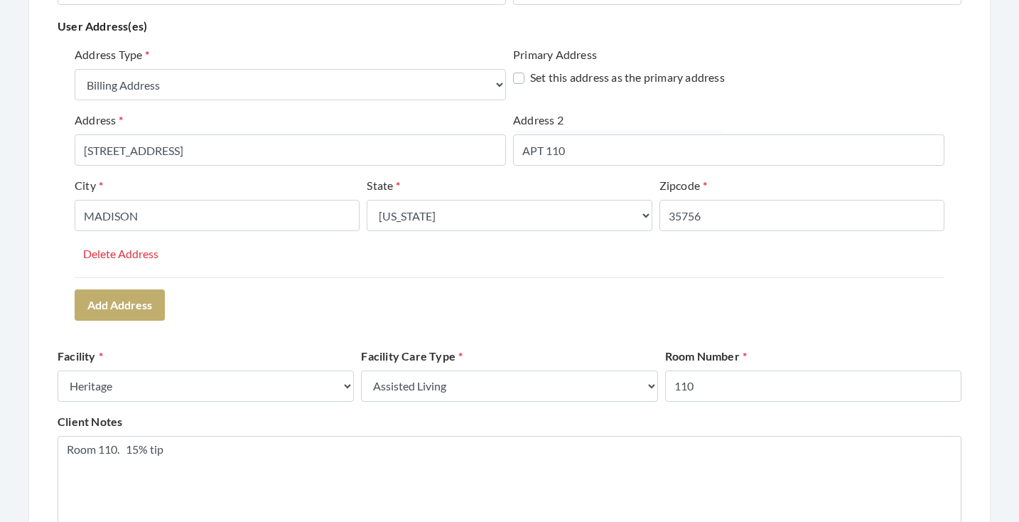
click at [672, 289] on div "Address Type Select One... Office Address Home Address Billing Address Primary …" at bounding box center [510, 183] width 904 height 285
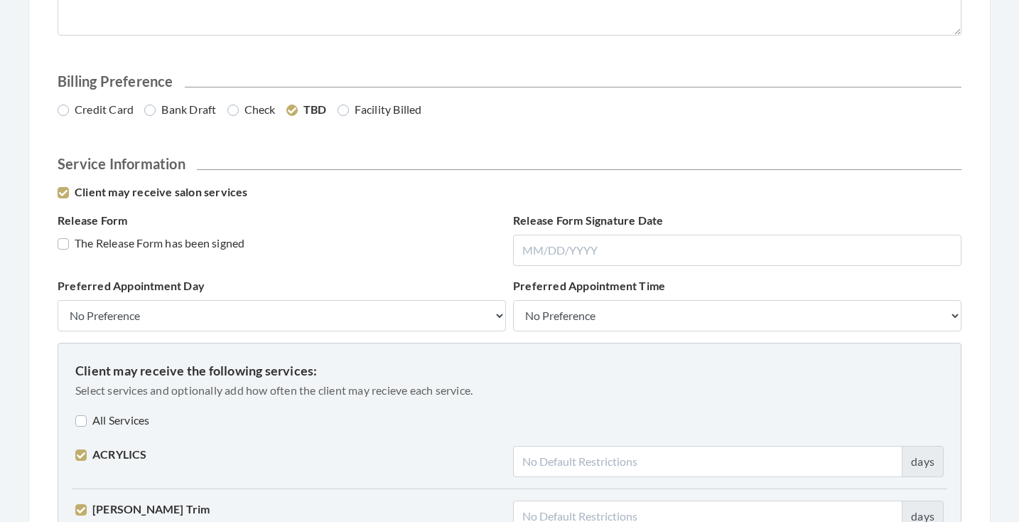
scroll to position [845, 0]
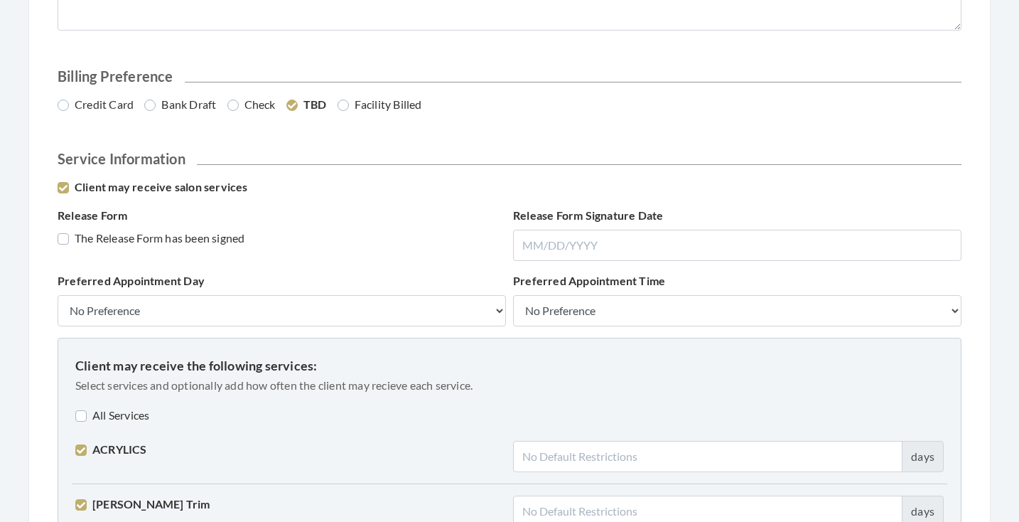
click at [80, 106] on label "Credit Card" at bounding box center [96, 104] width 76 height 17
radio input "true"
click at [119, 240] on label "The Release Form has been signed" at bounding box center [151, 238] width 187 height 17
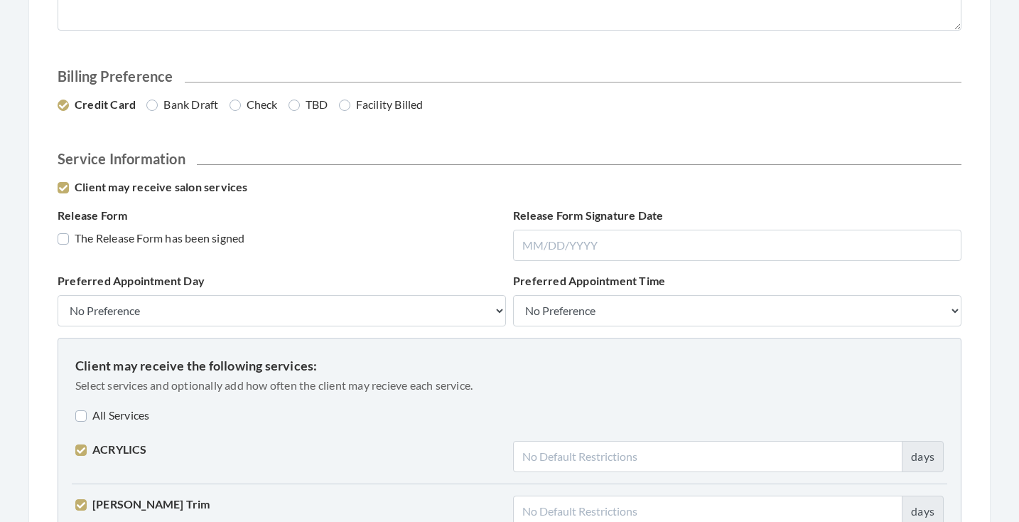
checkbox input "true"
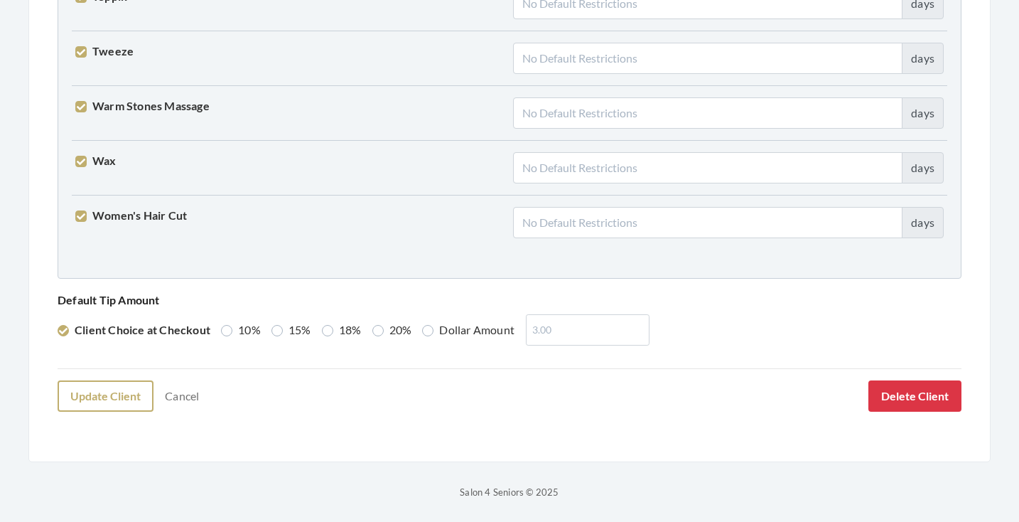
scroll to position [3650, 0]
click at [386, 333] on label "20%" at bounding box center [392, 330] width 40 height 17
radio input "true"
click at [124, 397] on button "Update Client" at bounding box center [106, 396] width 96 height 31
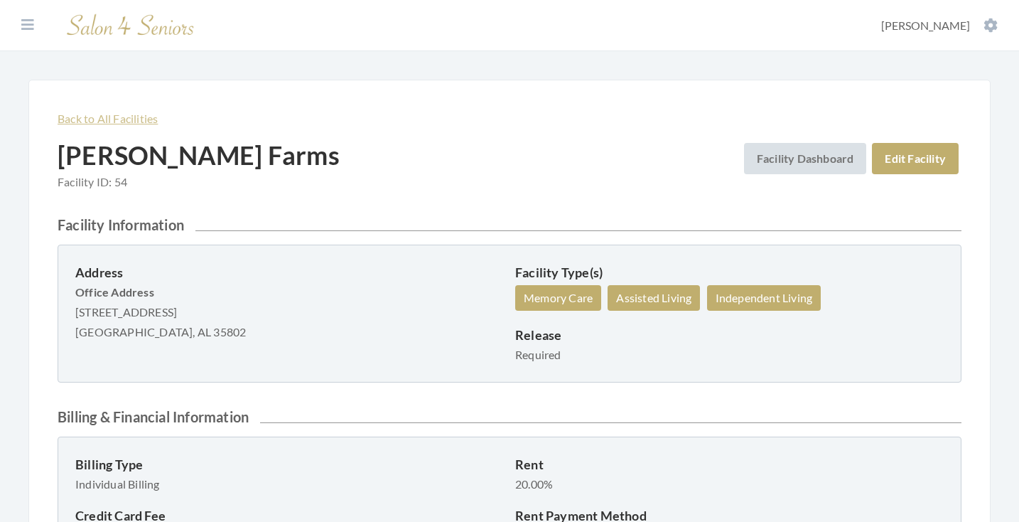
click at [149, 116] on link "Back to All Facilities" at bounding box center [108, 119] width 100 height 14
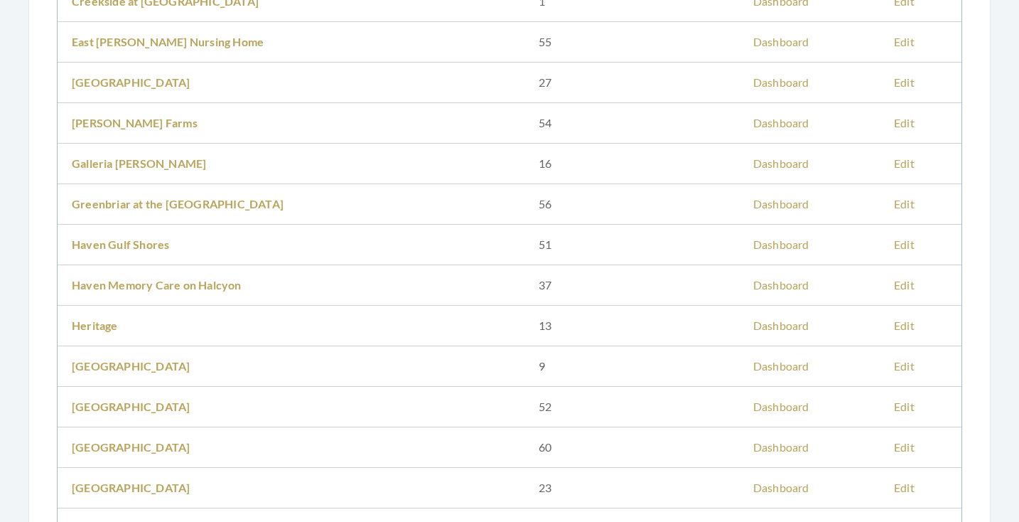
scroll to position [541, 0]
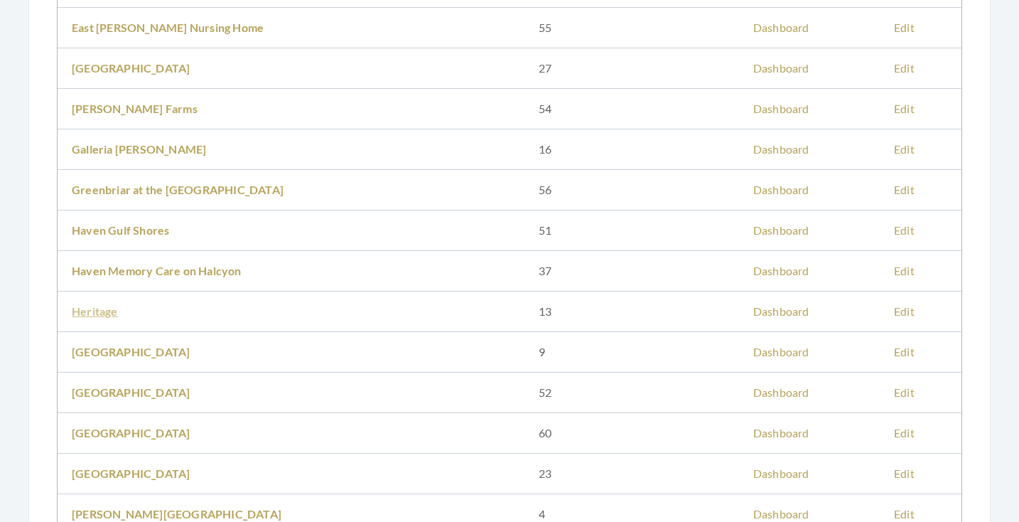
click at [102, 312] on link "Heritage" at bounding box center [95, 311] width 46 height 14
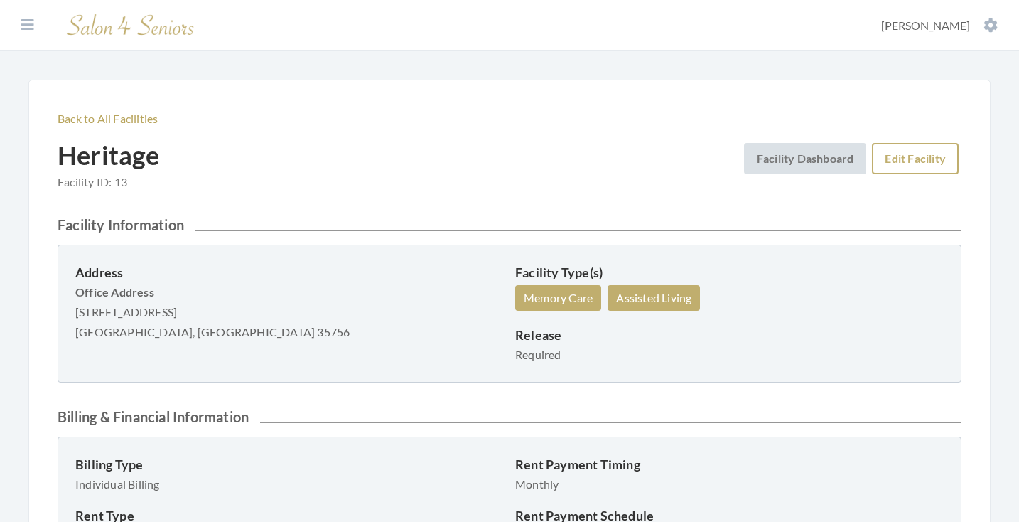
click at [920, 156] on link "Edit Facility" at bounding box center [915, 158] width 87 height 31
drag, startPoint x: 77, startPoint y: 311, endPoint x: 207, endPoint y: 310, distance: 130.1
click at [208, 310] on p "Office Address 11682 County Line Rd. Madison, AL 35756" at bounding box center [289, 312] width 429 height 60
copy p "11682 County Line Rd."
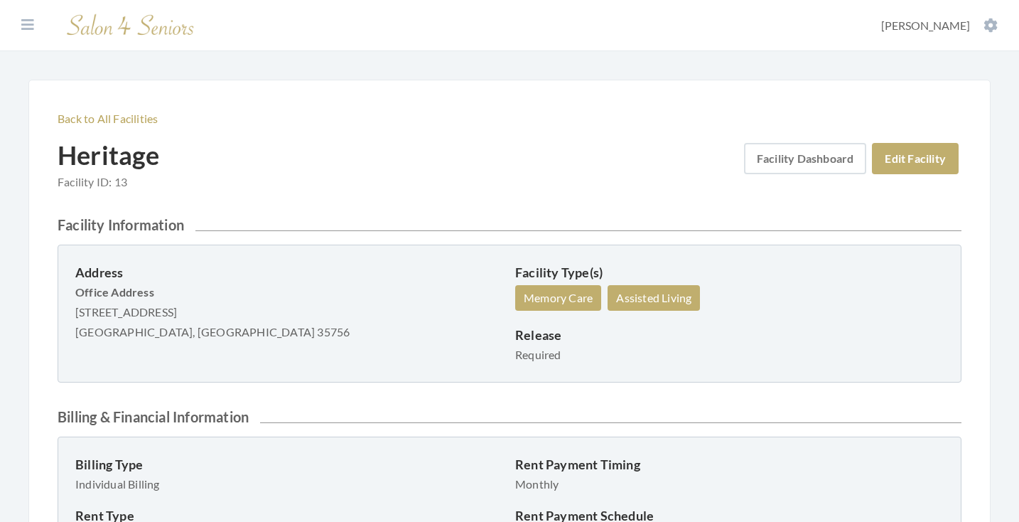
click at [818, 156] on link "Facility Dashboard" at bounding box center [805, 158] width 123 height 31
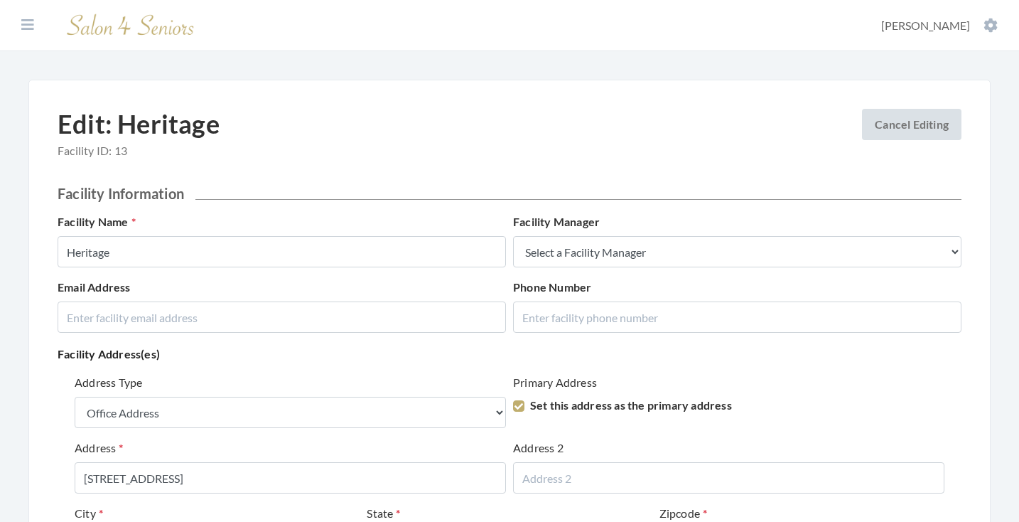
select select "office"
select select "al"
select select "07:30 AM"
select select "05:00 PM"
select select "07:30 AM"
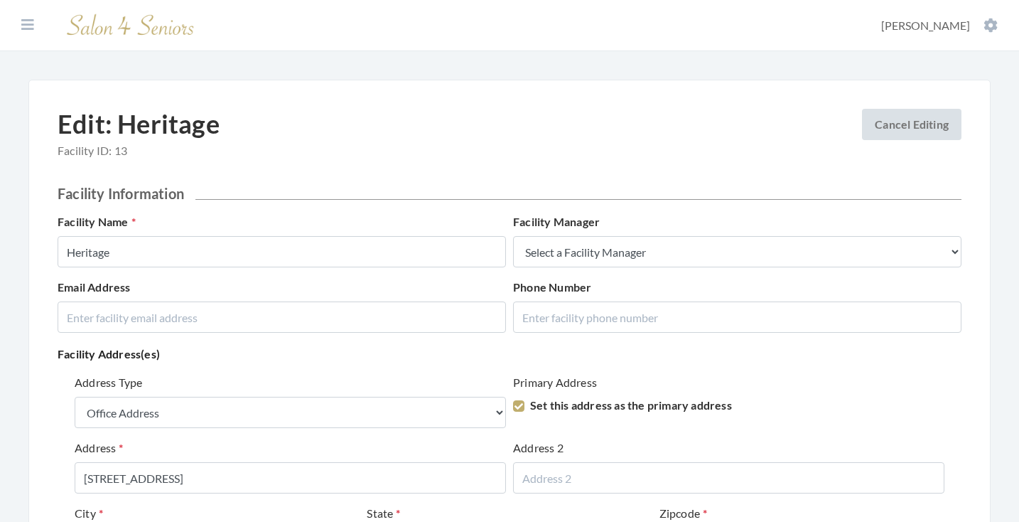
select select "05:00 PM"
select select "07:30 AM"
select select "05:00 PM"
select select "07:30 AM"
select select "05:00 PM"
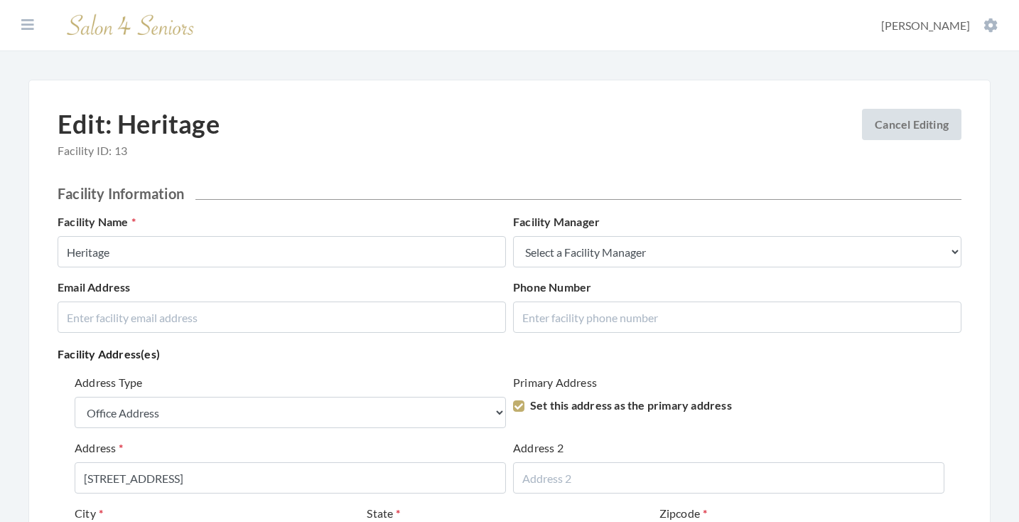
select select "07:30 AM"
select select "05:00 PM"
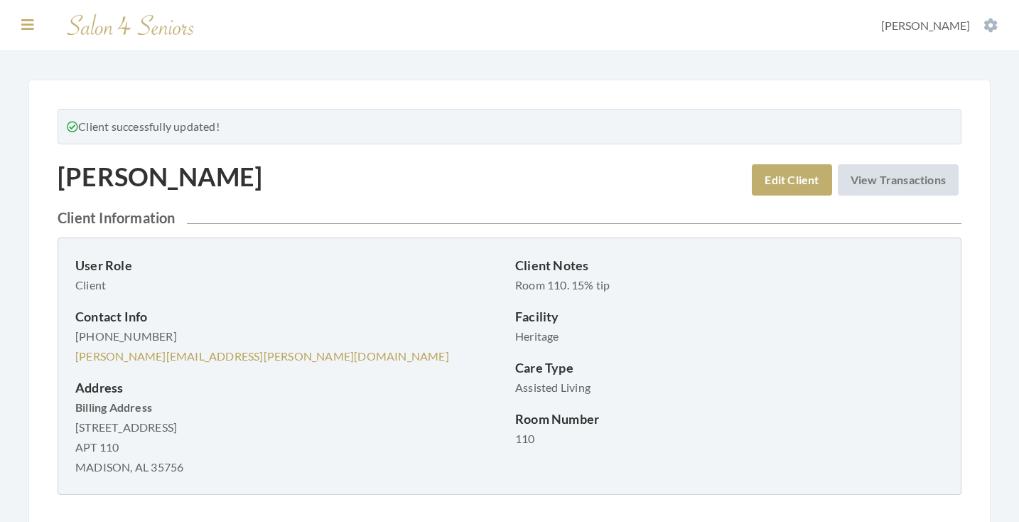
click at [21, 27] on button at bounding box center [27, 25] width 21 height 16
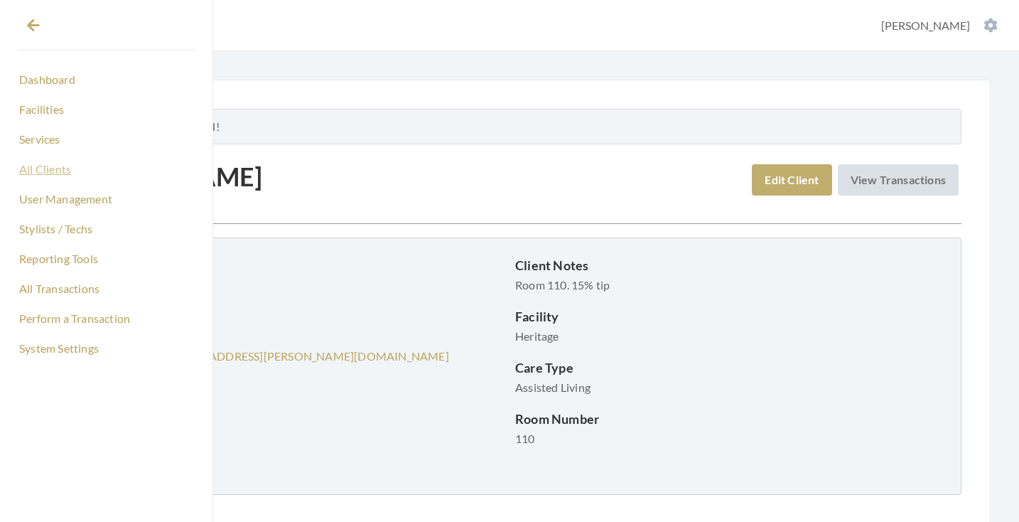
click at [50, 163] on link "All Clients" at bounding box center [106, 169] width 178 height 24
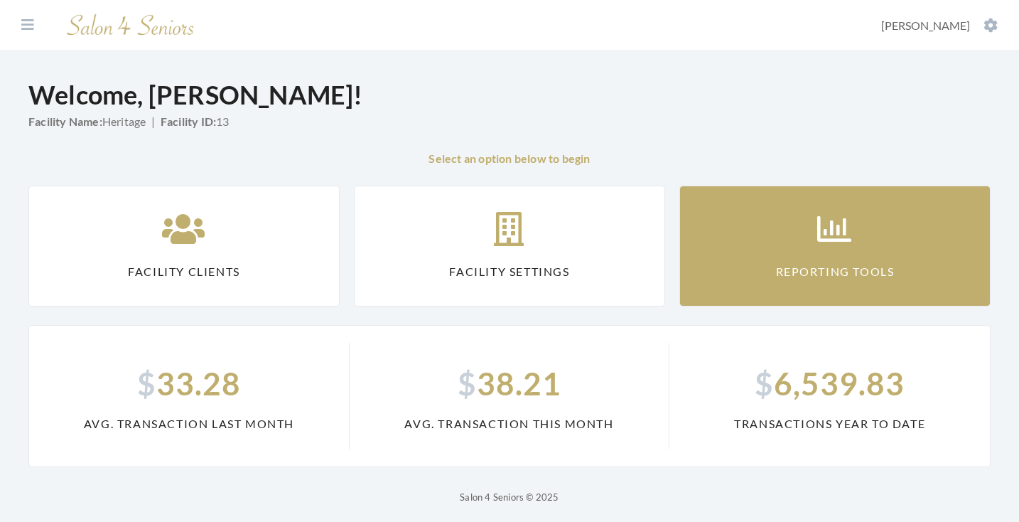
click at [853, 220] on link "Reporting Tools" at bounding box center [834, 246] width 311 height 121
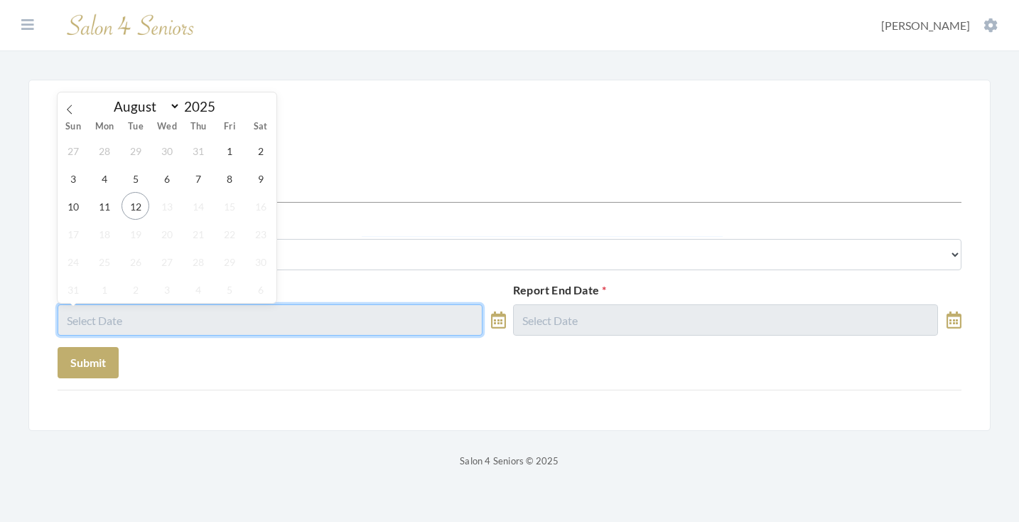
click at [427, 321] on input "text" at bounding box center [270, 319] width 425 height 31
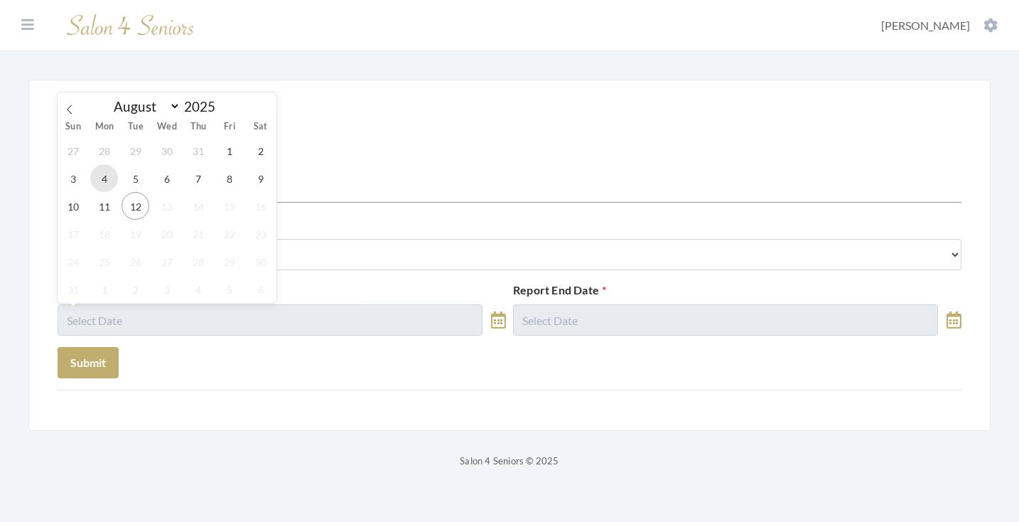
click at [110, 188] on span "4" at bounding box center [104, 178] width 28 height 28
type input "[DATE]"
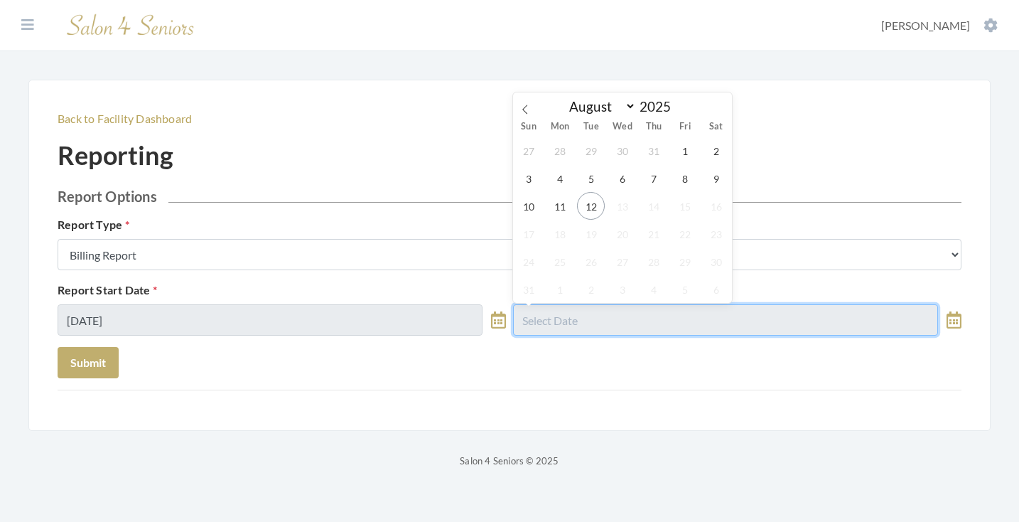
click at [588, 317] on input "text" at bounding box center [725, 319] width 425 height 31
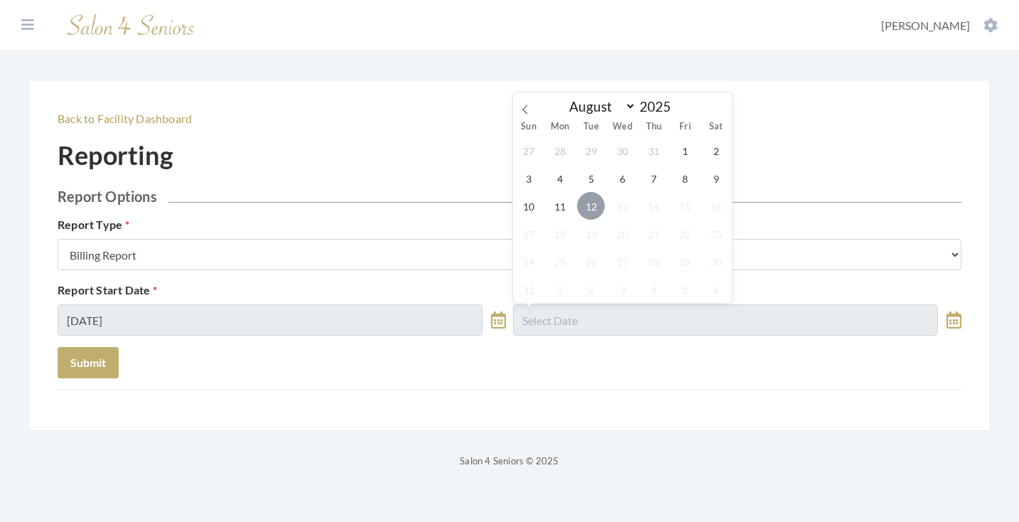
click at [590, 208] on span "12" at bounding box center [591, 206] width 28 height 28
type input "[DATE]"
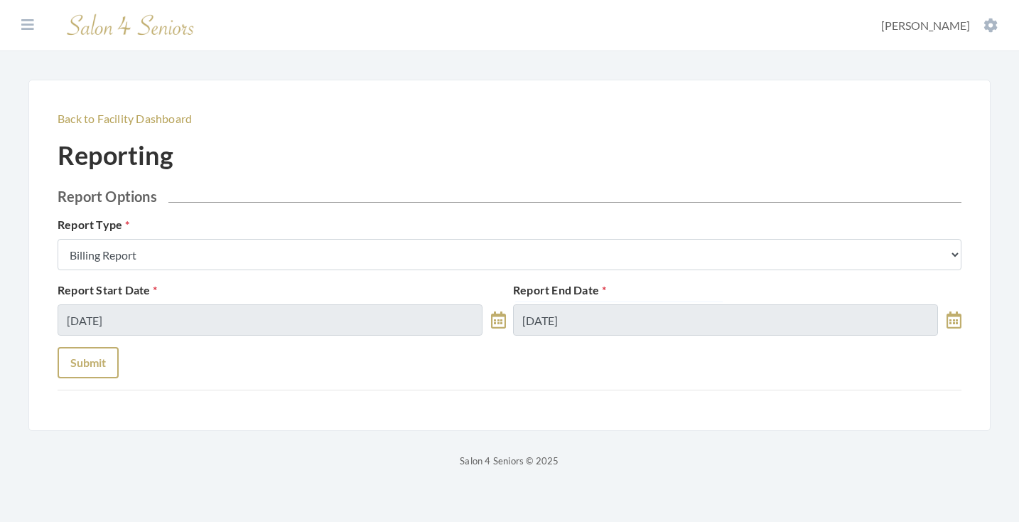
click at [86, 361] on button "Submit" at bounding box center [88, 362] width 61 height 31
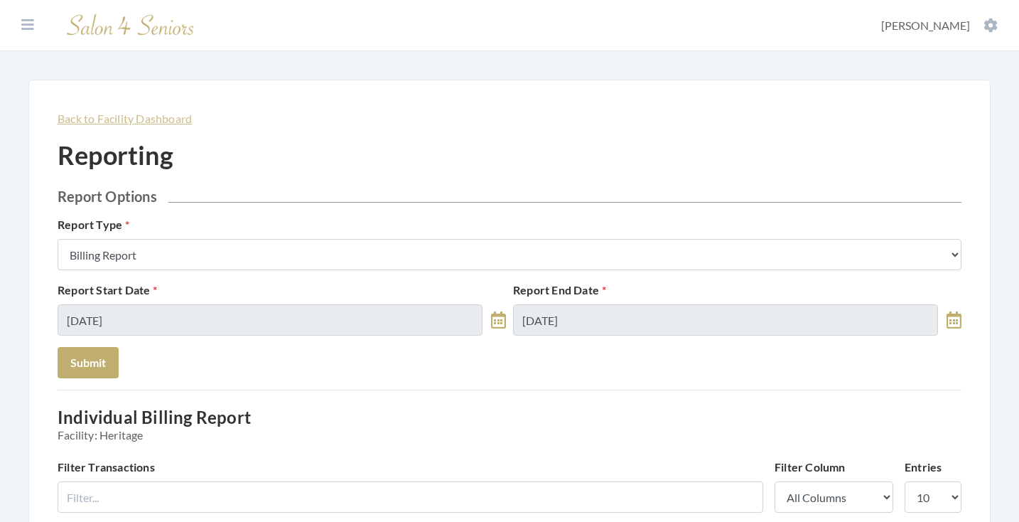
click at [174, 117] on link "Back to Facility Dashboard" at bounding box center [125, 119] width 134 height 14
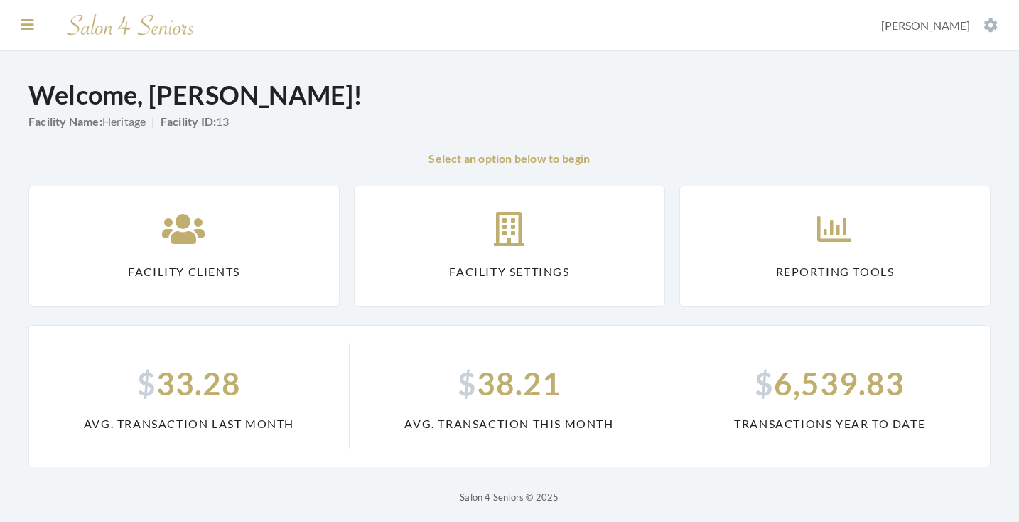
click at [33, 29] on icon at bounding box center [27, 25] width 13 height 14
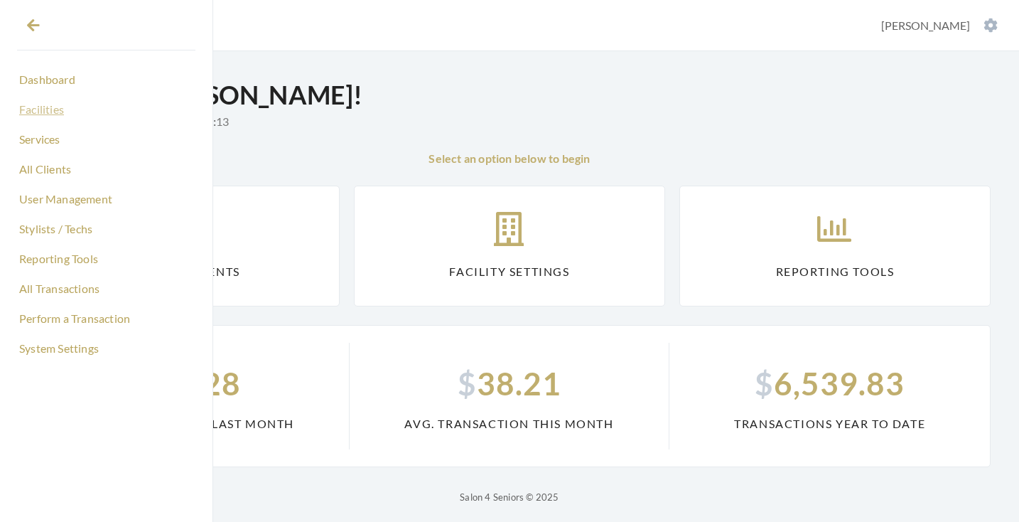
click at [46, 114] on link "Facilities" at bounding box center [106, 109] width 178 height 24
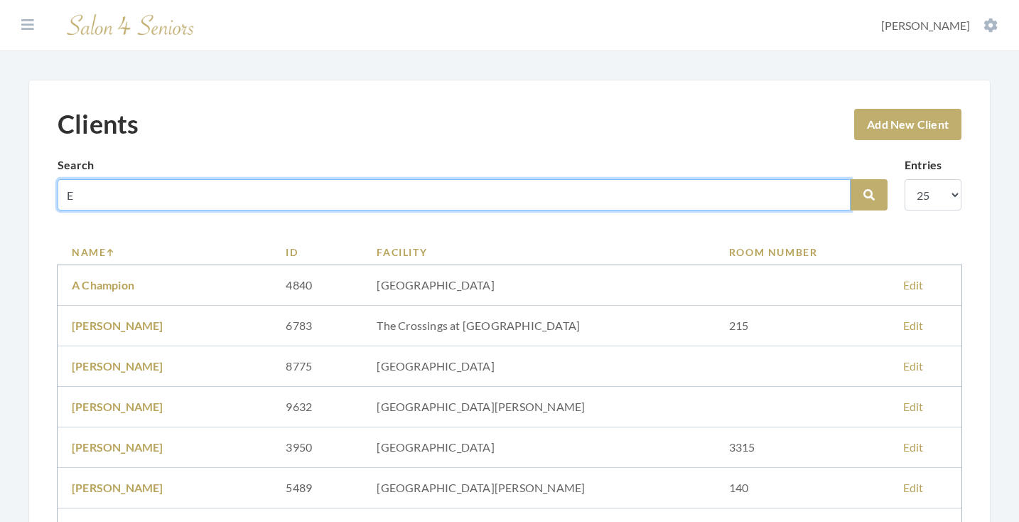
click at [214, 193] on input "E" at bounding box center [454, 194] width 793 height 31
type input "E"
type input "BEECH"
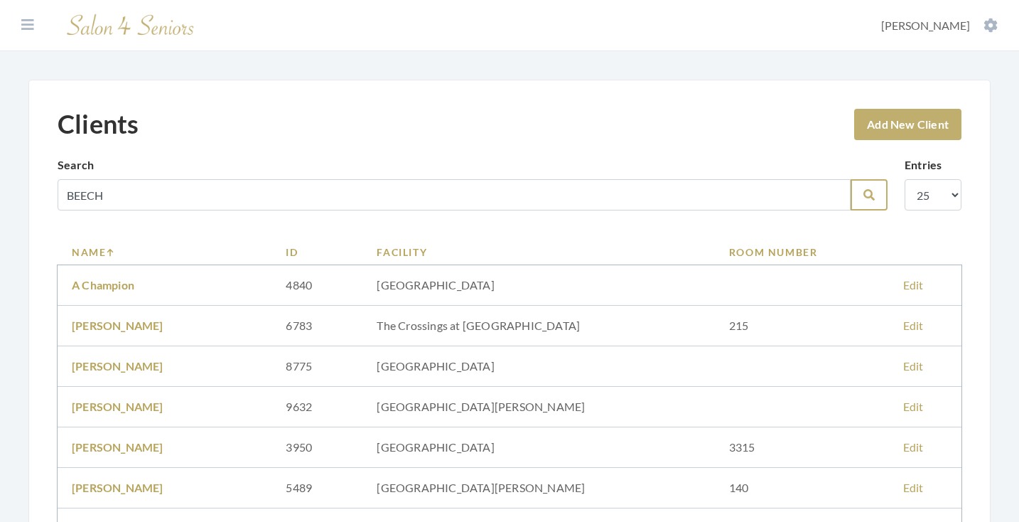
click at [874, 199] on icon "submit" at bounding box center [869, 194] width 11 height 11
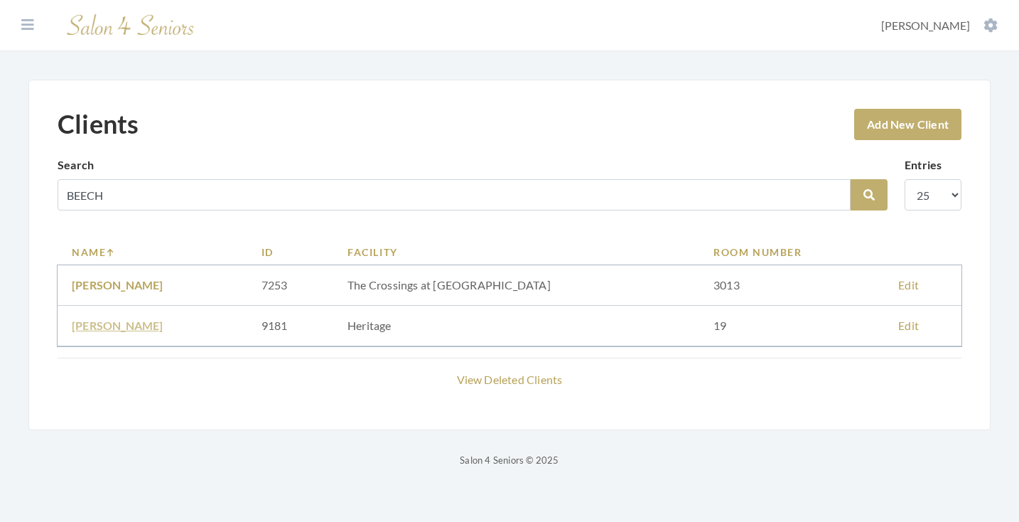
click at [136, 325] on link "ROBBIE BEECH" at bounding box center [118, 325] width 92 height 14
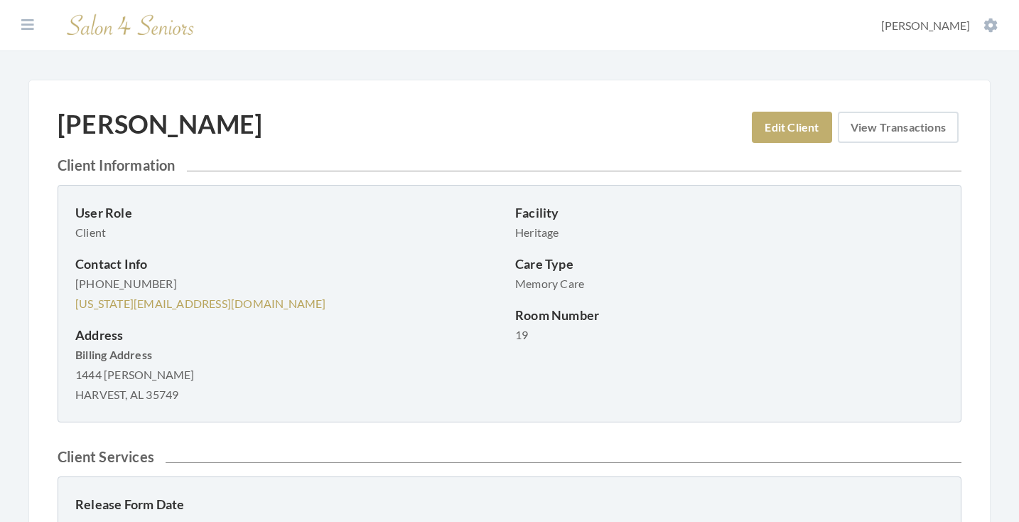
click at [888, 127] on link "View Transactions" at bounding box center [898, 127] width 121 height 31
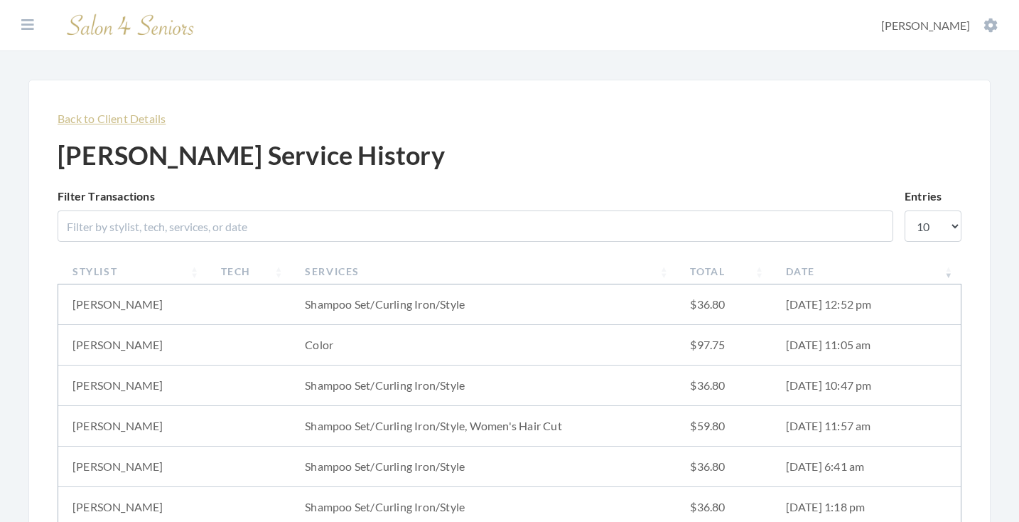
click at [134, 122] on link "Back to Client Details" at bounding box center [112, 119] width 108 height 14
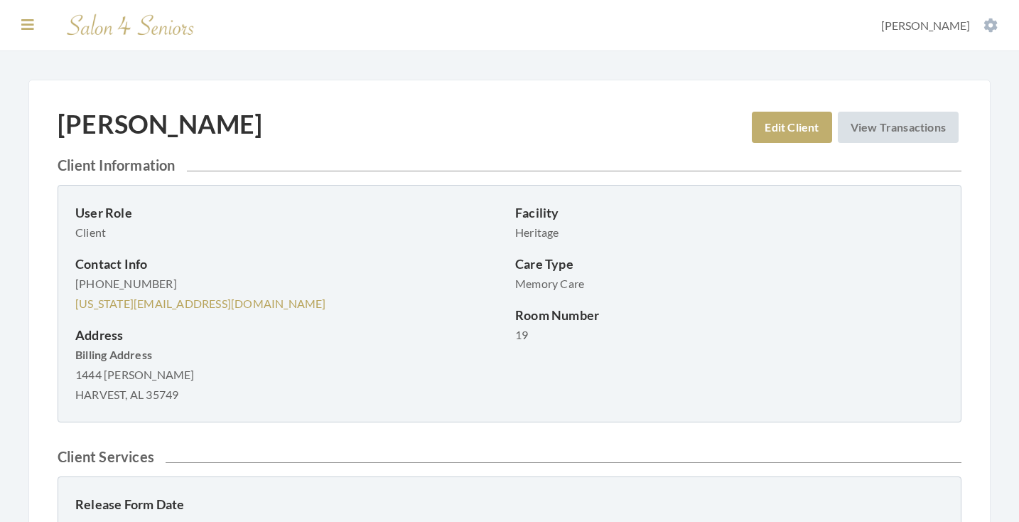
click at [30, 29] on icon at bounding box center [27, 25] width 13 height 14
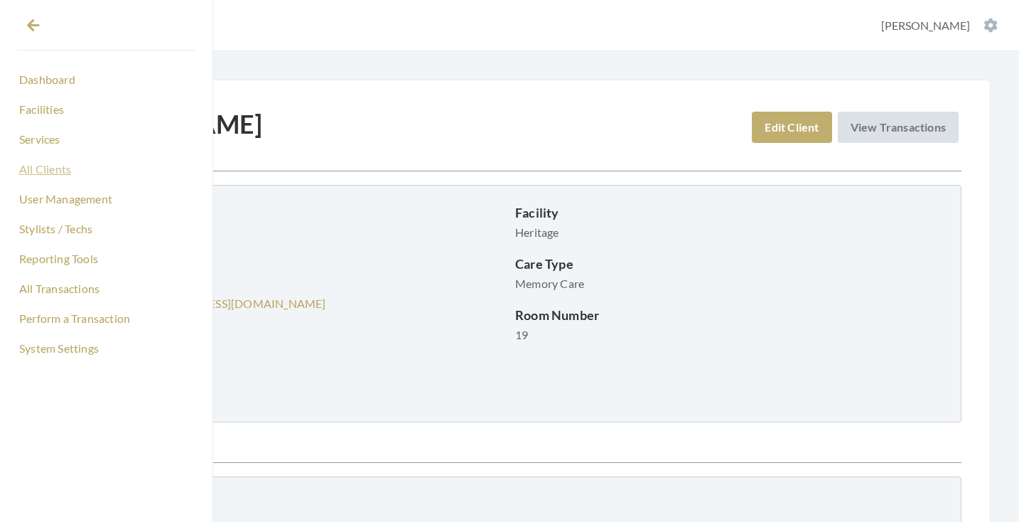
click at [47, 171] on link "All Clients" at bounding box center [106, 169] width 178 height 24
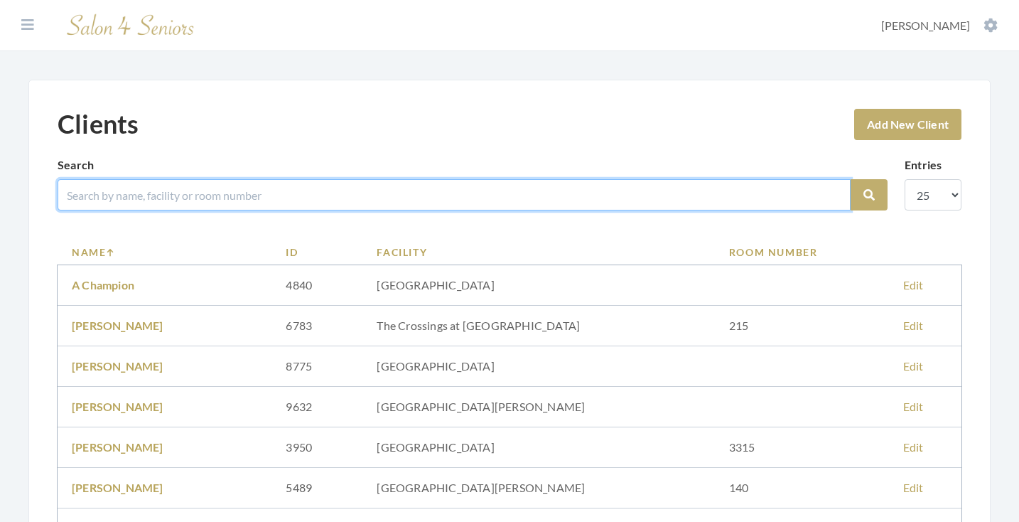
click at [222, 187] on input "search" at bounding box center [454, 194] width 793 height 31
type input "[PERSON_NAME]"
click at [869, 195] on button "Search" at bounding box center [869, 194] width 37 height 31
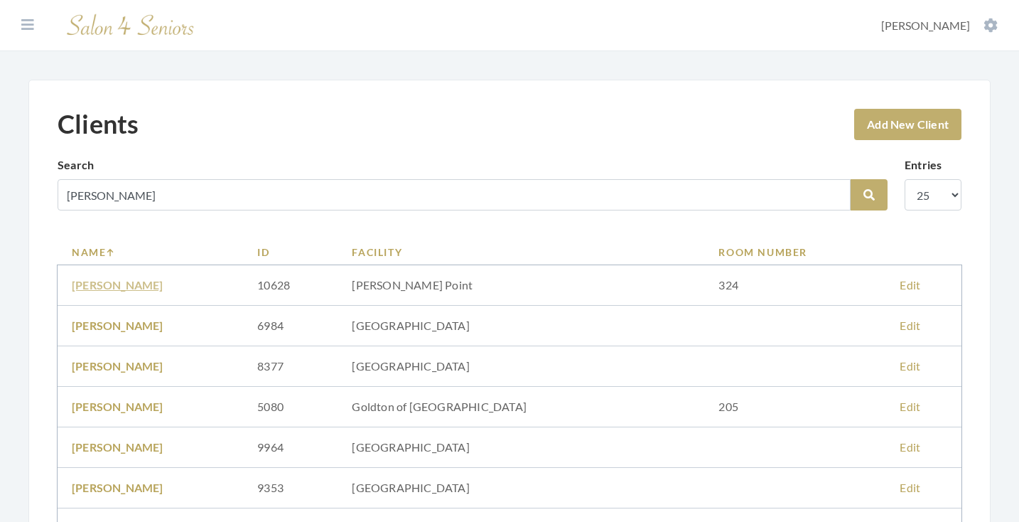
click at [114, 281] on link "BOB BATES" at bounding box center [118, 285] width 92 height 14
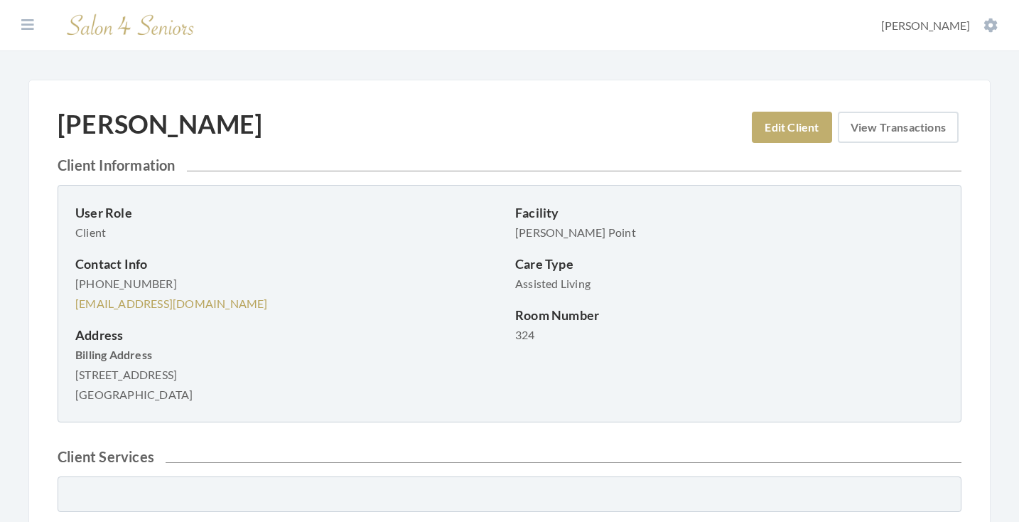
click at [875, 134] on link "View Transactions" at bounding box center [898, 127] width 121 height 31
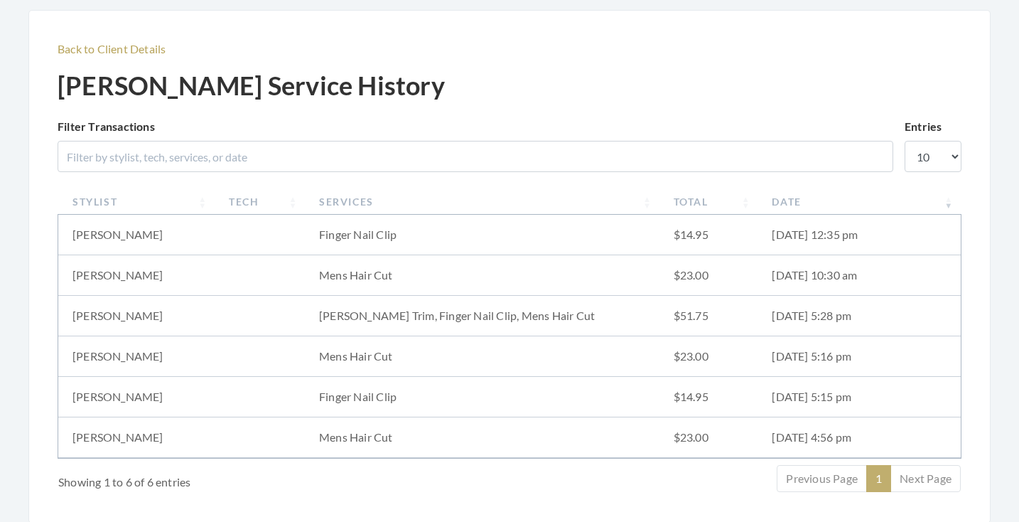
scroll to position [72, 0]
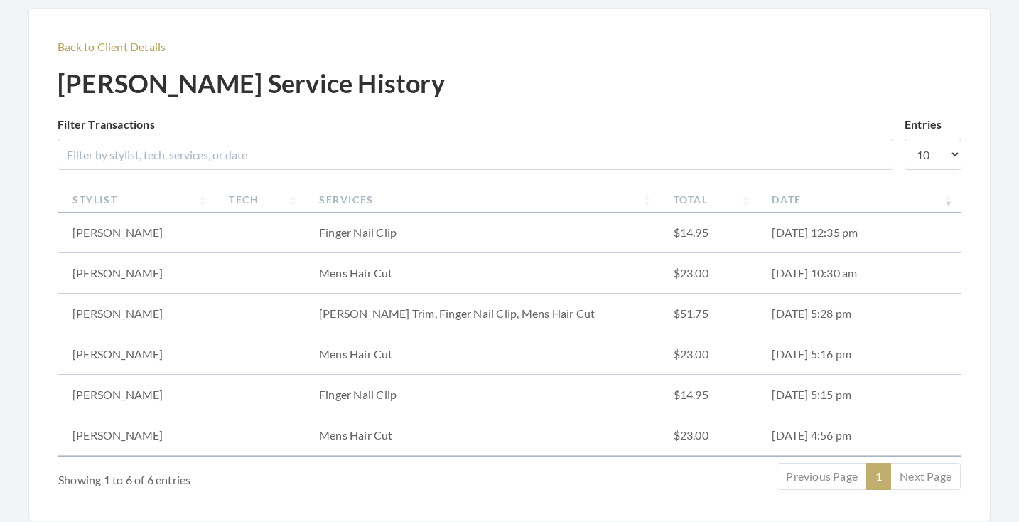
click at [787, 201] on th "Date" at bounding box center [859, 199] width 203 height 26
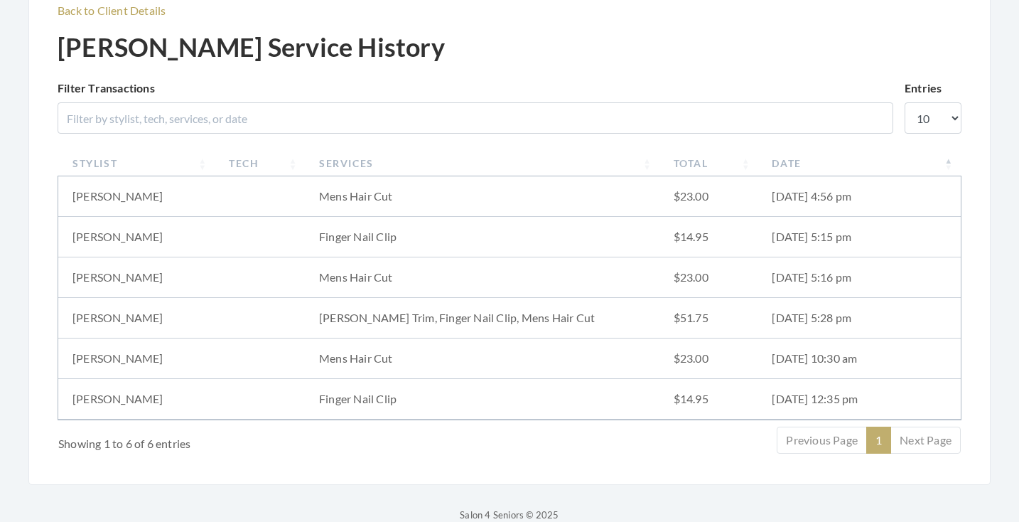
scroll to position [109, 0]
click at [791, 162] on th "Date" at bounding box center [859, 162] width 203 height 26
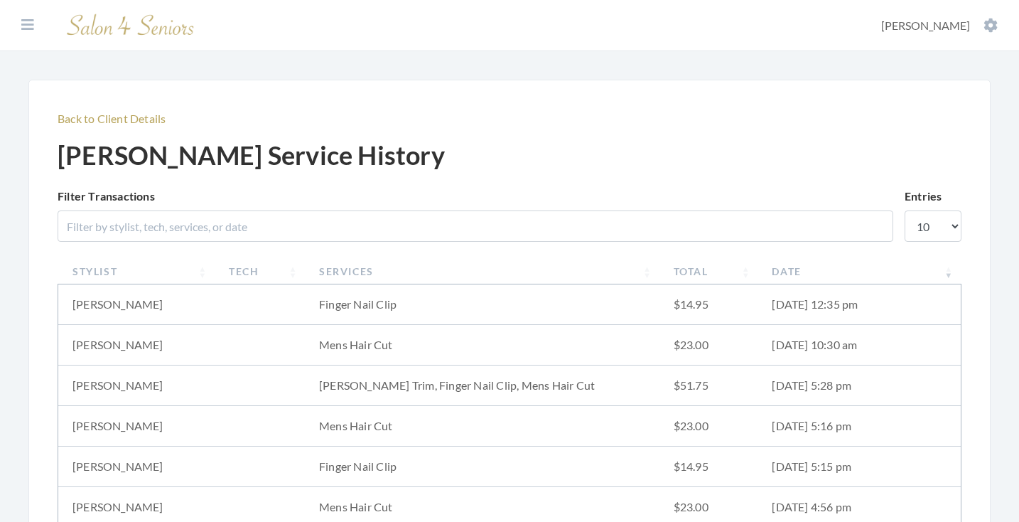
scroll to position [0, 0]
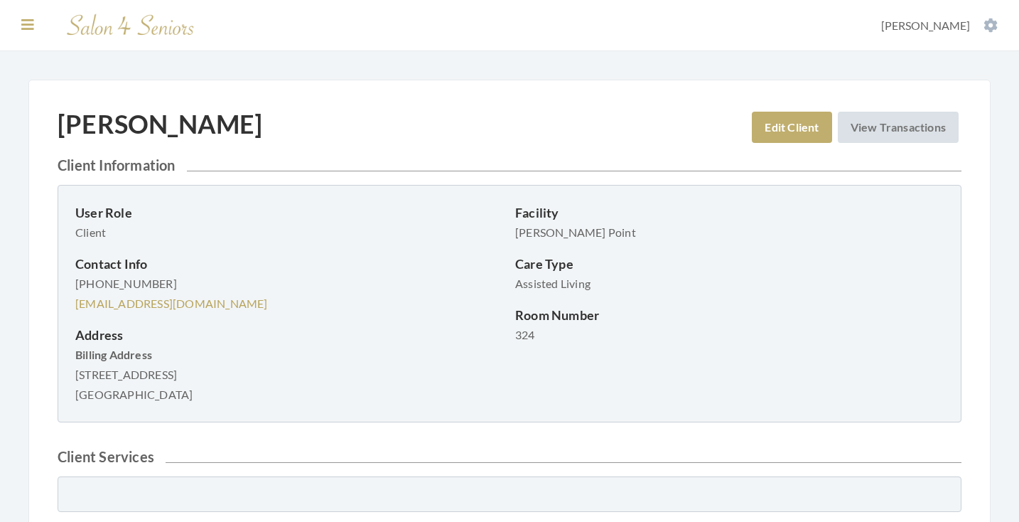
click at [28, 27] on icon at bounding box center [27, 25] width 13 height 14
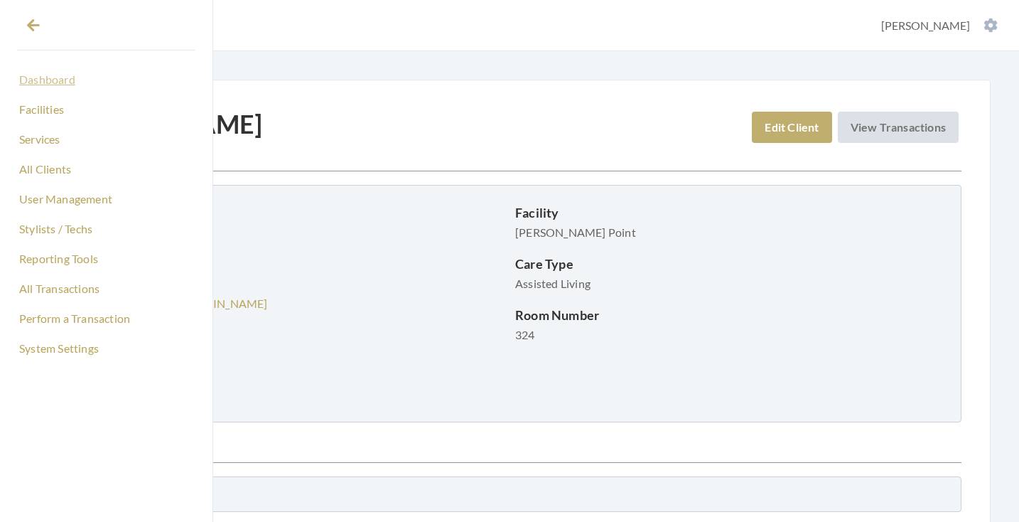
click at [50, 81] on link "Dashboard" at bounding box center [106, 80] width 178 height 24
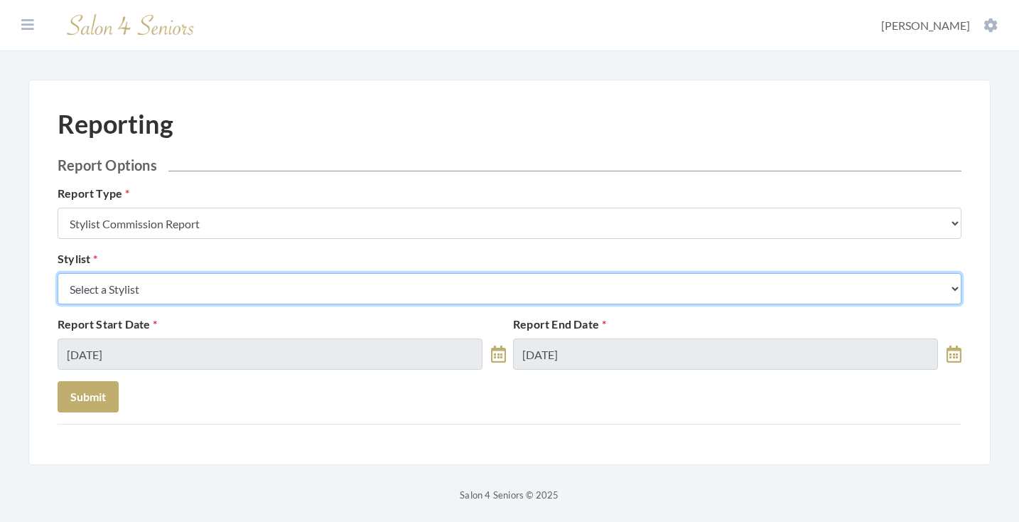
click at [217, 295] on select "Select a Stylist [PERSON_NAME] [PERSON_NAME] [PERSON_NAME] [PERSON_NAME] [PERSO…" at bounding box center [510, 288] width 904 height 31
click at [190, 289] on select "Select a Stylist [PERSON_NAME] [PERSON_NAME] [PERSON_NAME] [PERSON_NAME] [PERSO…" at bounding box center [510, 288] width 904 height 31
select select "49"
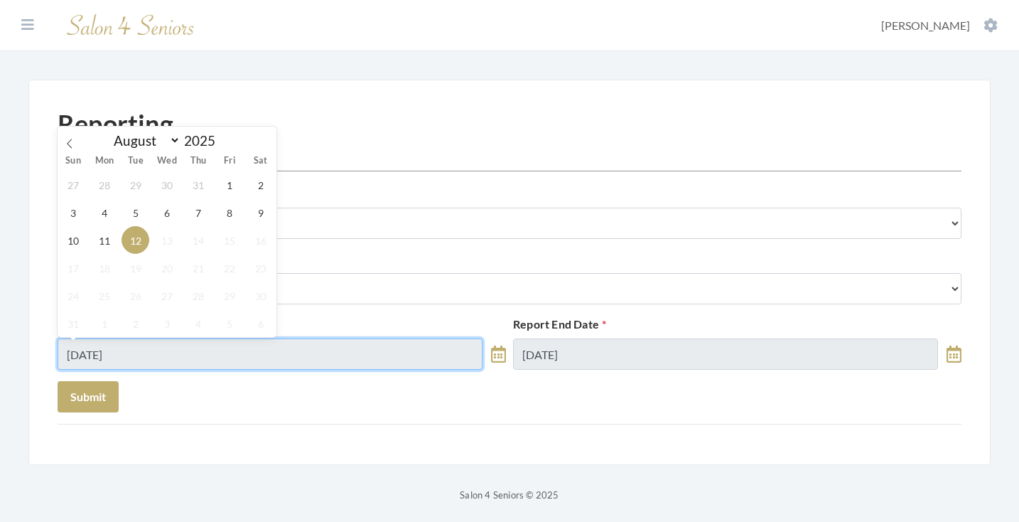
click at [208, 360] on input "08/12/2025" at bounding box center [270, 353] width 425 height 31
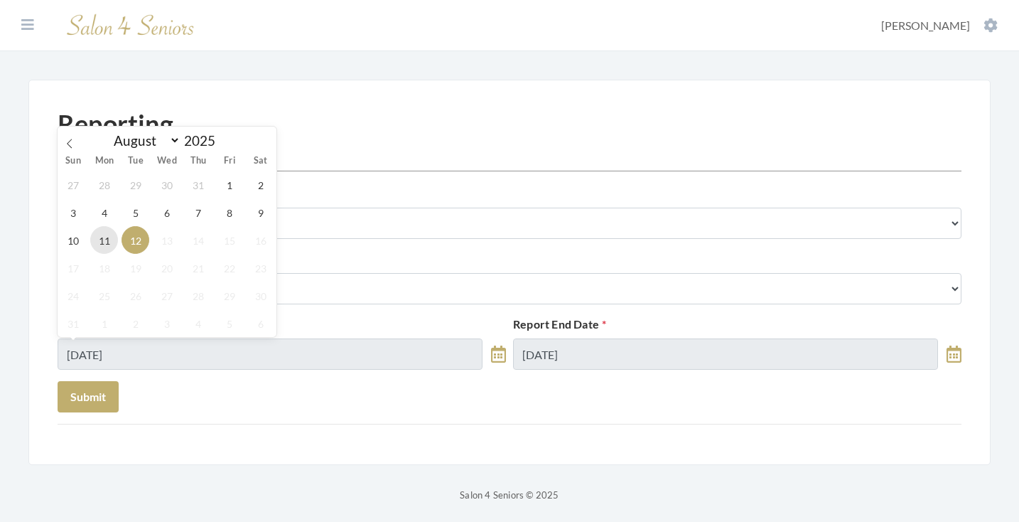
click at [107, 243] on span "11" at bounding box center [104, 240] width 28 height 28
type input "[DATE]"
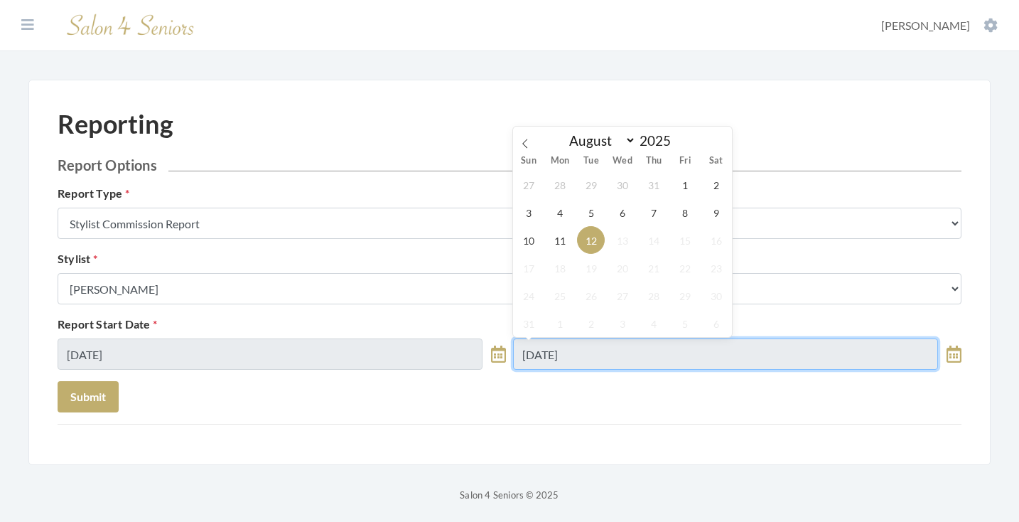
click at [555, 357] on input "08/12/2025" at bounding box center [725, 353] width 425 height 31
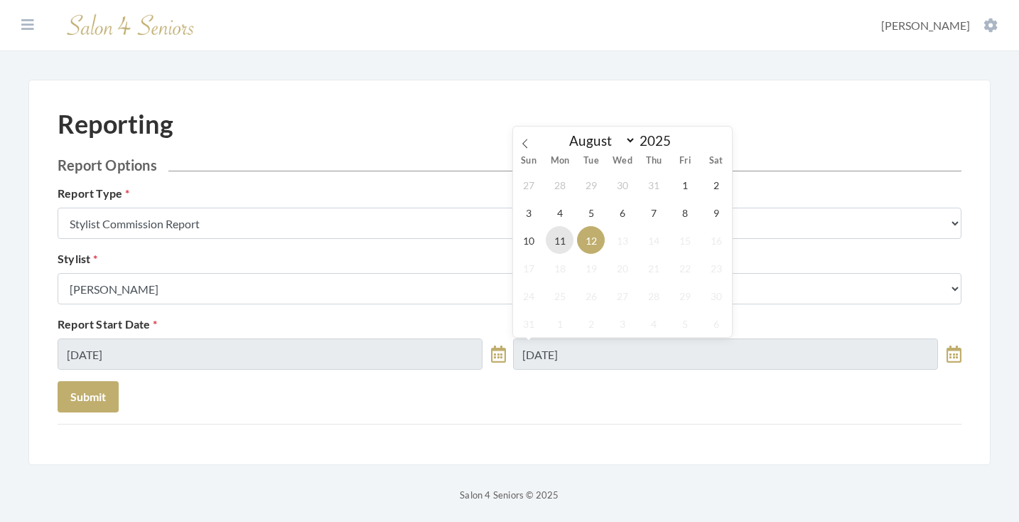
click at [561, 242] on span "11" at bounding box center [560, 240] width 28 height 28
type input "[DATE]"
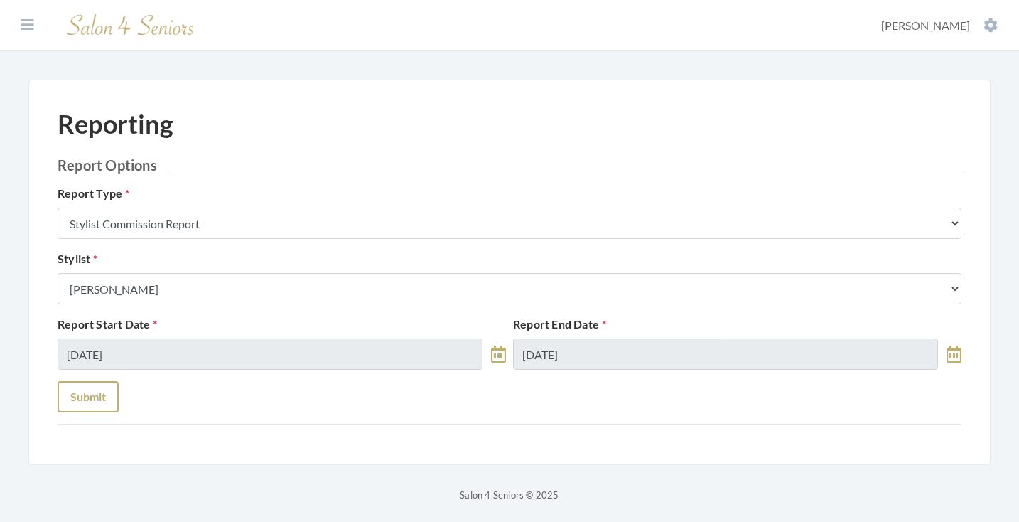
click at [84, 394] on button "Submit" at bounding box center [88, 396] width 61 height 31
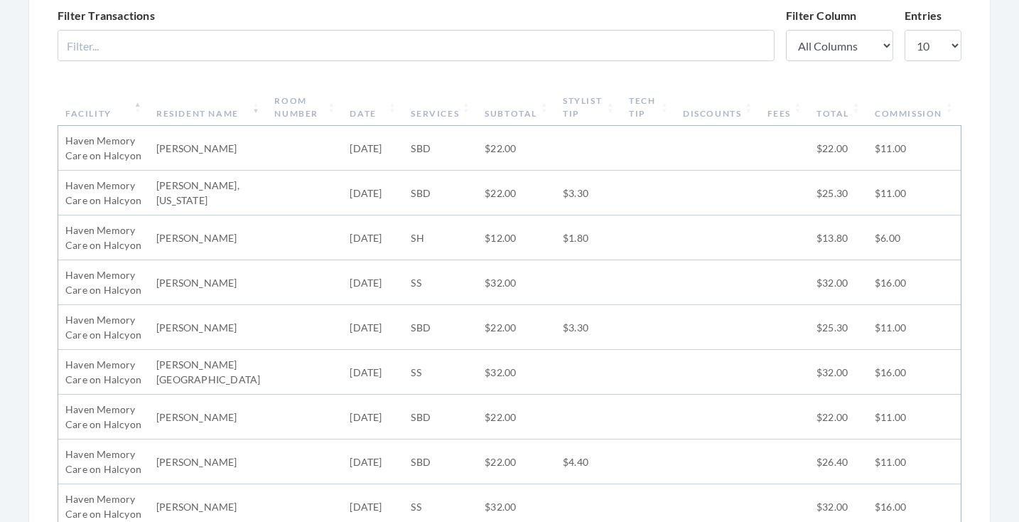
scroll to position [120, 0]
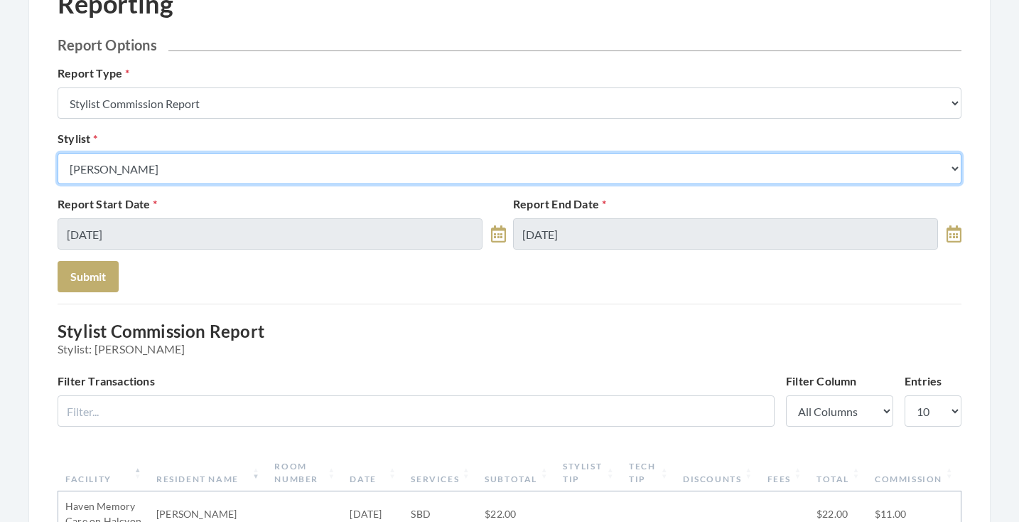
select select "18"
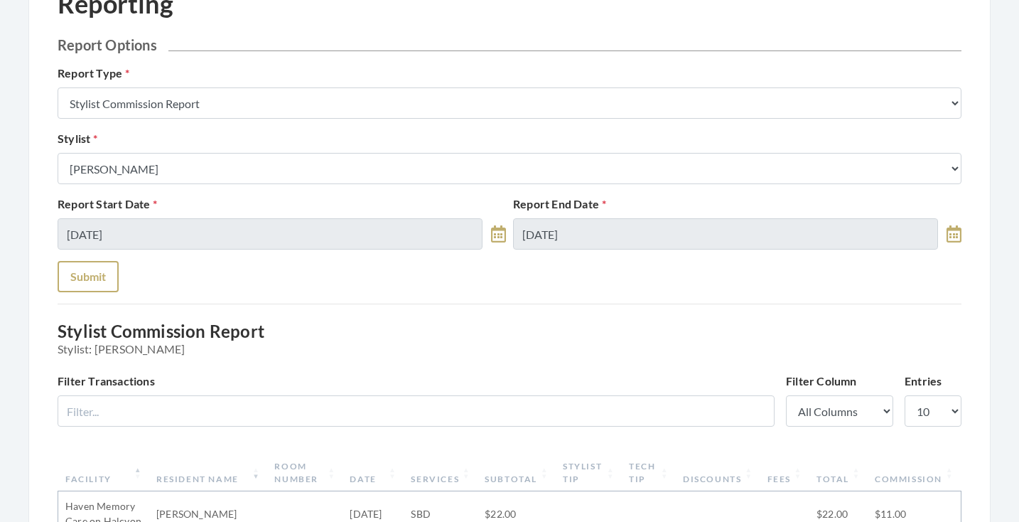
click at [97, 276] on button "Submit" at bounding box center [88, 276] width 61 height 31
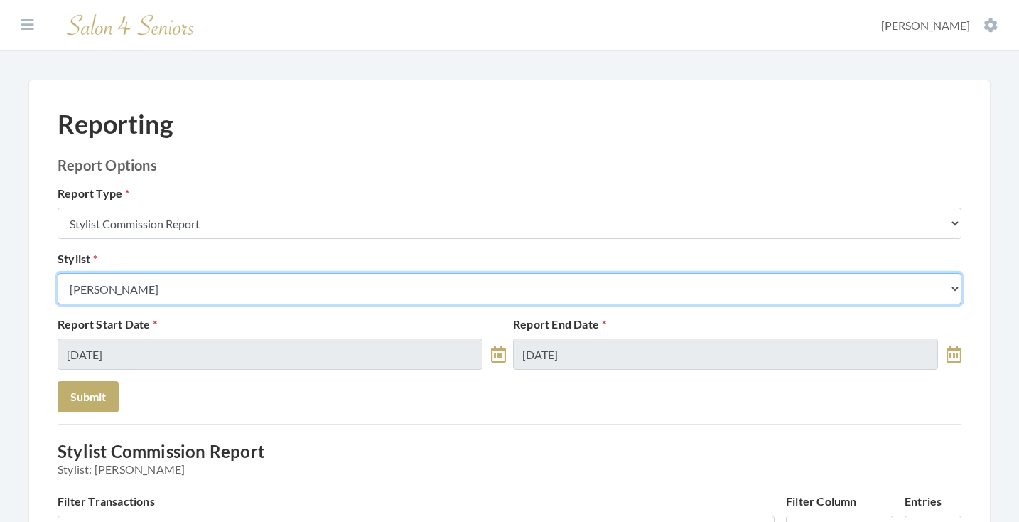
select select "25"
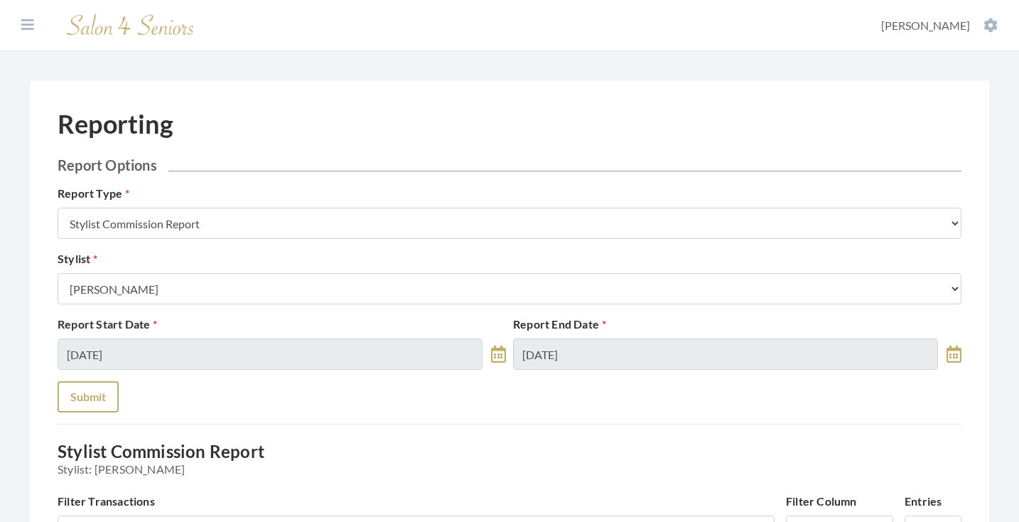
click at [102, 398] on button "Submit" at bounding box center [88, 396] width 61 height 31
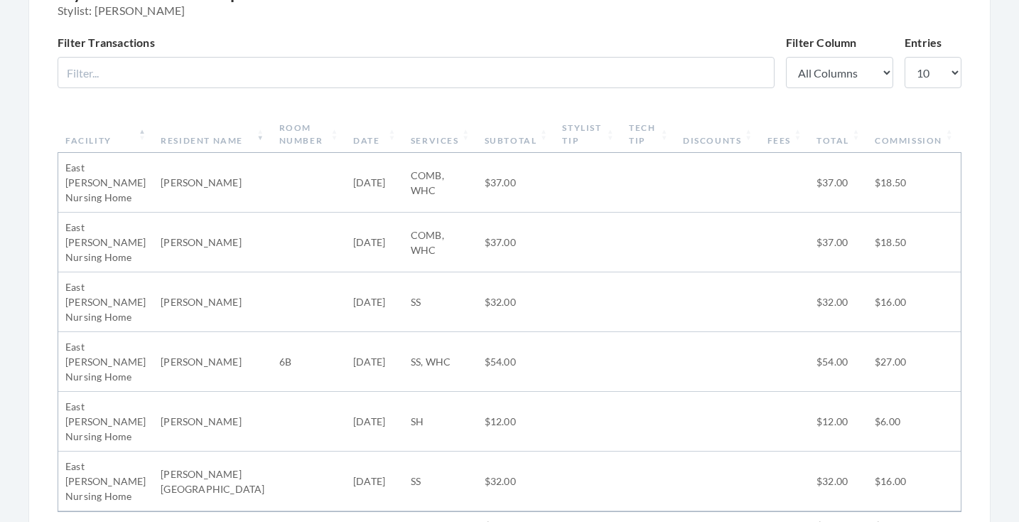
scroll to position [453, 0]
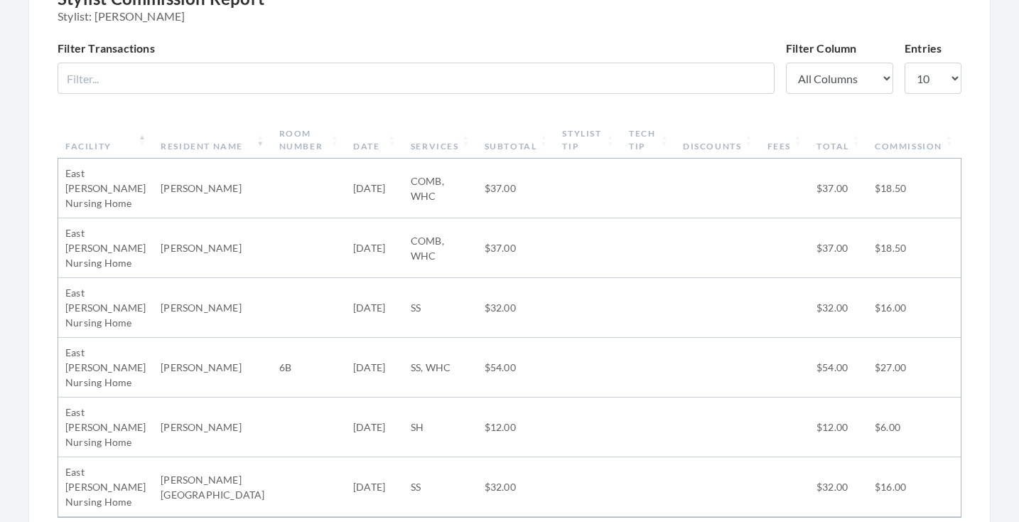
click at [514, 136] on th "Subtotal" at bounding box center [517, 140] width 78 height 37
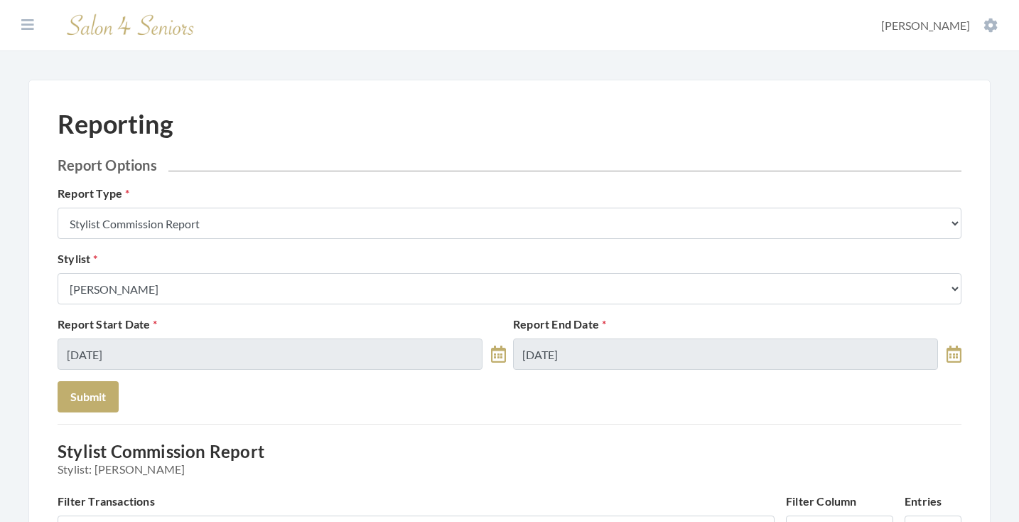
scroll to position [0, 0]
click at [30, 23] on icon at bounding box center [27, 25] width 13 height 14
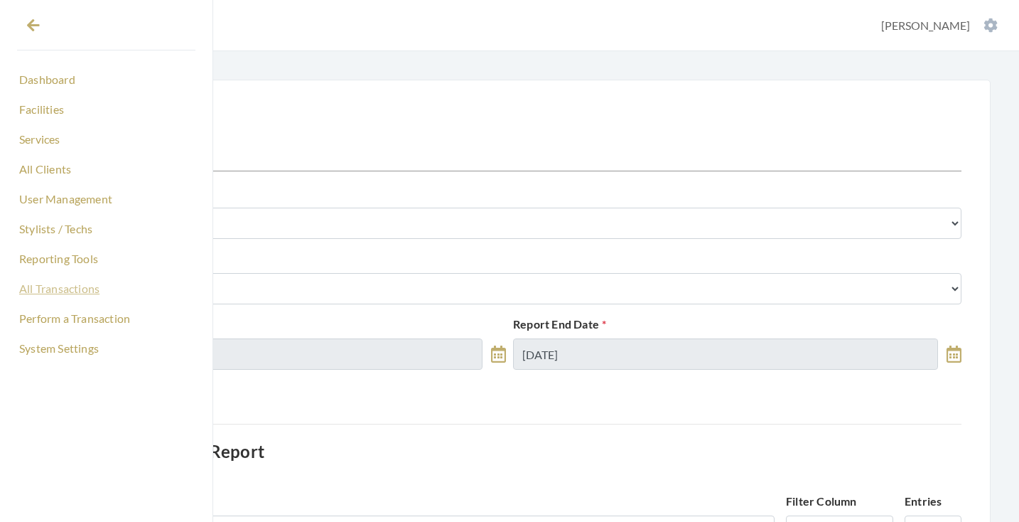
click at [53, 291] on link "All Transactions" at bounding box center [106, 288] width 178 height 24
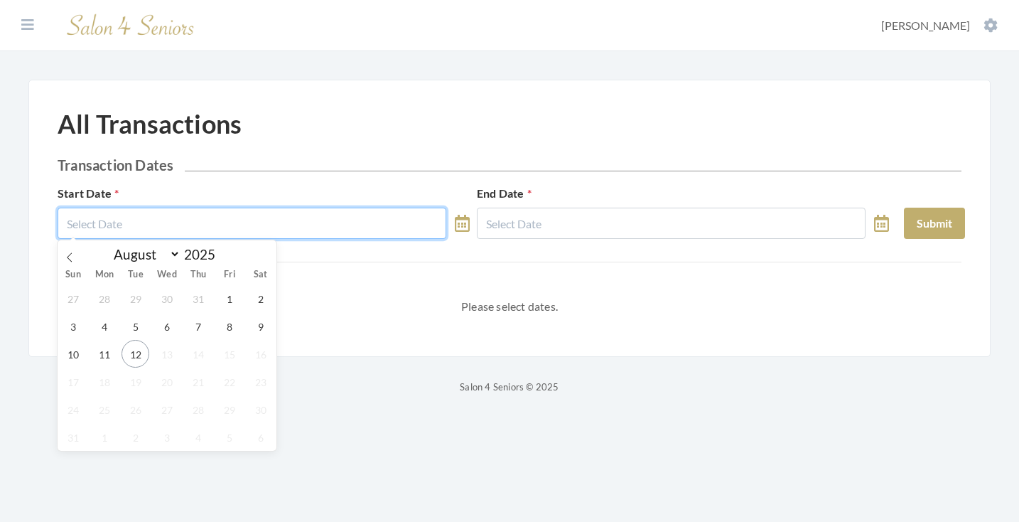
click at [214, 222] on input "text" at bounding box center [252, 223] width 389 height 31
click at [104, 355] on span "11" at bounding box center [104, 354] width 28 height 28
type input "[DATE]"
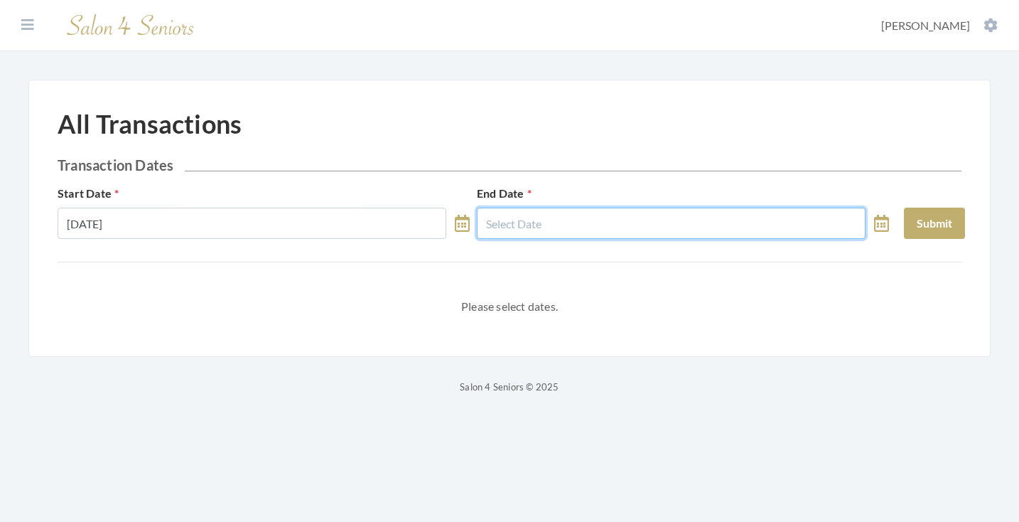
click at [587, 230] on input "text" at bounding box center [671, 223] width 389 height 31
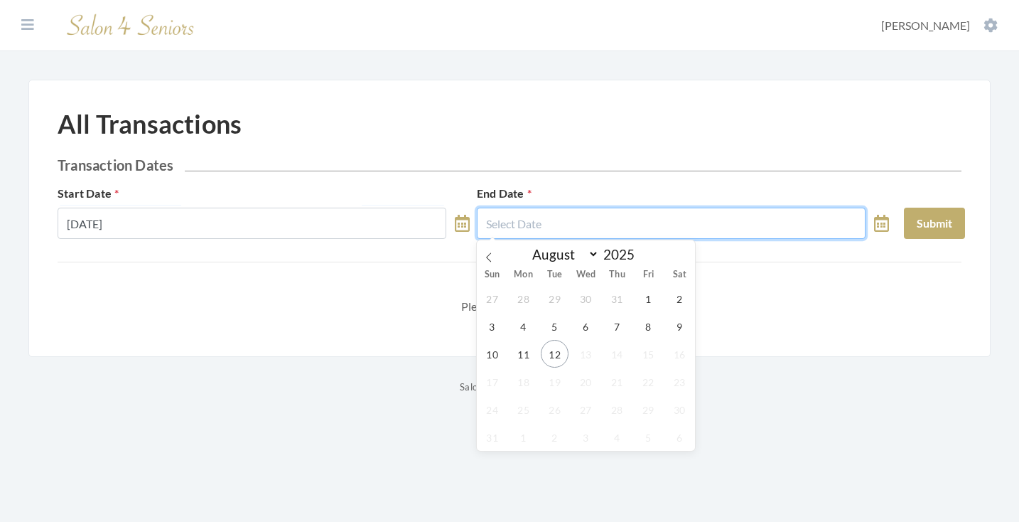
click at [571, 225] on input "text" at bounding box center [671, 223] width 389 height 31
click at [525, 356] on span "11" at bounding box center [524, 354] width 28 height 28
type input "08/11/2025"
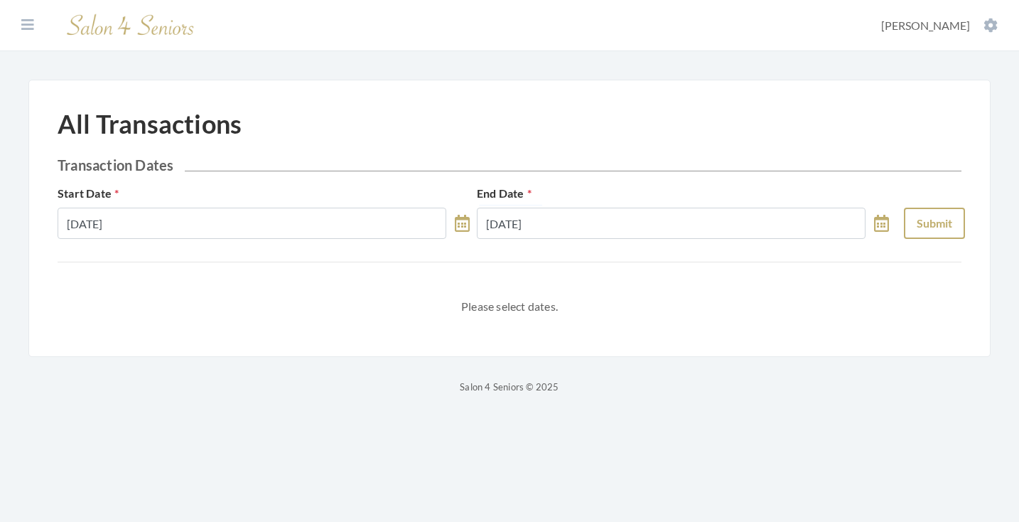
click at [927, 225] on button "Submit" at bounding box center [934, 223] width 61 height 31
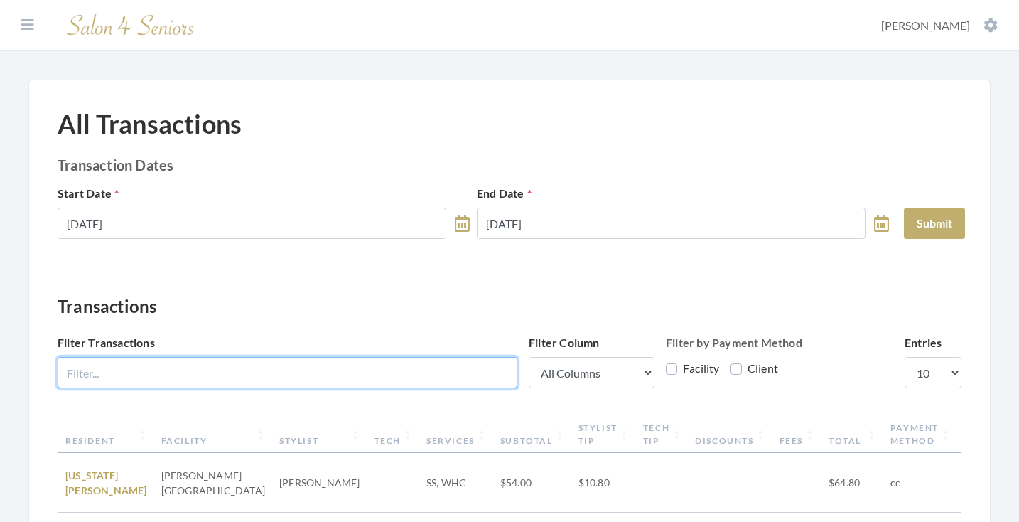
click at [364, 363] on input "Filter Transactions" at bounding box center [288, 372] width 460 height 31
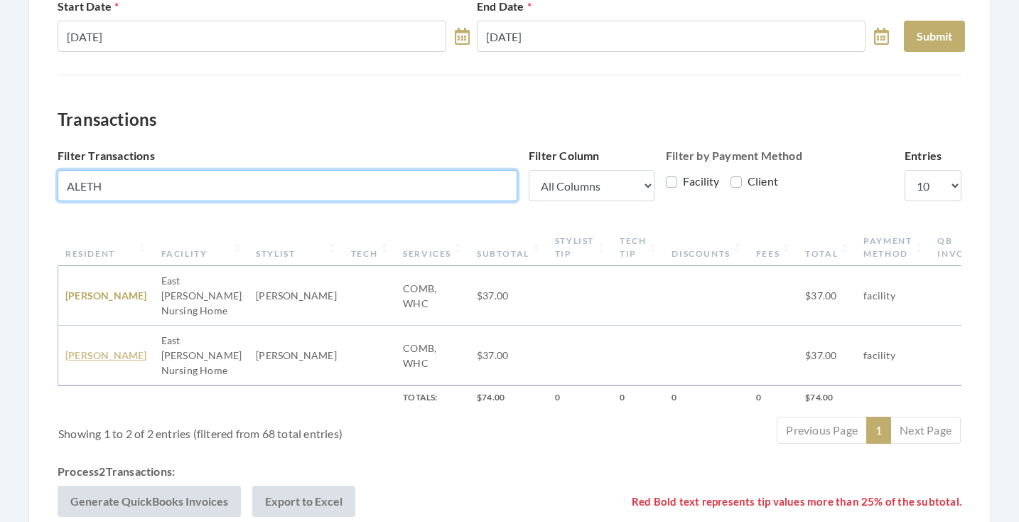
type input "ALETH"
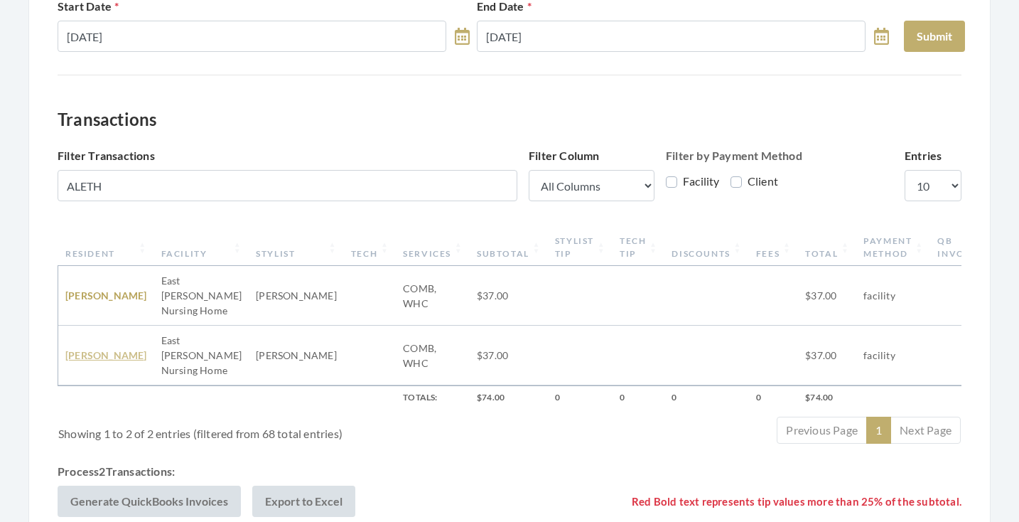
click at [88, 349] on link "[PERSON_NAME]" at bounding box center [106, 355] width 82 height 12
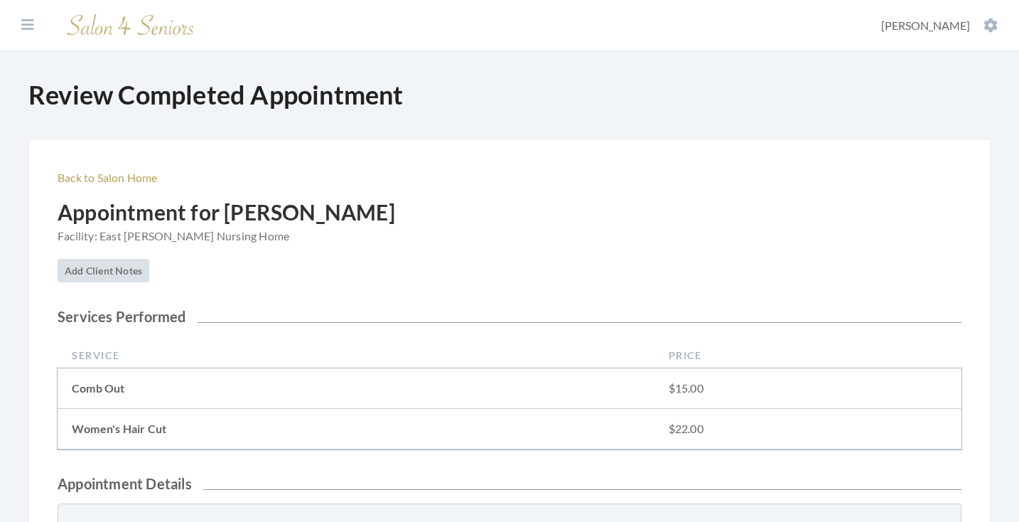
scroll to position [367, 0]
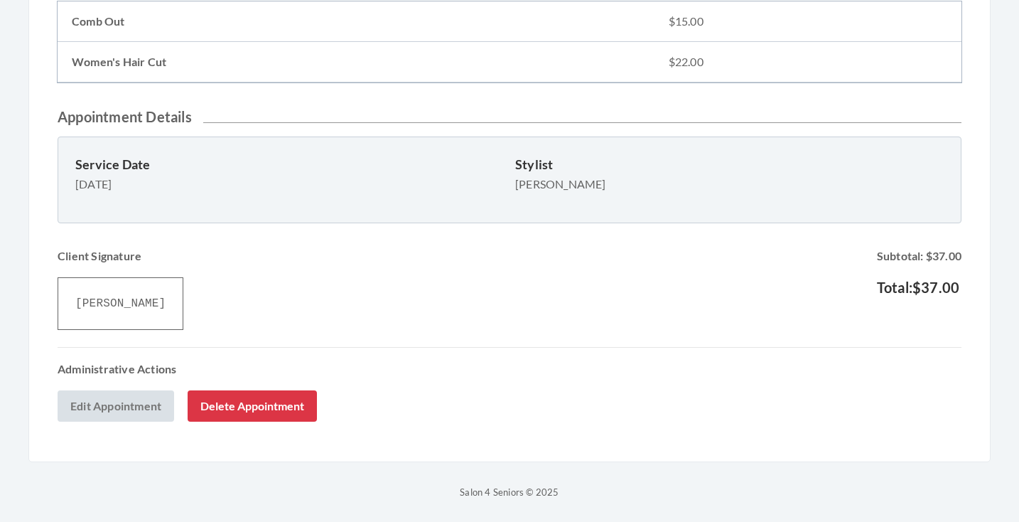
click at [257, 413] on button "Delete Appointment" at bounding box center [252, 405] width 129 height 31
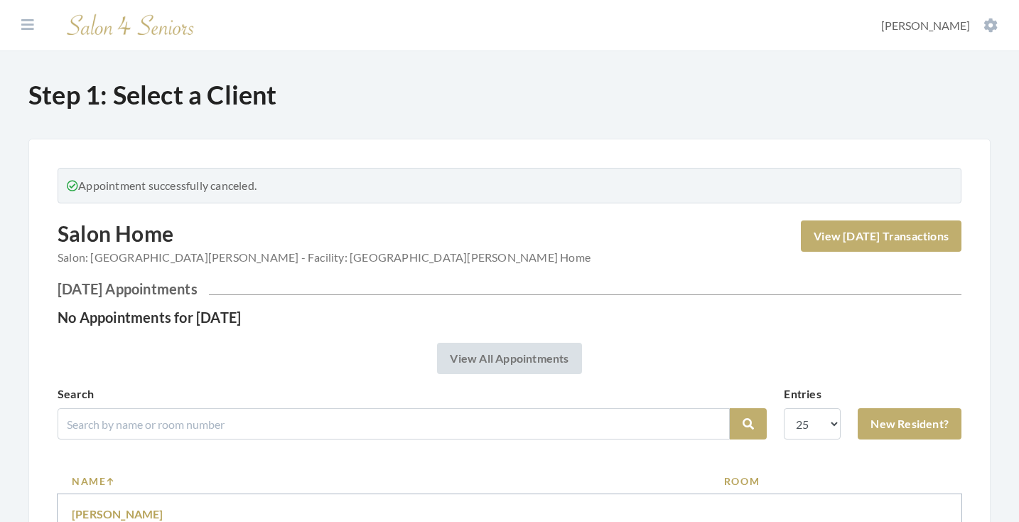
scroll to position [184, 0]
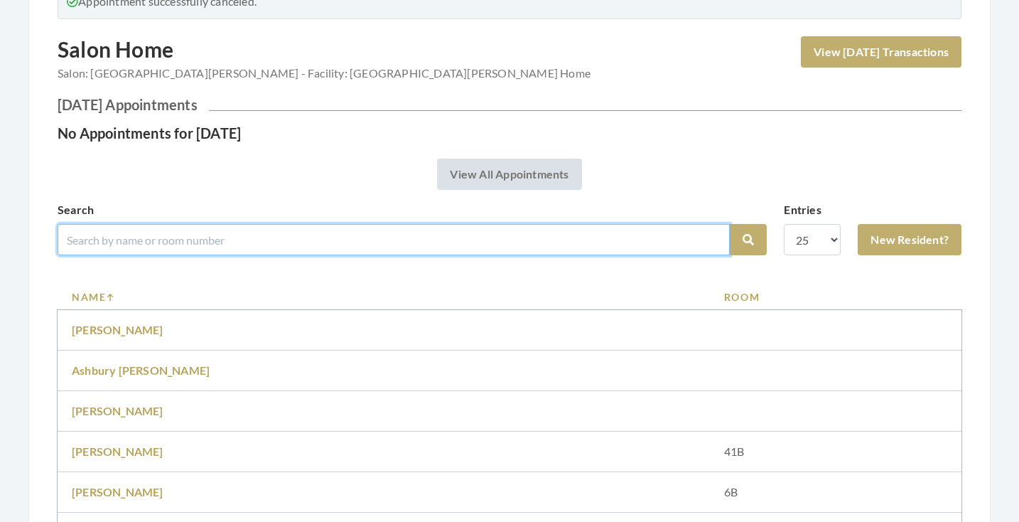
click at [167, 239] on input "search" at bounding box center [394, 239] width 672 height 31
type input "[PERSON_NAME]"
click at [748, 240] on button "Search" at bounding box center [748, 239] width 37 height 31
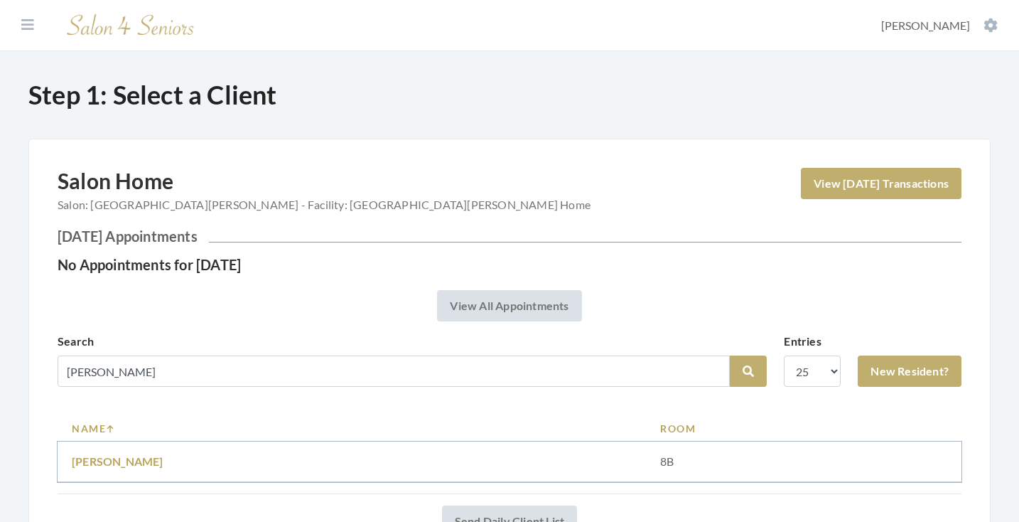
click at [129, 441] on td "[PERSON_NAME]" at bounding box center [352, 461] width 589 height 41
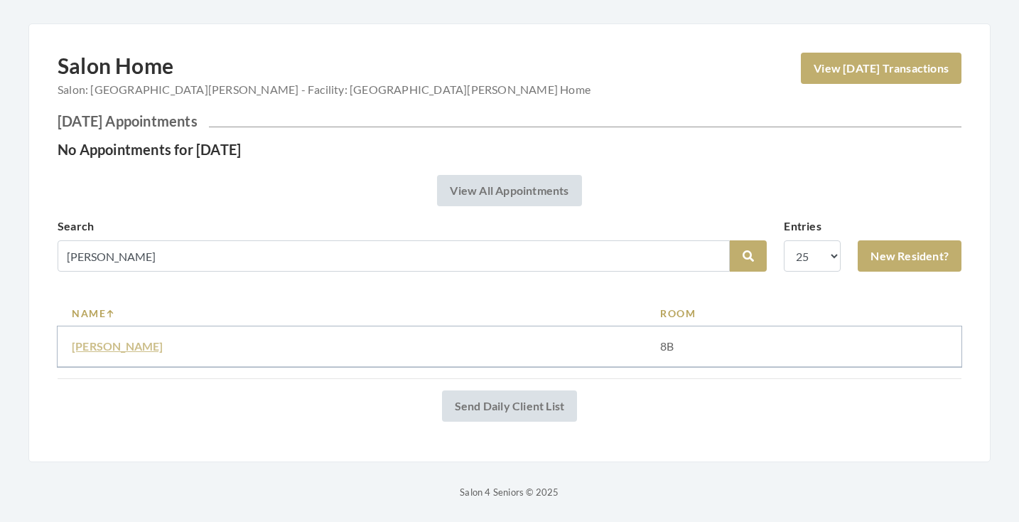
click at [114, 347] on link "Tommie Wilson" at bounding box center [118, 346] width 92 height 14
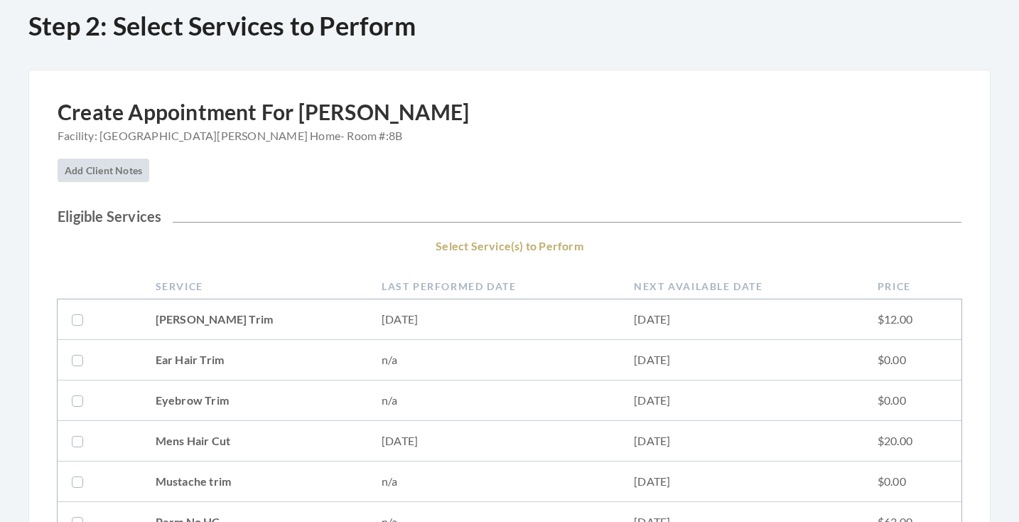
scroll to position [282, 0]
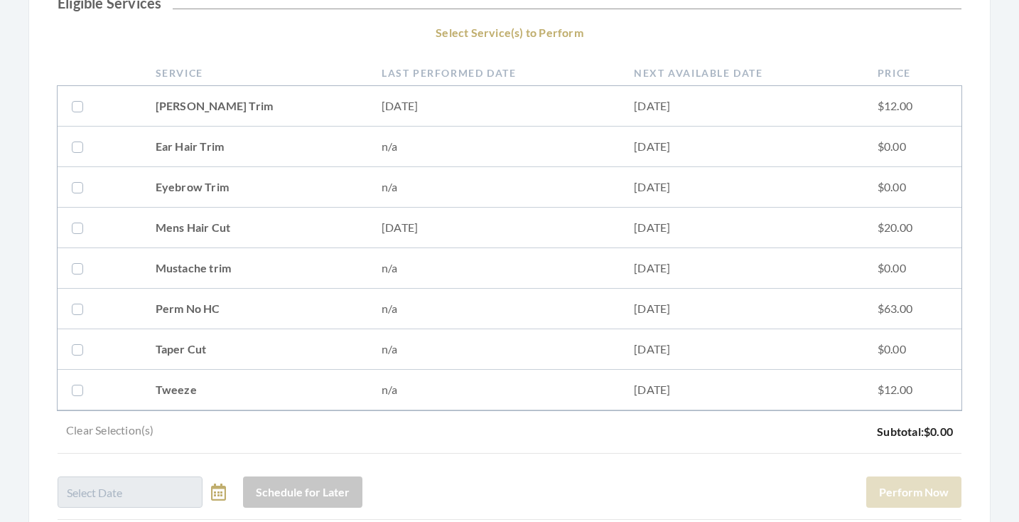
click at [217, 232] on td "Mens Hair Cut" at bounding box center [254, 228] width 226 height 41
checkbox input "true"
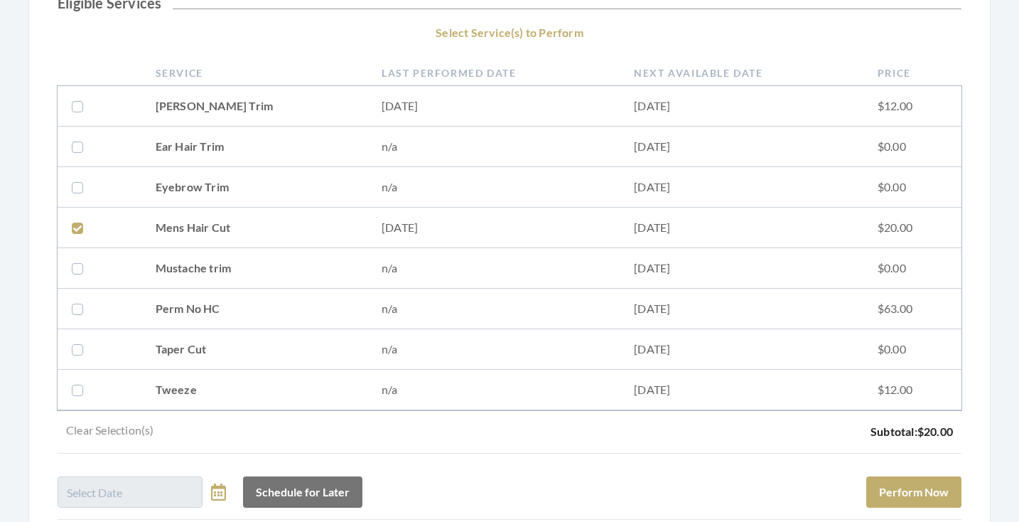
click at [134, 100] on td at bounding box center [100, 106] width 84 height 41
checkbox input "true"
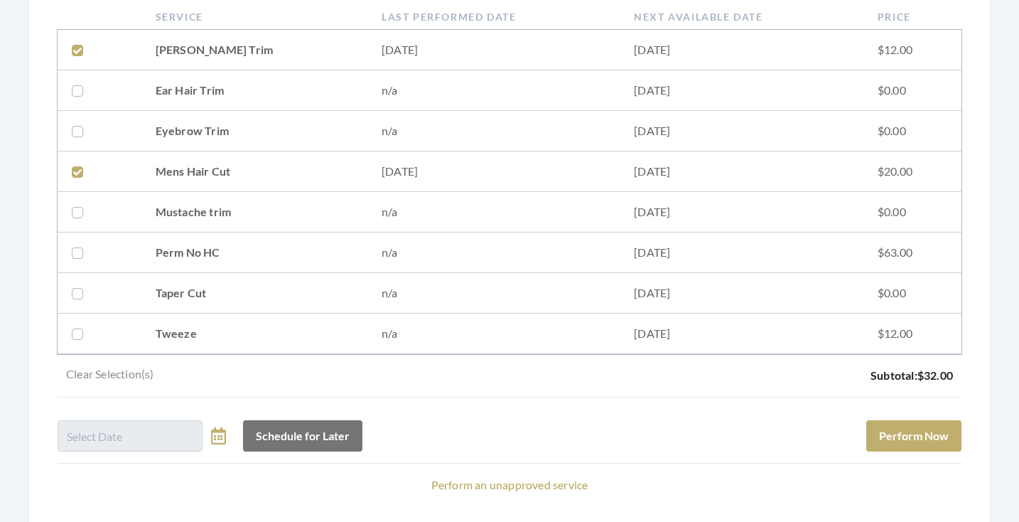
scroll to position [343, 0]
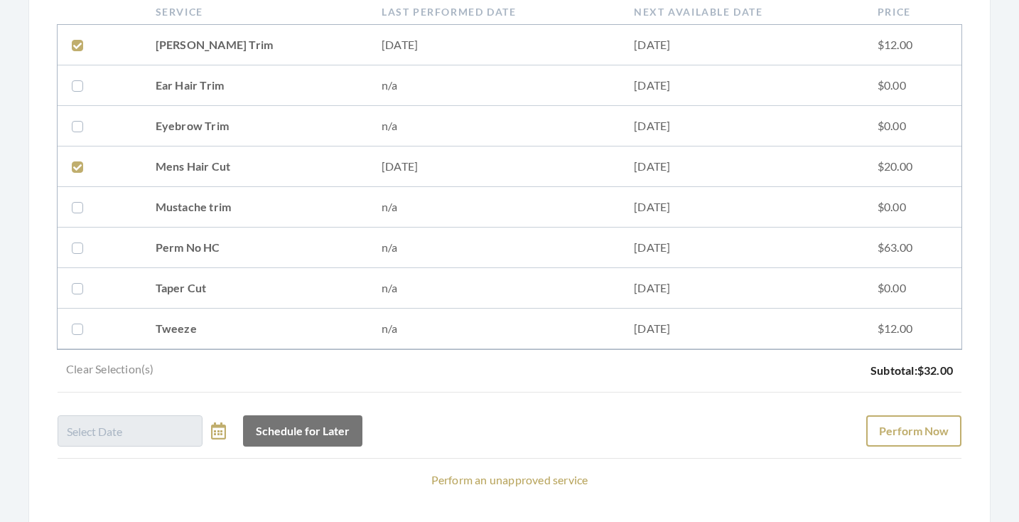
click at [894, 430] on button "Perform Now" at bounding box center [913, 430] width 95 height 31
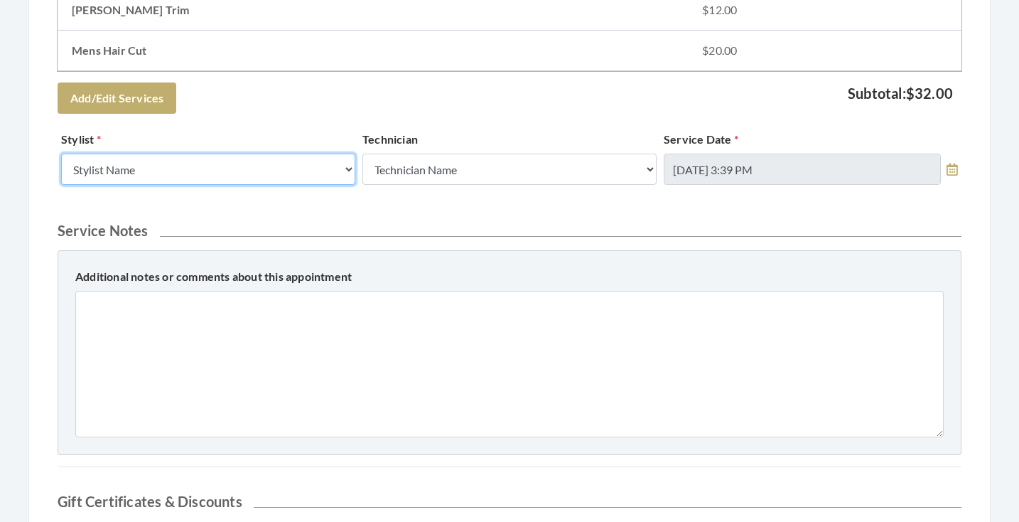
select select "25"
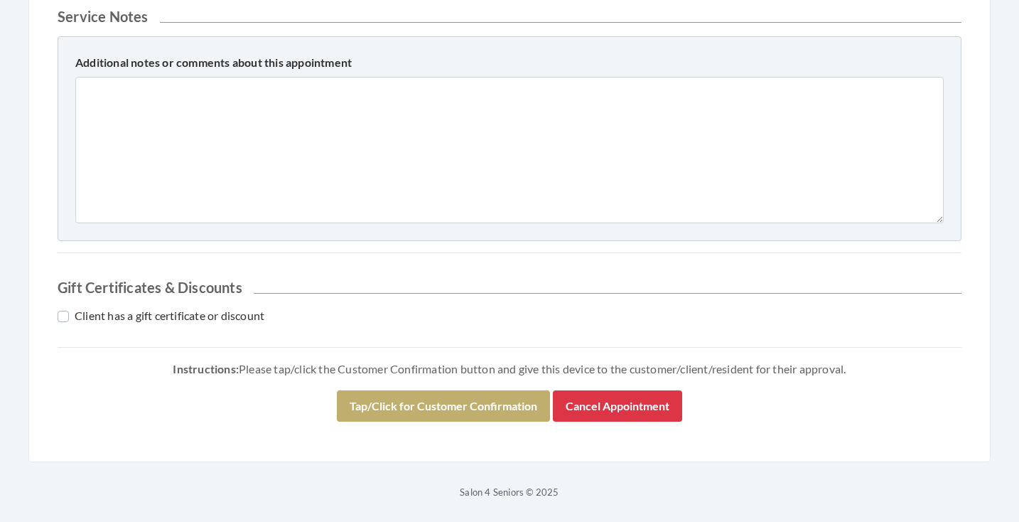
scroll to position [645, 0]
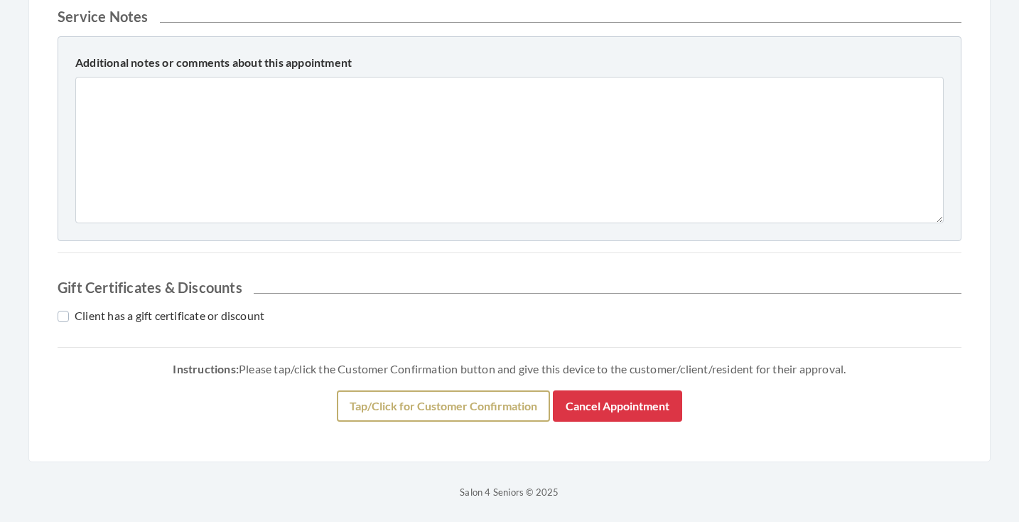
click at [406, 399] on button "Tap/Click for Customer Confirmation" at bounding box center [443, 405] width 213 height 31
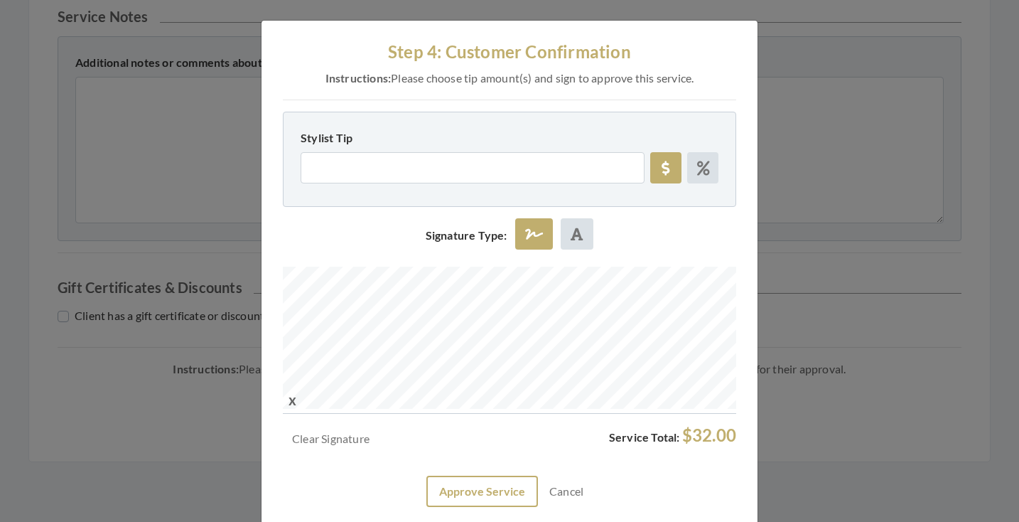
click at [490, 485] on button "Approve Service" at bounding box center [482, 490] width 112 height 31
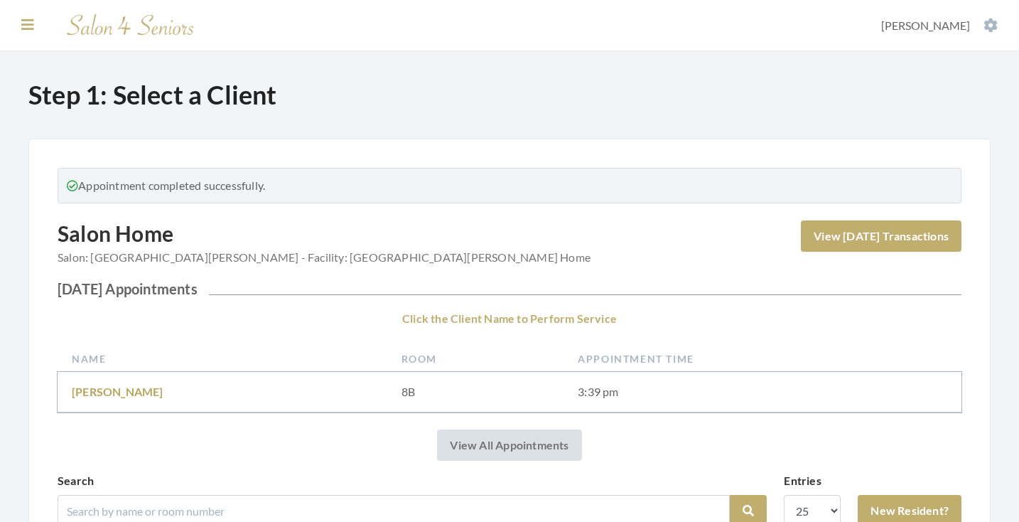
click at [26, 21] on icon at bounding box center [27, 25] width 13 height 14
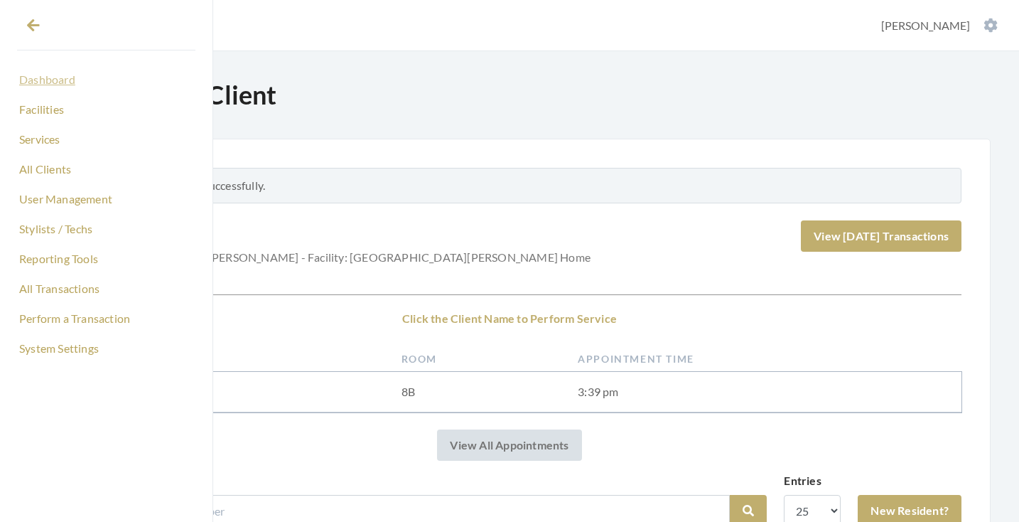
click at [43, 81] on link "Dashboard" at bounding box center [106, 80] width 178 height 24
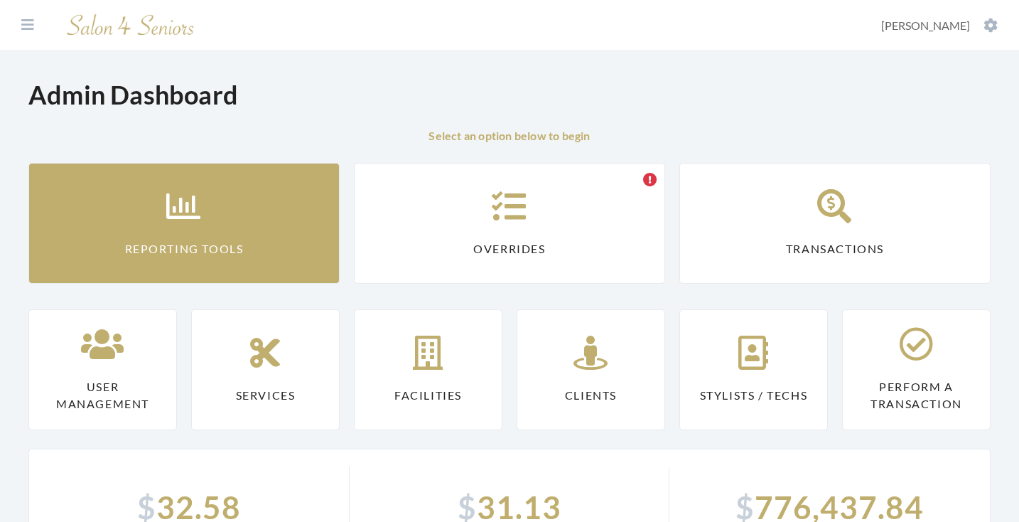
click at [207, 219] on link "Reporting Tools" at bounding box center [183, 223] width 311 height 121
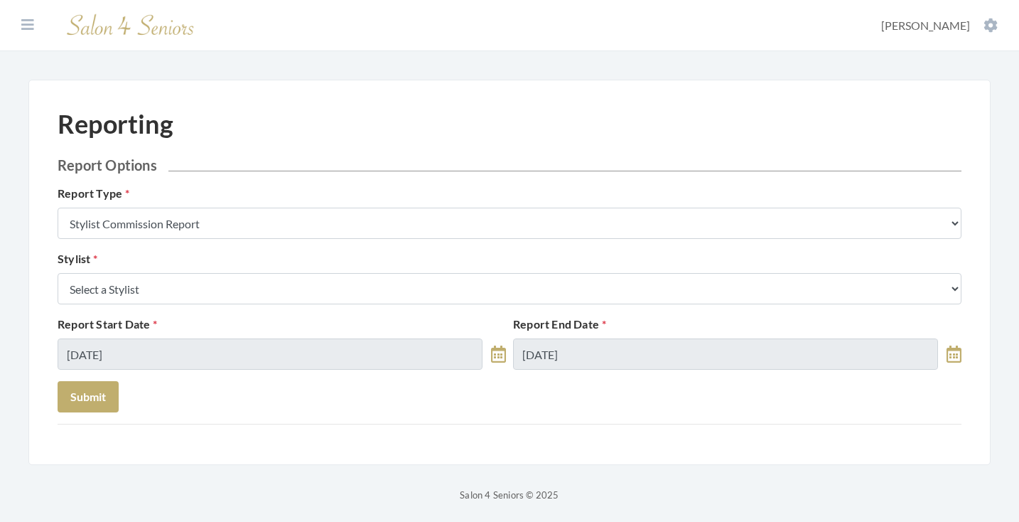
click at [254, 291] on select "Select a Stylist Alaina Krumm Alisha Teasley Anna White April Dructor Ashley Ve…" at bounding box center [510, 288] width 904 height 31
click at [185, 294] on select "Select a Stylist Alaina Krumm Alisha Teasley Anna White April Dructor Ashley Ve…" at bounding box center [510, 288] width 904 height 31
select select "25"
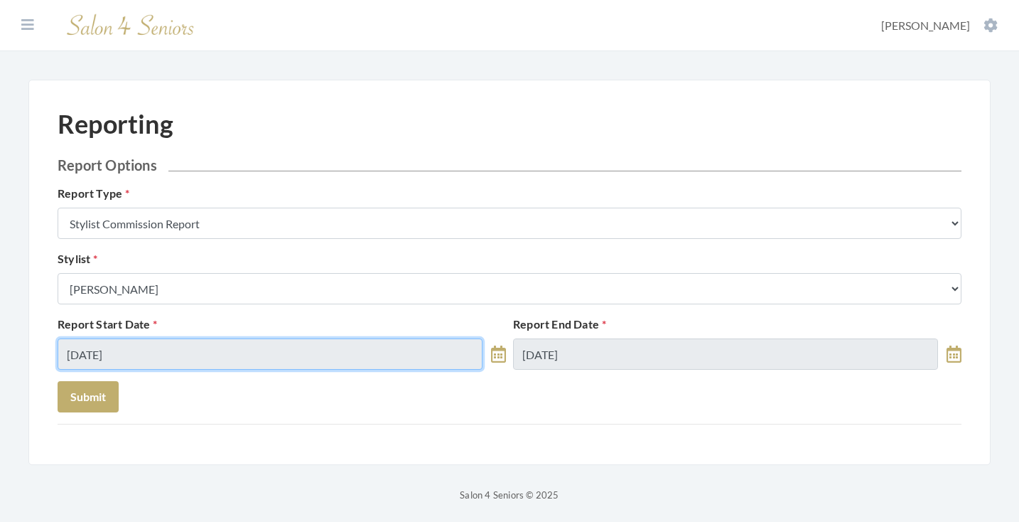
click at [190, 365] on input "08/12/2025" at bounding box center [270, 353] width 425 height 31
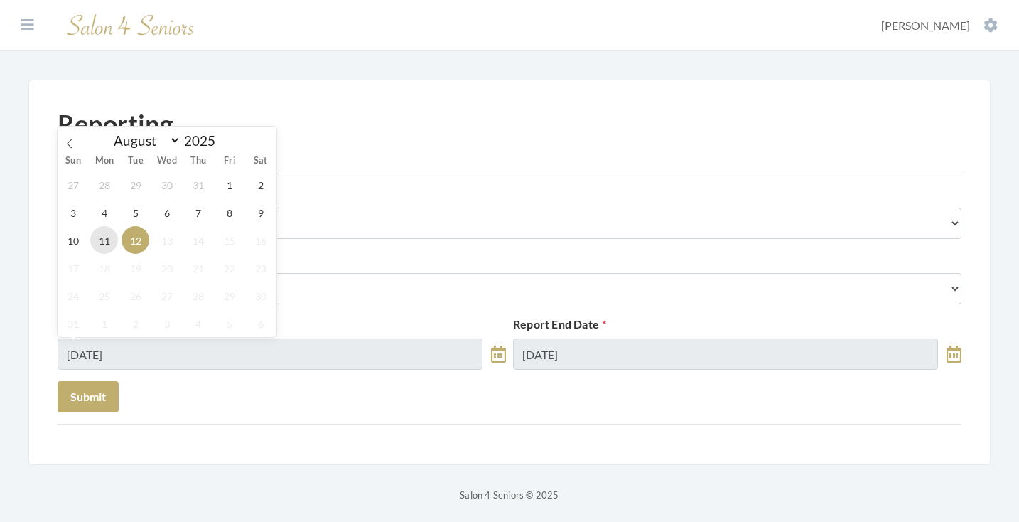
click at [98, 230] on span "11" at bounding box center [104, 240] width 28 height 28
type input "08/11/2025"
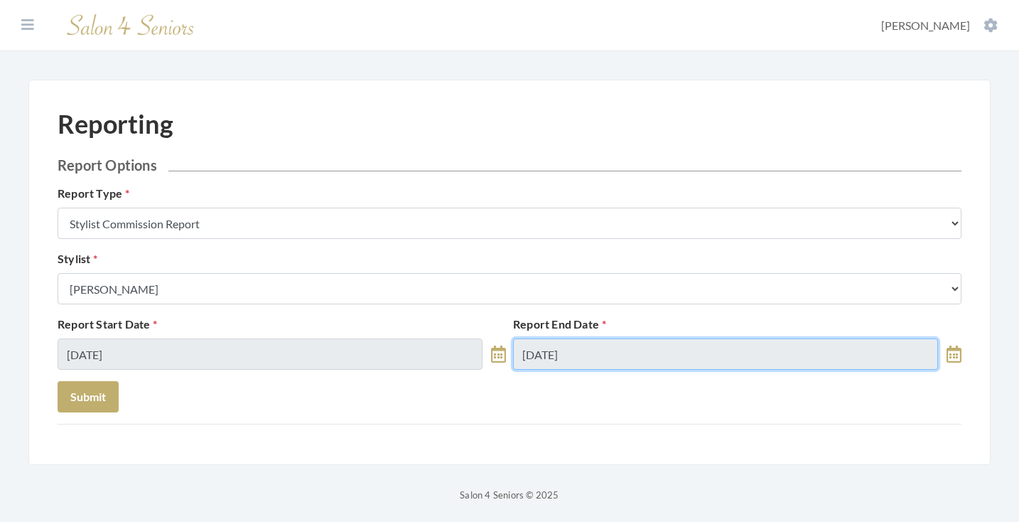
click at [572, 345] on input "08/12/2025" at bounding box center [725, 353] width 425 height 31
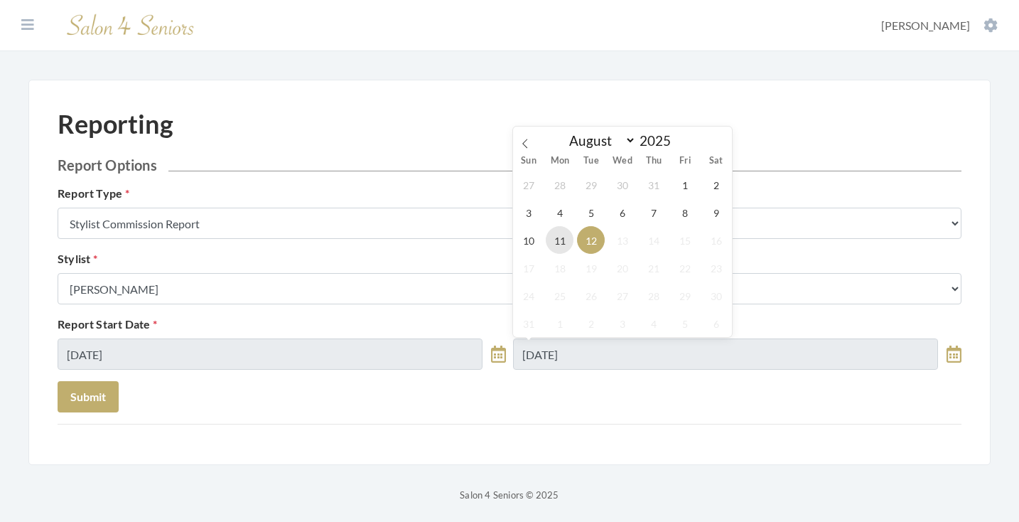
click at [563, 242] on span "11" at bounding box center [560, 240] width 28 height 28
type input "08/11/2025"
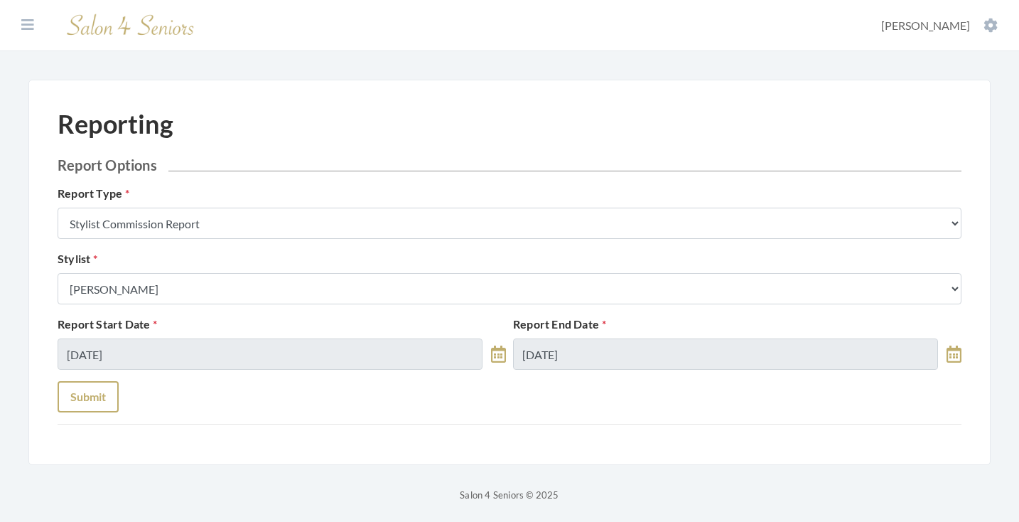
click at [100, 392] on button "Submit" at bounding box center [88, 396] width 61 height 31
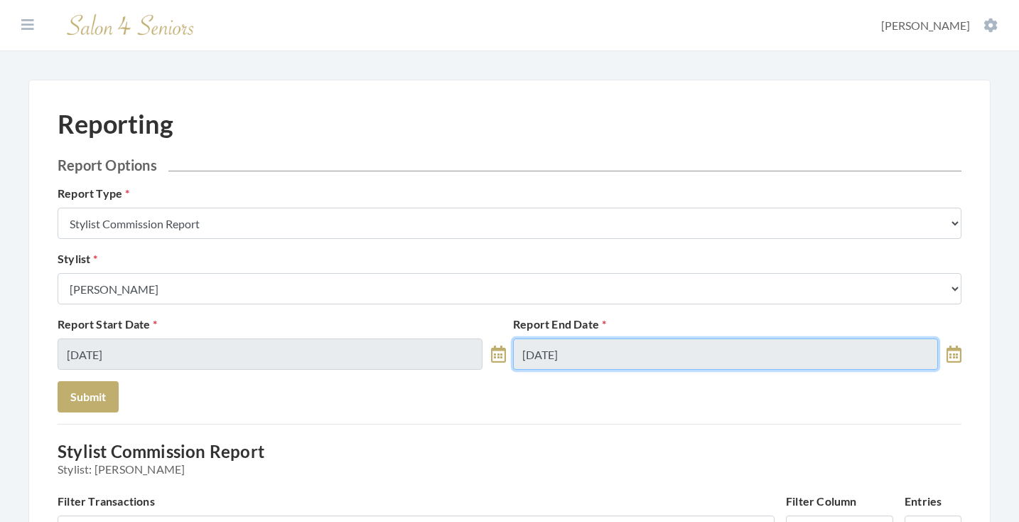
click at [598, 344] on input "[DATE]" at bounding box center [725, 353] width 425 height 31
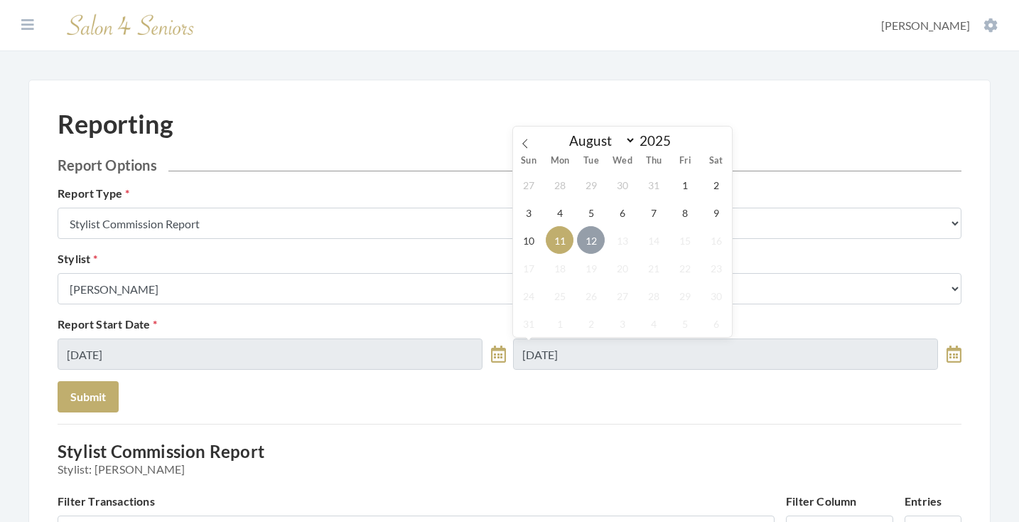
click at [584, 250] on span "12" at bounding box center [591, 240] width 28 height 28
type input "[DATE]"
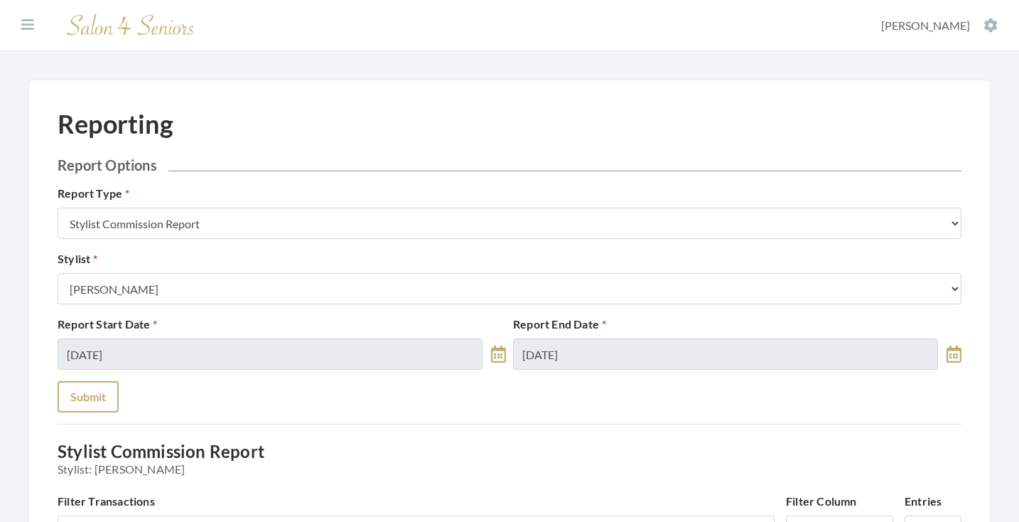
click at [96, 395] on button "Submit" at bounding box center [88, 396] width 61 height 31
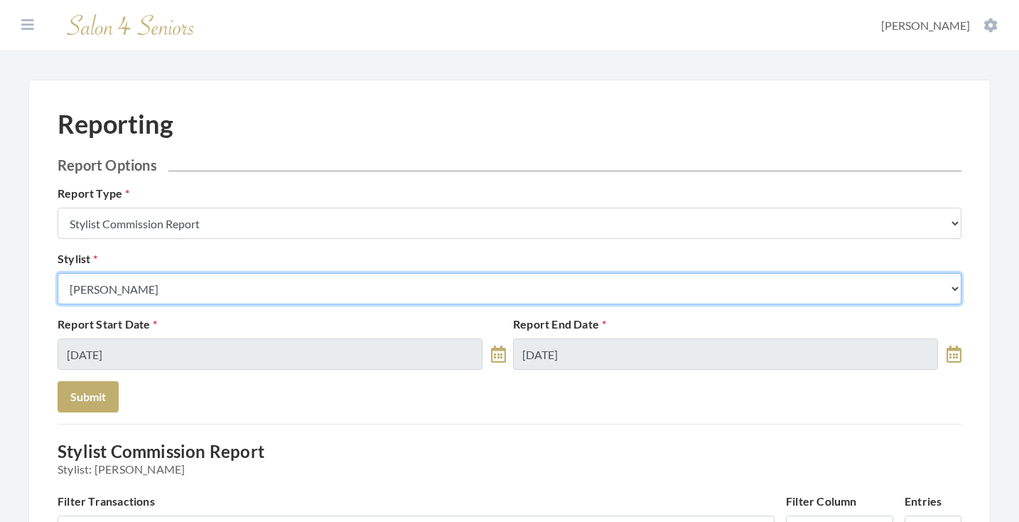
select select "127"
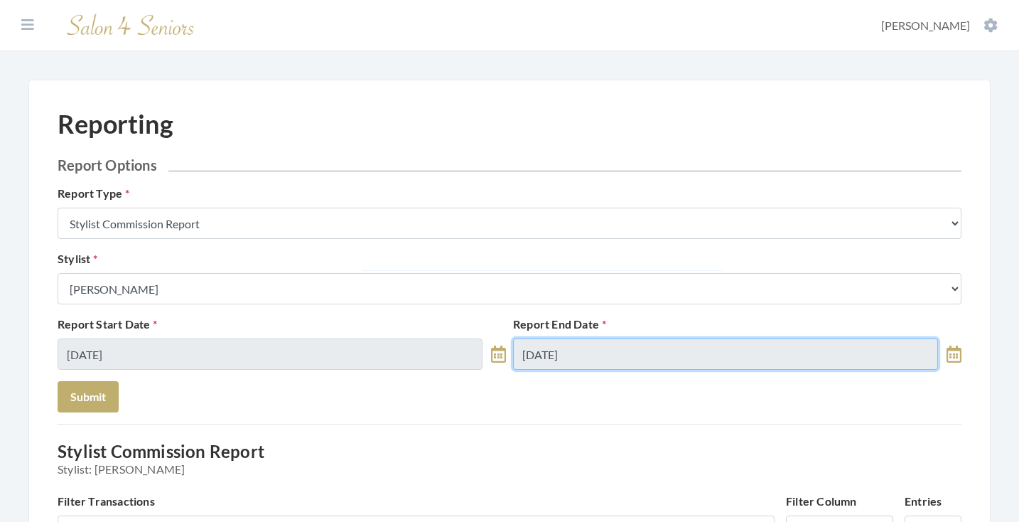
click at [544, 343] on input "[DATE]" at bounding box center [725, 353] width 425 height 31
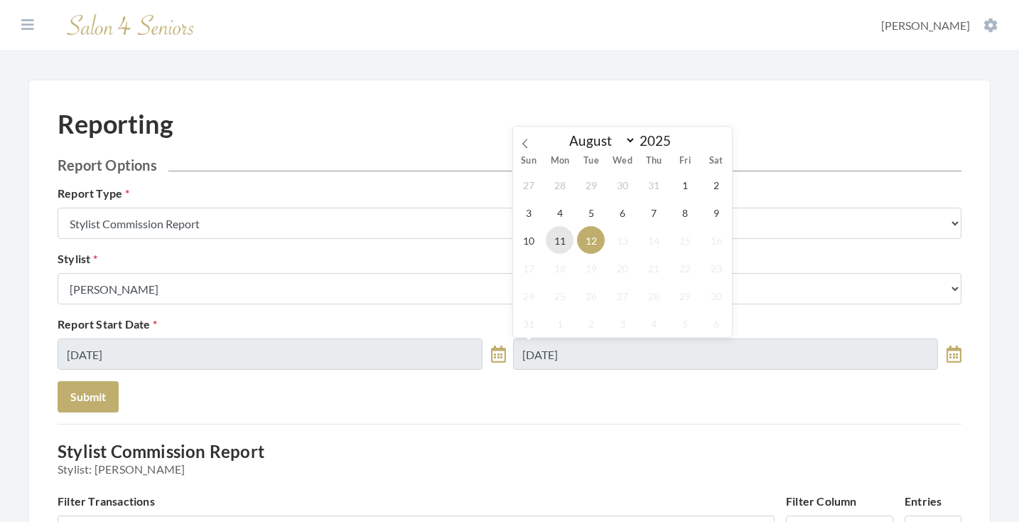
click at [561, 231] on span "11" at bounding box center [560, 240] width 28 height 28
type input "[DATE]"
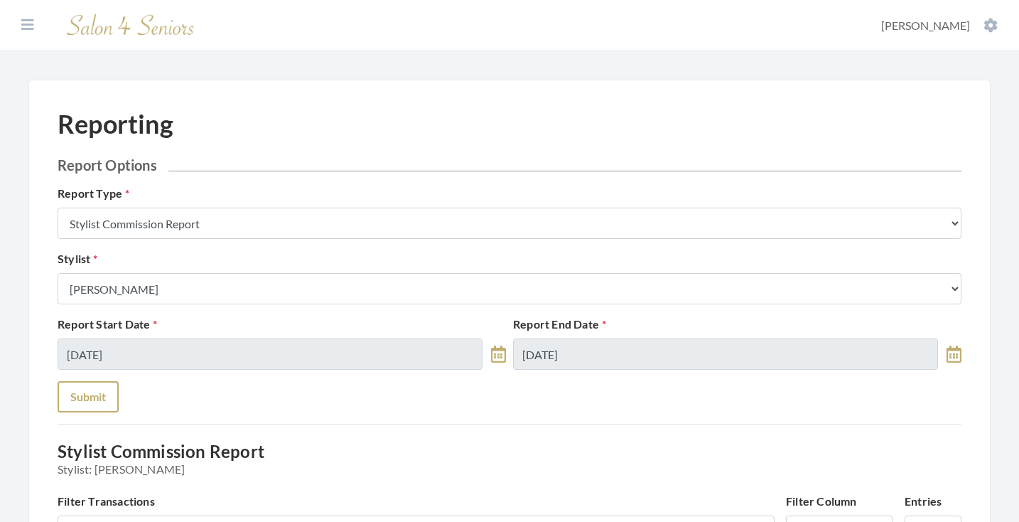
click at [95, 398] on button "Submit" at bounding box center [88, 396] width 61 height 31
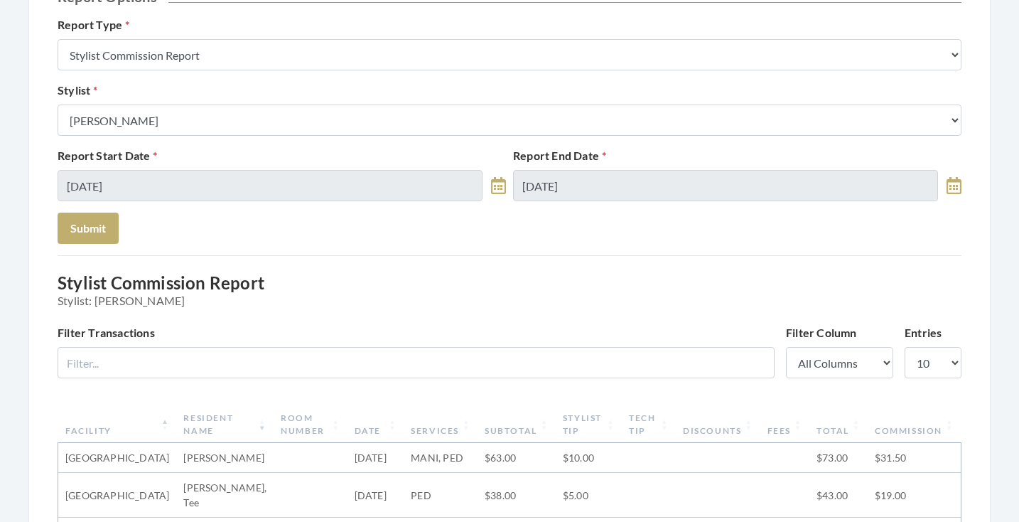
scroll to position [139, 0]
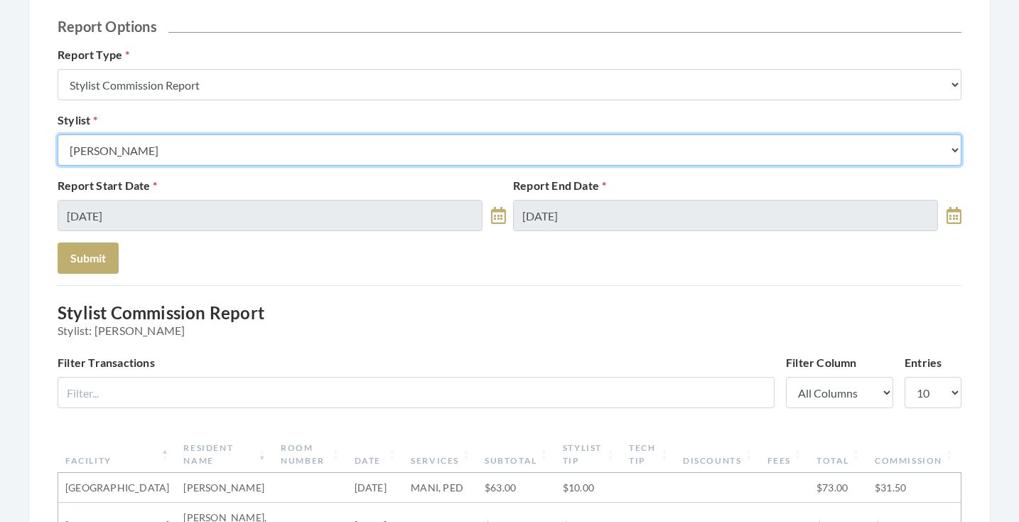
select select "28"
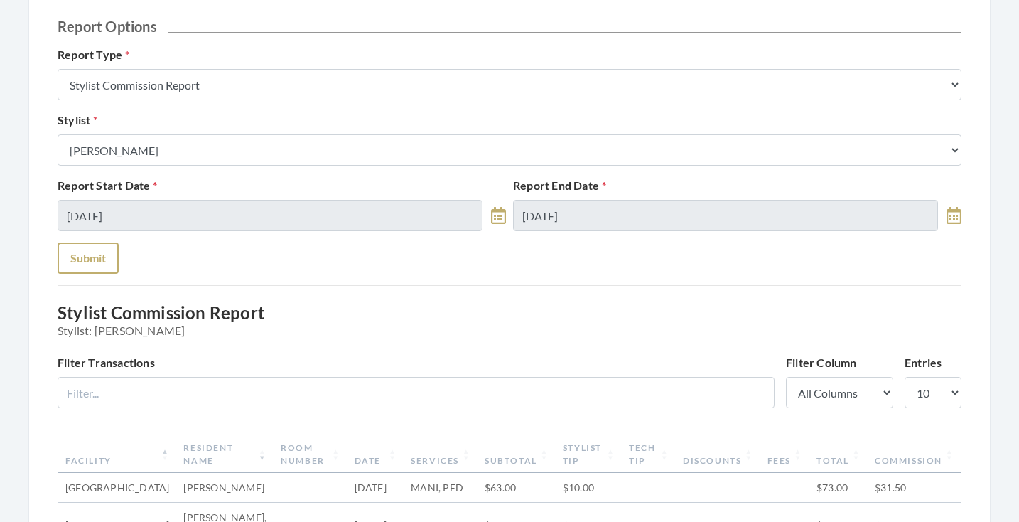
click at [93, 261] on button "Submit" at bounding box center [88, 257] width 61 height 31
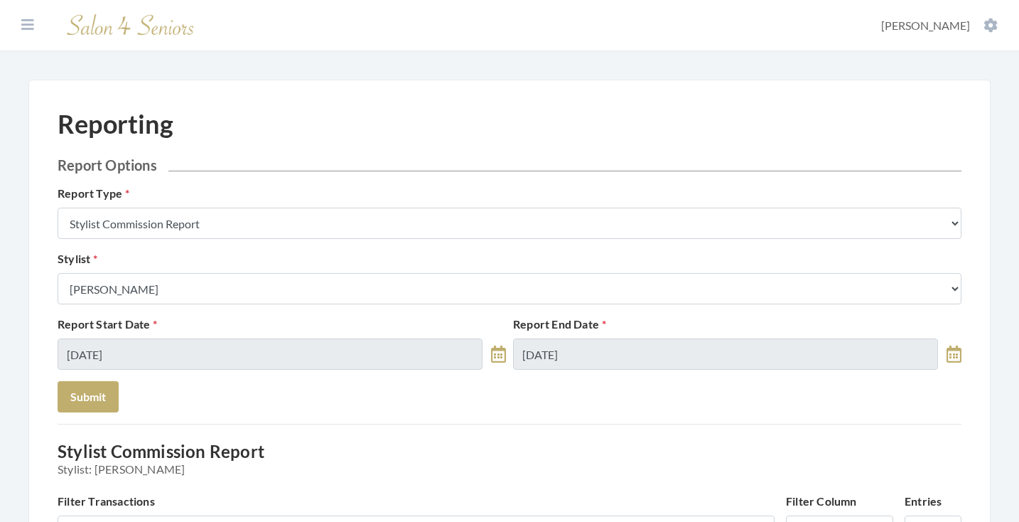
scroll to position [684, 0]
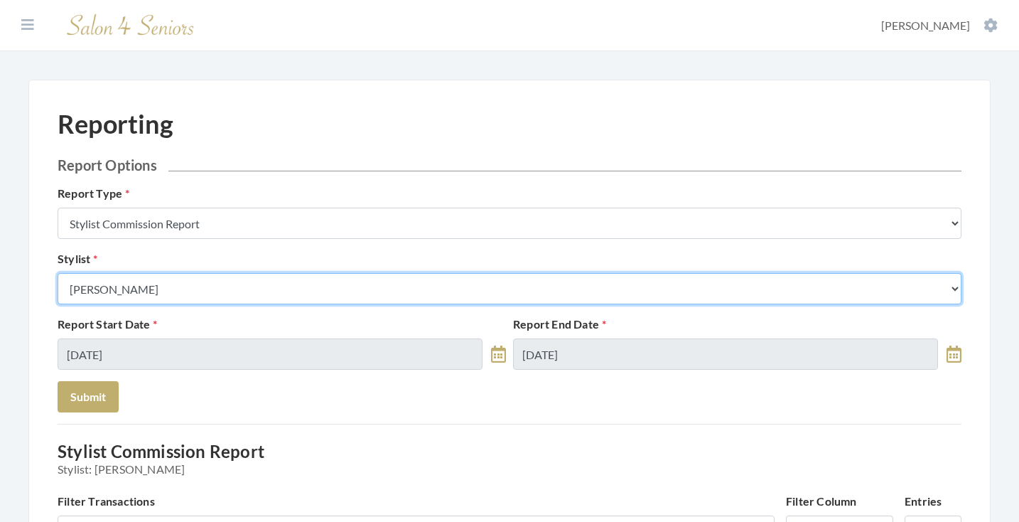
select select "43"
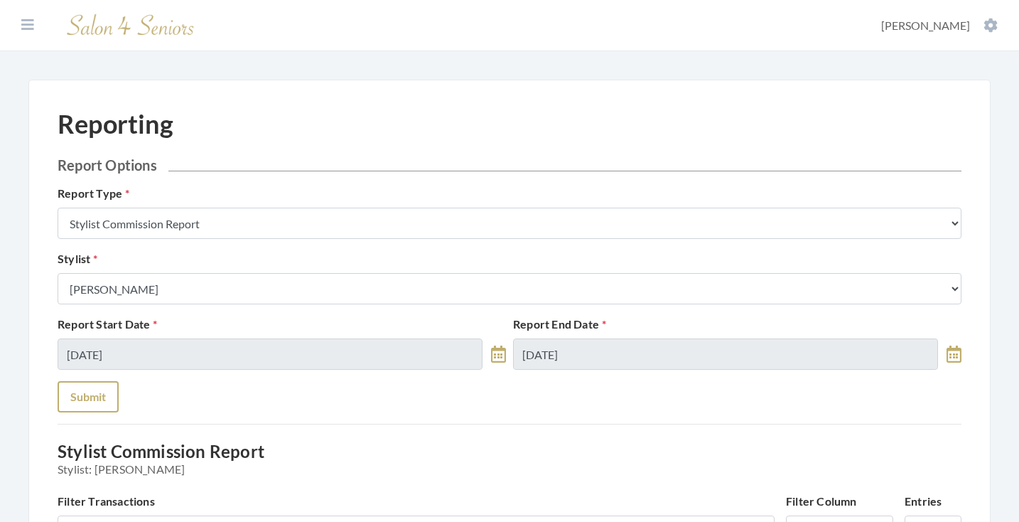
click at [107, 387] on button "Submit" at bounding box center [88, 396] width 61 height 31
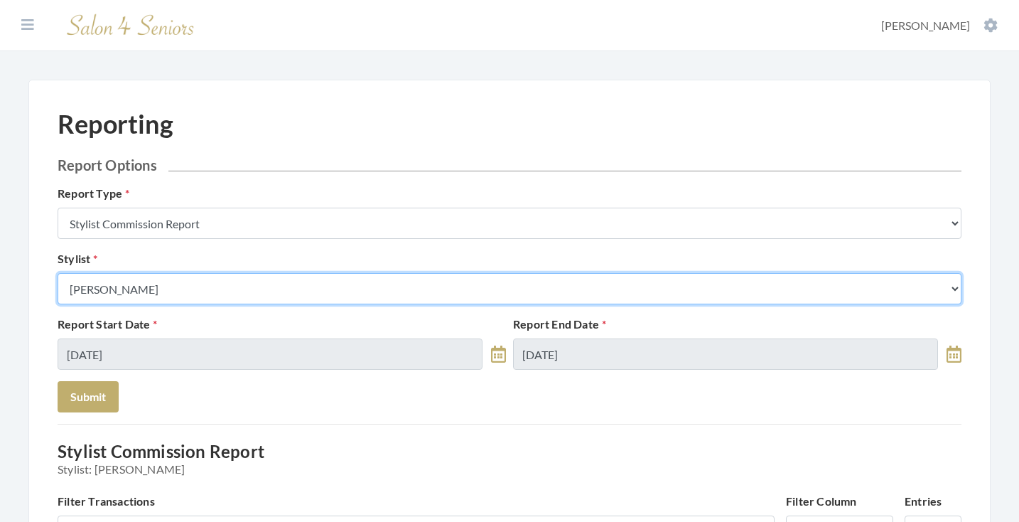
select select "23"
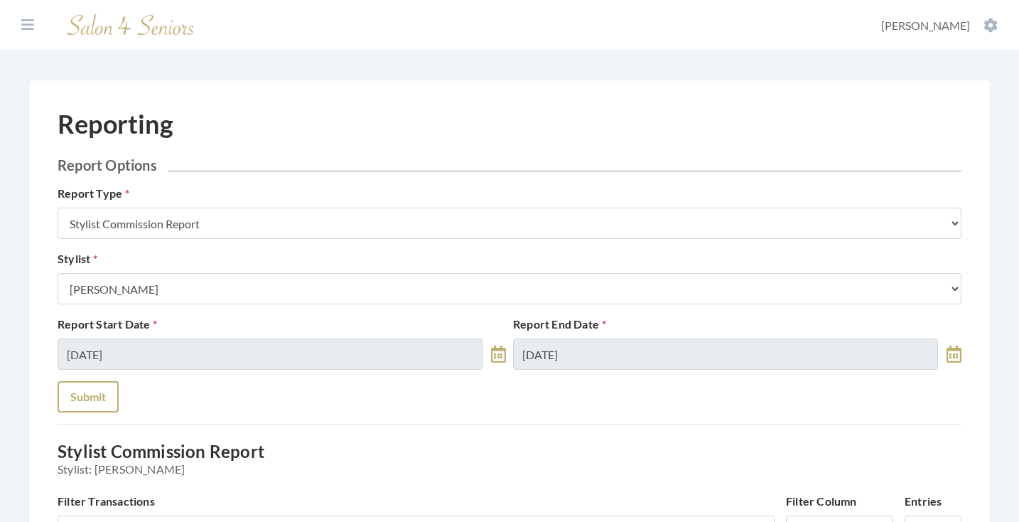
click at [96, 388] on button "Submit" at bounding box center [88, 396] width 61 height 31
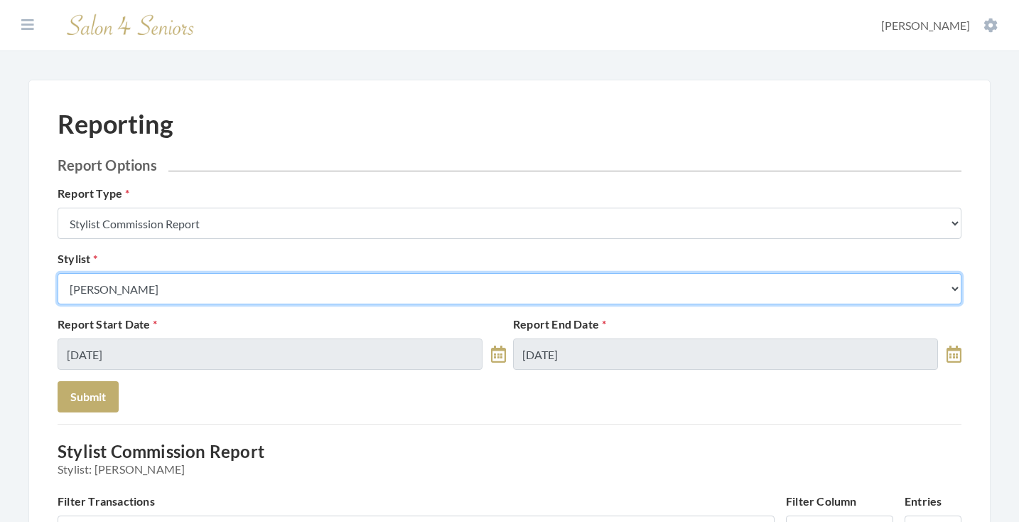
select select "146"
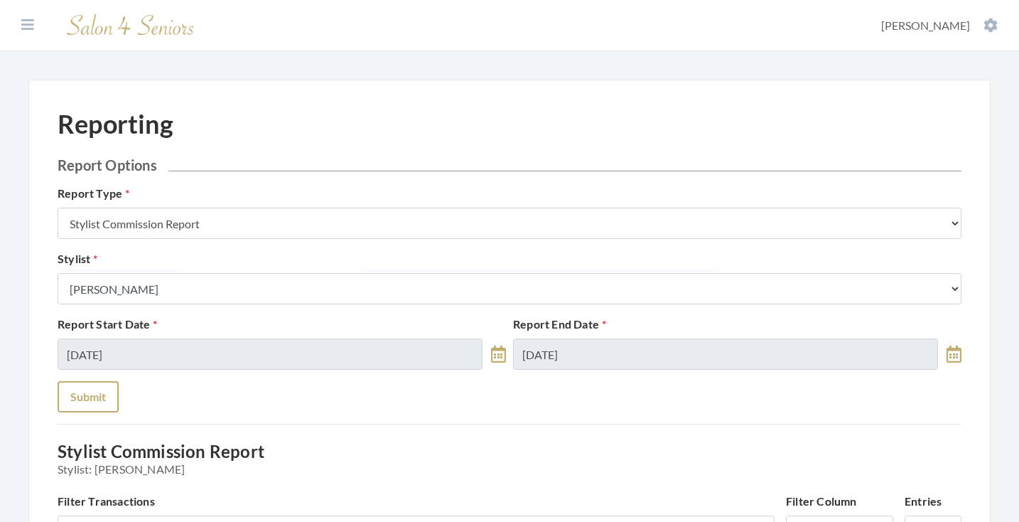
click at [90, 395] on button "Submit" at bounding box center [88, 396] width 61 height 31
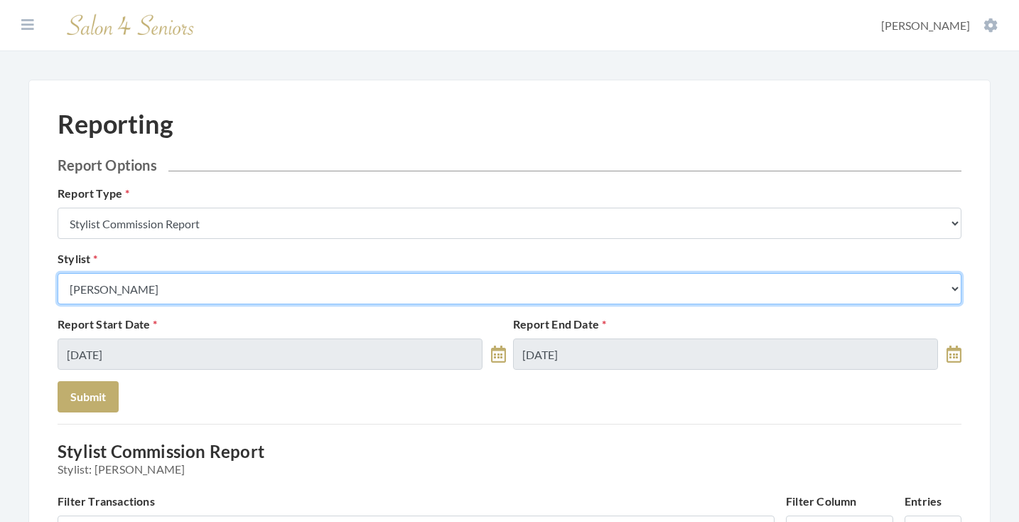
select select "13"
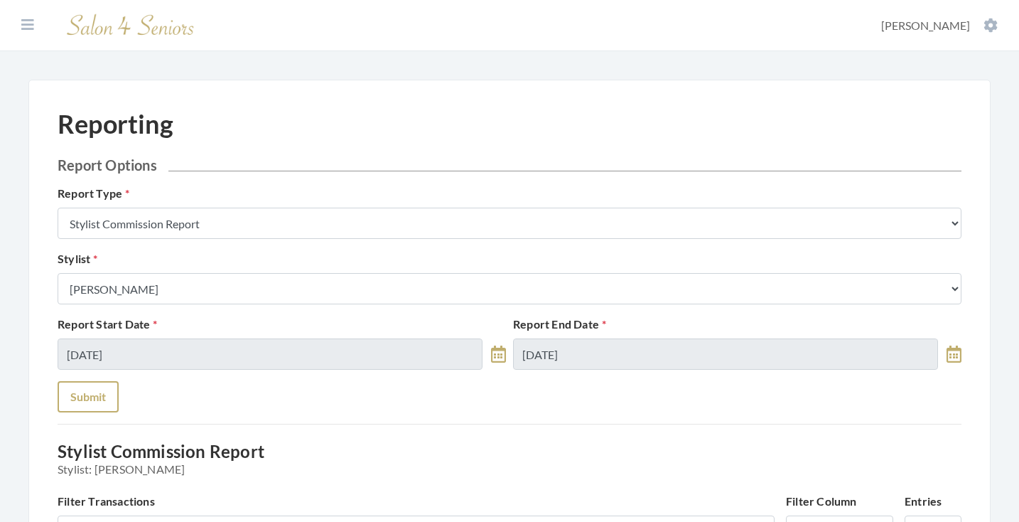
click at [105, 390] on button "Submit" at bounding box center [88, 396] width 61 height 31
click at [24, 25] on icon at bounding box center [27, 25] width 13 height 14
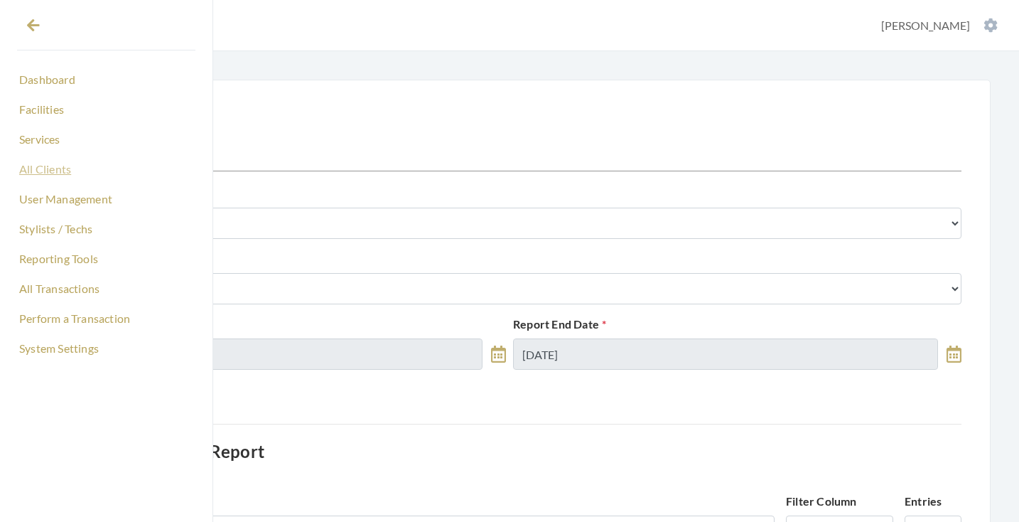
click at [46, 173] on link "All Clients" at bounding box center [106, 169] width 178 height 24
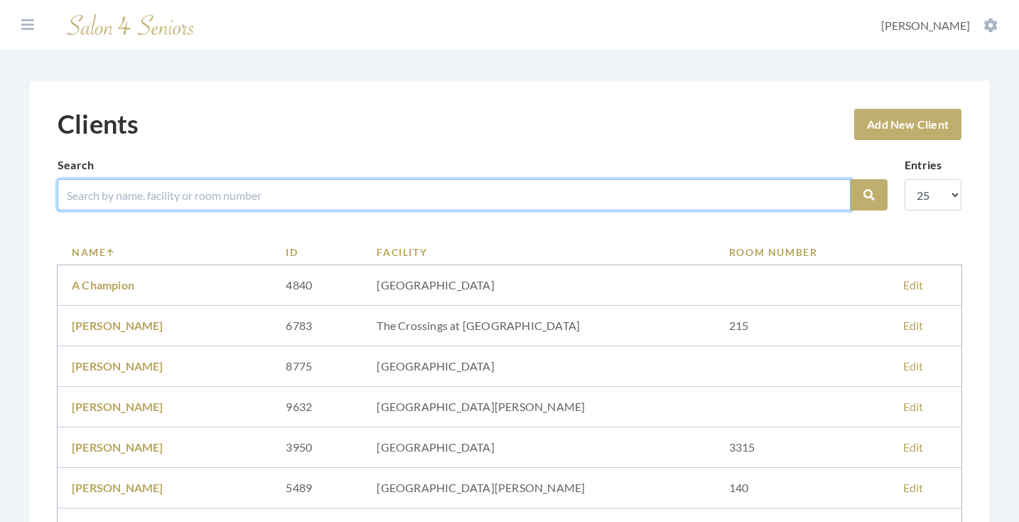
click at [279, 185] on input "search" at bounding box center [454, 194] width 793 height 31
type input "CARME"
click at [869, 195] on button "Search" at bounding box center [869, 194] width 37 height 31
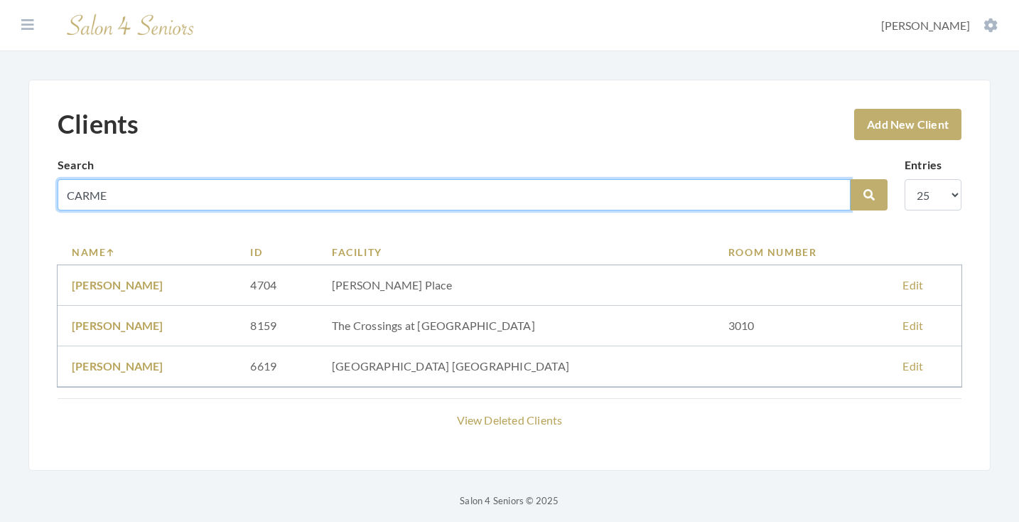
click at [835, 193] on input "CARME" at bounding box center [454, 194] width 793 height 31
type input "[PERSON_NAME]"
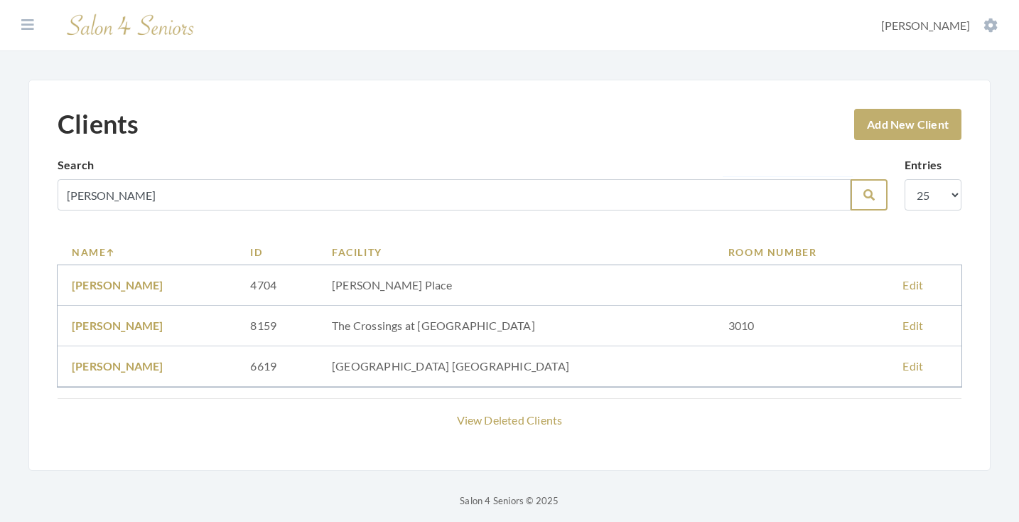
click at [857, 195] on button "Search" at bounding box center [869, 194] width 37 height 31
